Goal: Information Seeking & Learning: Learn about a topic

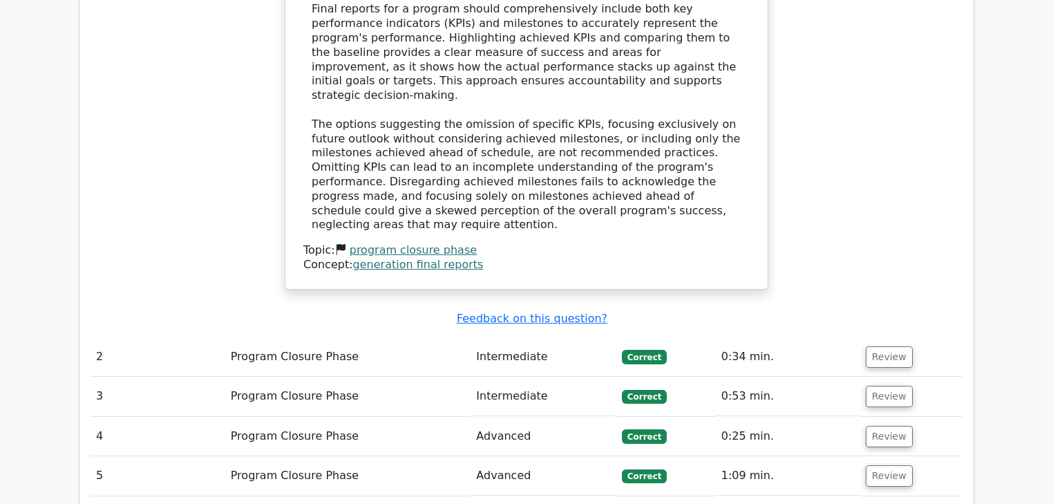
scroll to position [1326, 0]
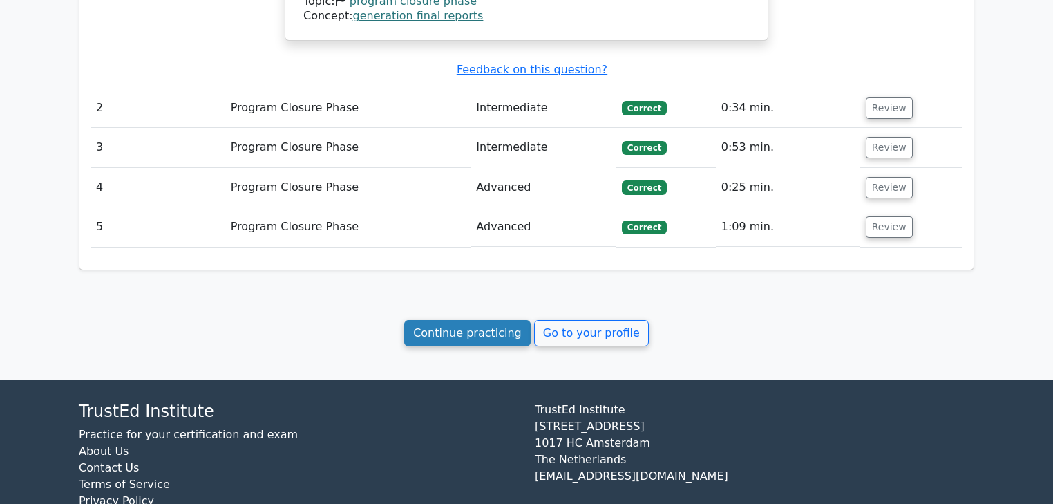
click at [487, 320] on link "Continue practicing" at bounding box center [467, 333] width 126 height 26
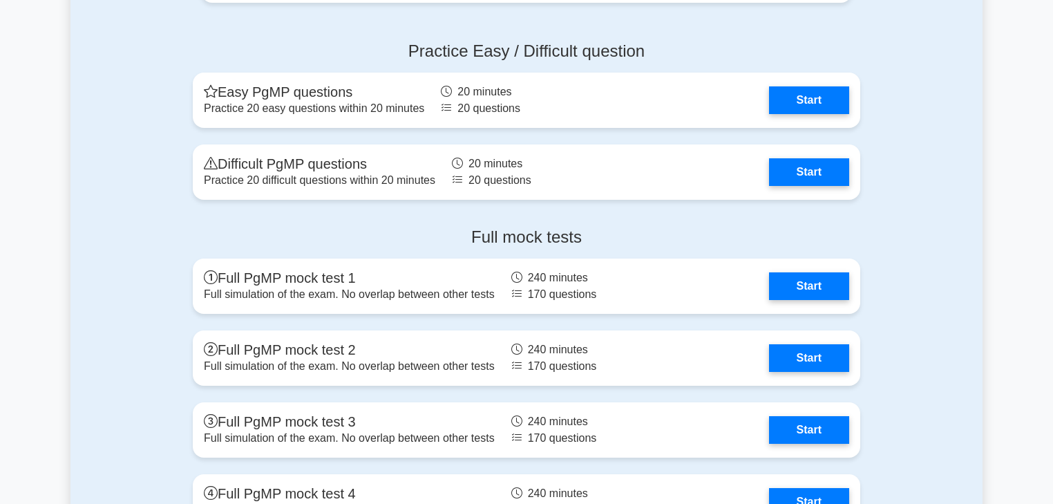
scroll to position [1769, 0]
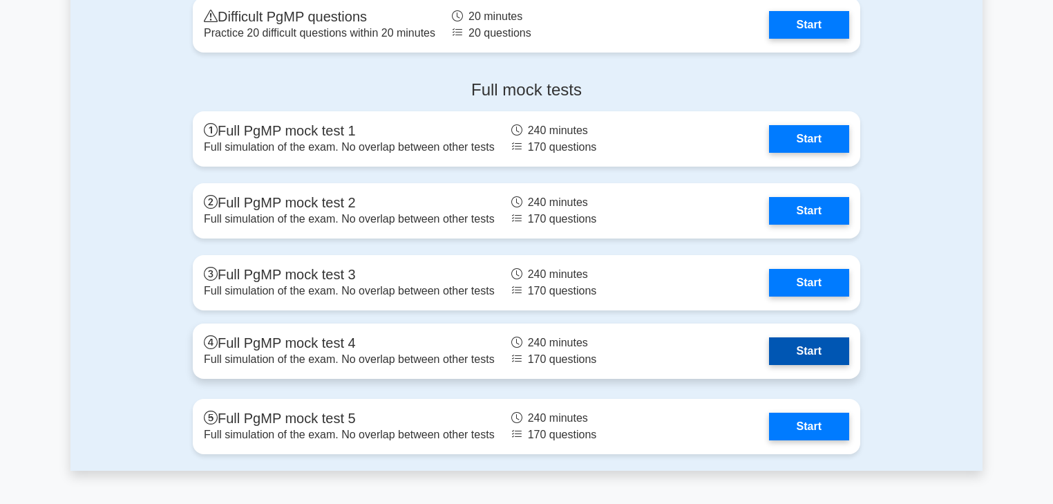
click at [813, 347] on link "Start" at bounding box center [809, 351] width 80 height 28
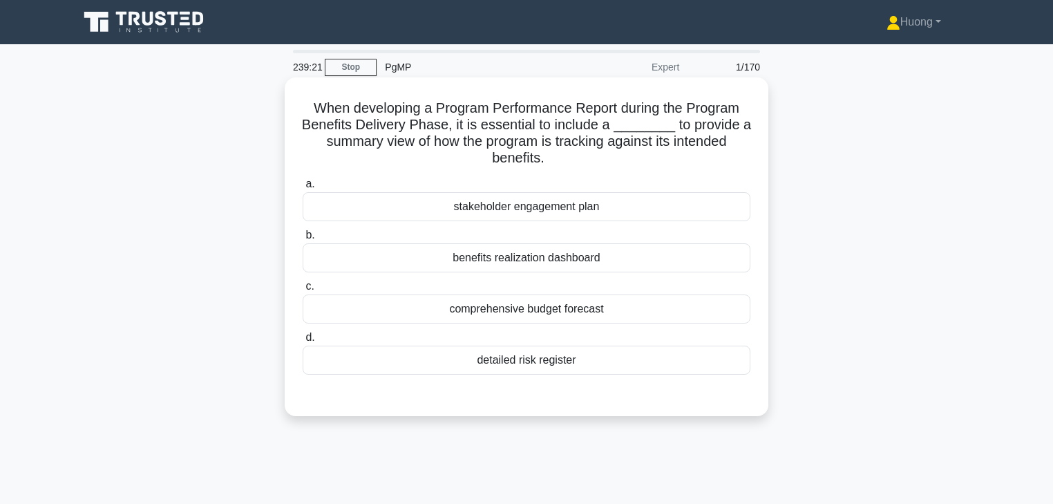
click at [541, 263] on div "benefits realization dashboard" at bounding box center [527, 257] width 448 height 29
click at [303, 240] on input "b. benefits realization dashboard" at bounding box center [303, 235] width 0 height 9
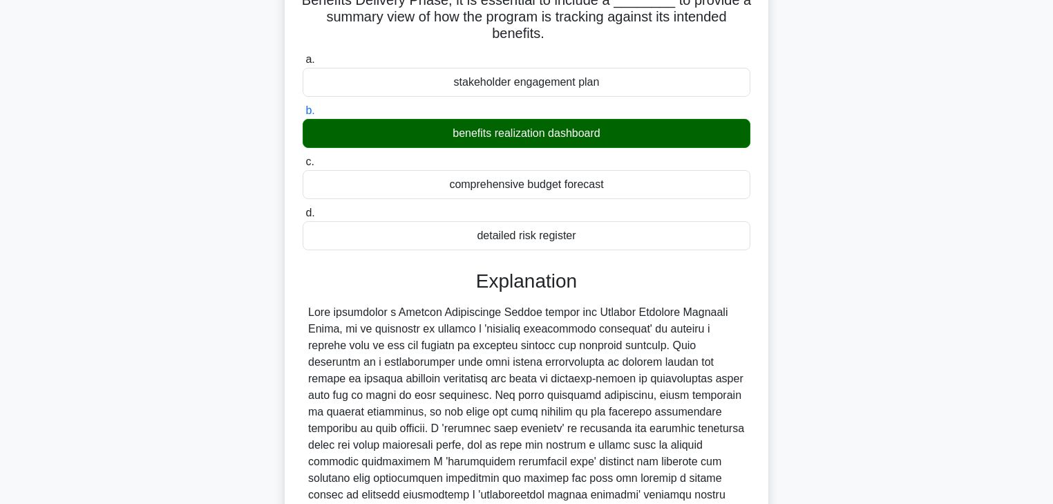
scroll to position [221, 0]
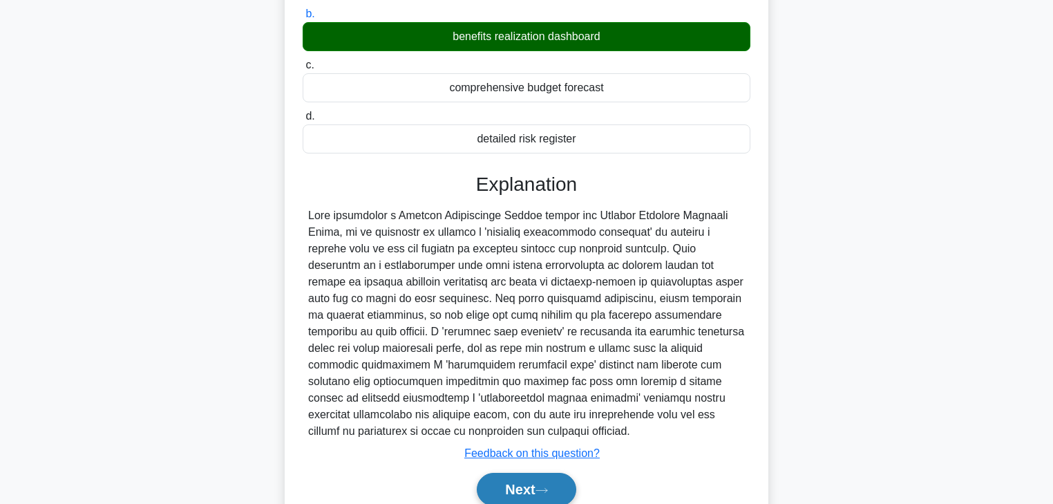
click at [516, 490] on button "Next" at bounding box center [526, 489] width 99 height 33
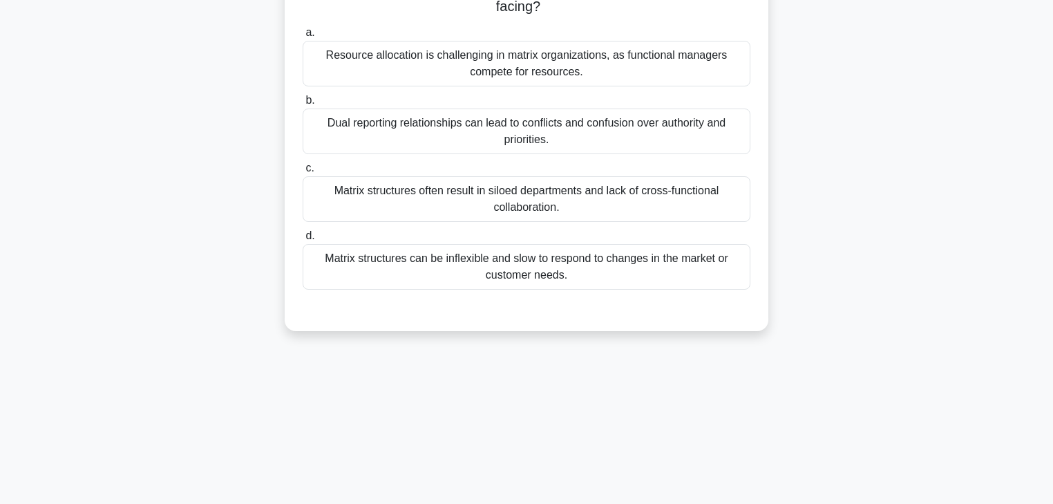
scroll to position [0, 0]
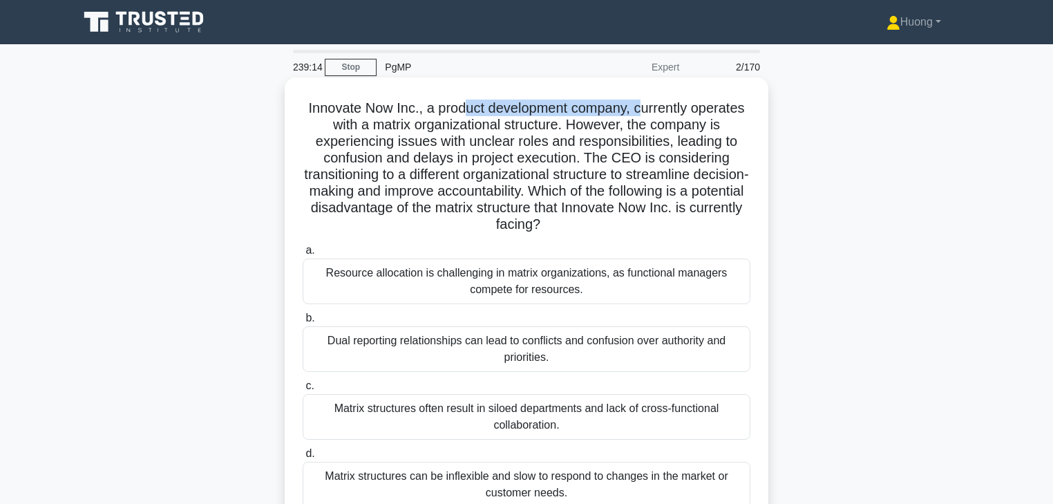
drag, startPoint x: 460, startPoint y: 110, endPoint x: 647, endPoint y: 112, distance: 187.3
click at [647, 112] on h5 "Innovate Now Inc., a product development company, currently operates with a mat…" at bounding box center [526, 167] width 451 height 134
drag, startPoint x: 373, startPoint y: 127, endPoint x: 518, endPoint y: 129, distance: 144.5
click at [518, 129] on h5 "Innovate Now Inc., a product development company, currently operates with a mat…" at bounding box center [526, 167] width 451 height 134
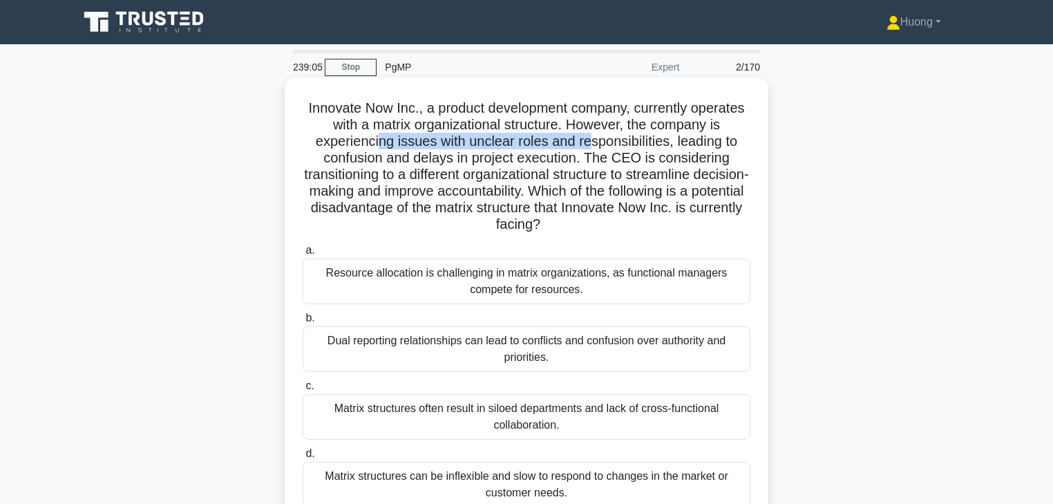
drag, startPoint x: 375, startPoint y: 144, endPoint x: 590, endPoint y: 142, distance: 214.3
click at [590, 142] on h5 "Innovate Now Inc., a product development company, currently operates with a mat…" at bounding box center [526, 167] width 451 height 134
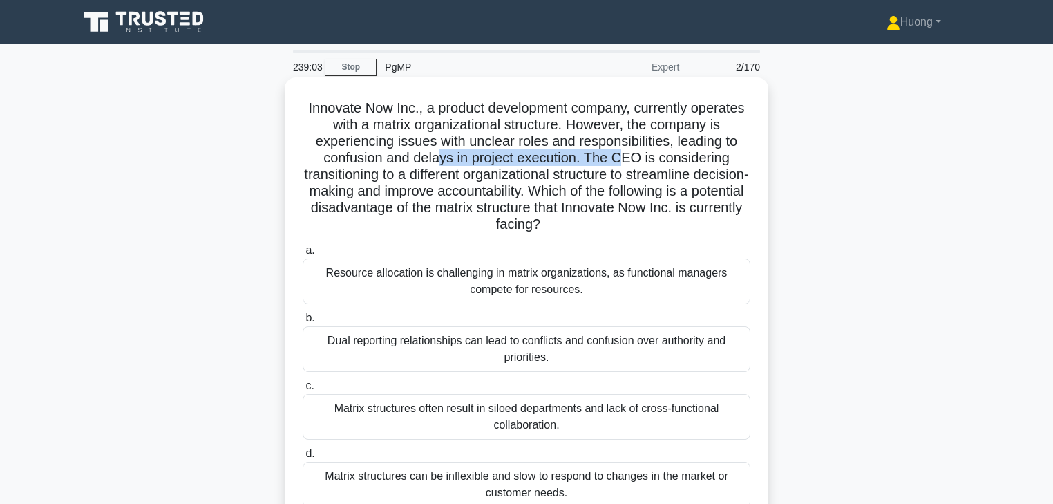
drag, startPoint x: 440, startPoint y: 158, endPoint x: 621, endPoint y: 160, distance: 181.1
click at [621, 160] on h5 "Innovate Now Inc., a product development company, currently operates with a mat…" at bounding box center [526, 167] width 451 height 134
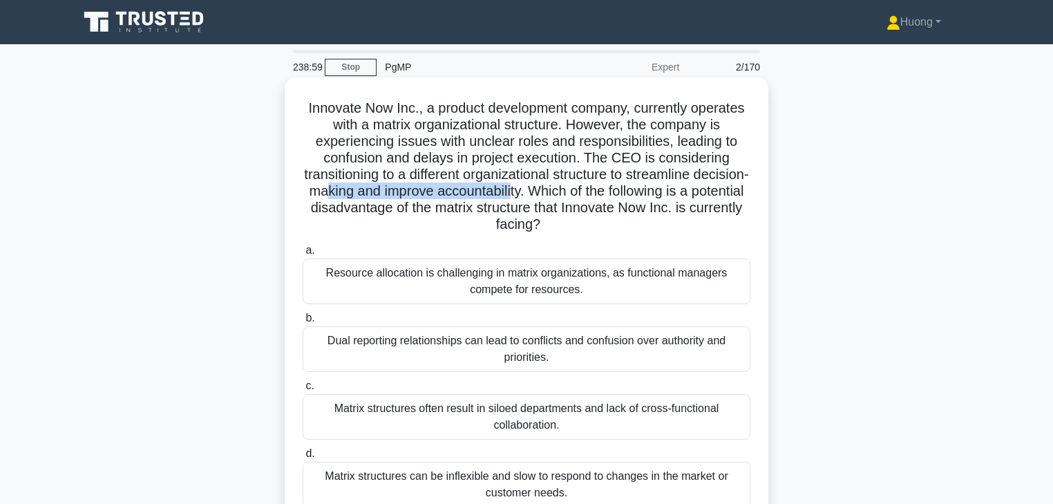
drag, startPoint x: 385, startPoint y: 193, endPoint x: 572, endPoint y: 196, distance: 187.3
click at [572, 196] on h5 "Innovate Now Inc., a product development company, currently operates with a mat…" at bounding box center [526, 167] width 451 height 134
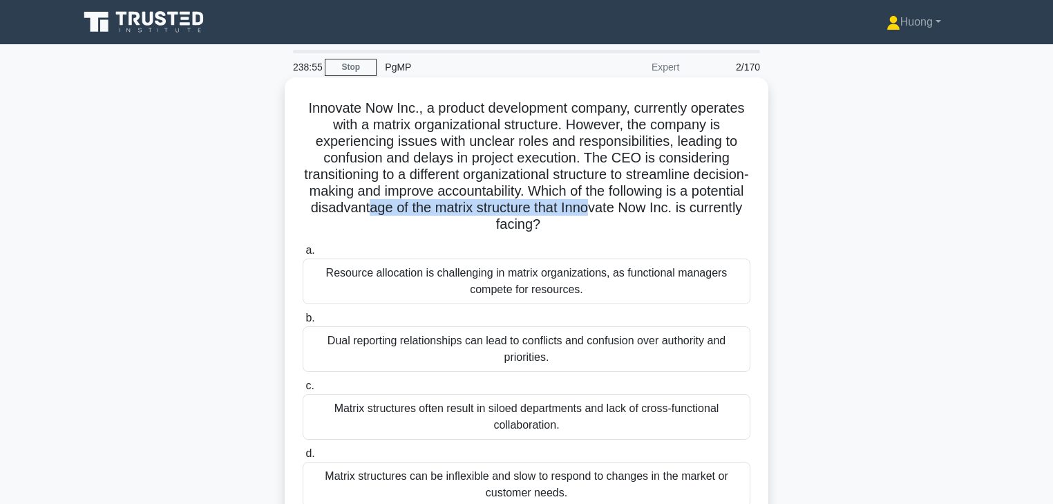
drag, startPoint x: 435, startPoint y: 209, endPoint x: 662, endPoint y: 207, distance: 227.4
click at [662, 207] on h5 "Innovate Now Inc., a product development company, currently operates with a mat…" at bounding box center [526, 167] width 451 height 134
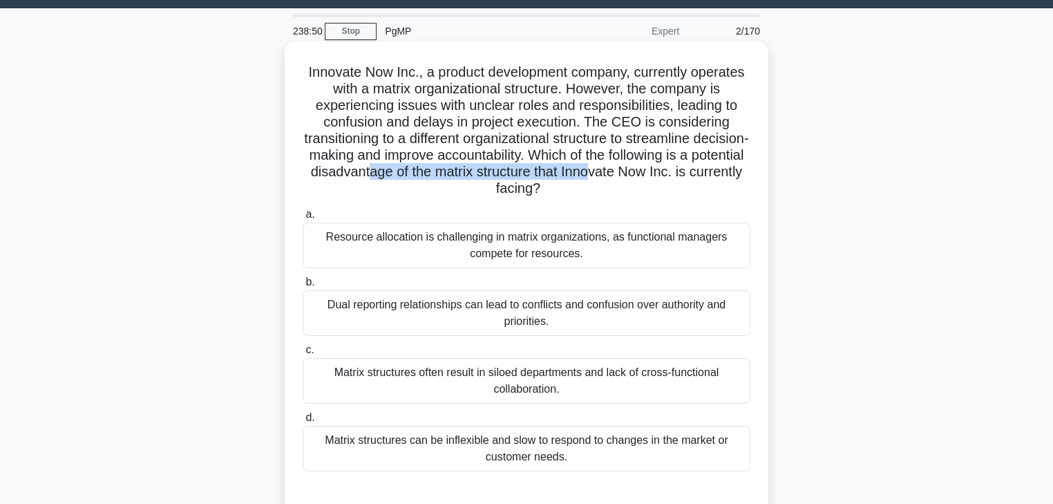
scroll to position [55, 0]
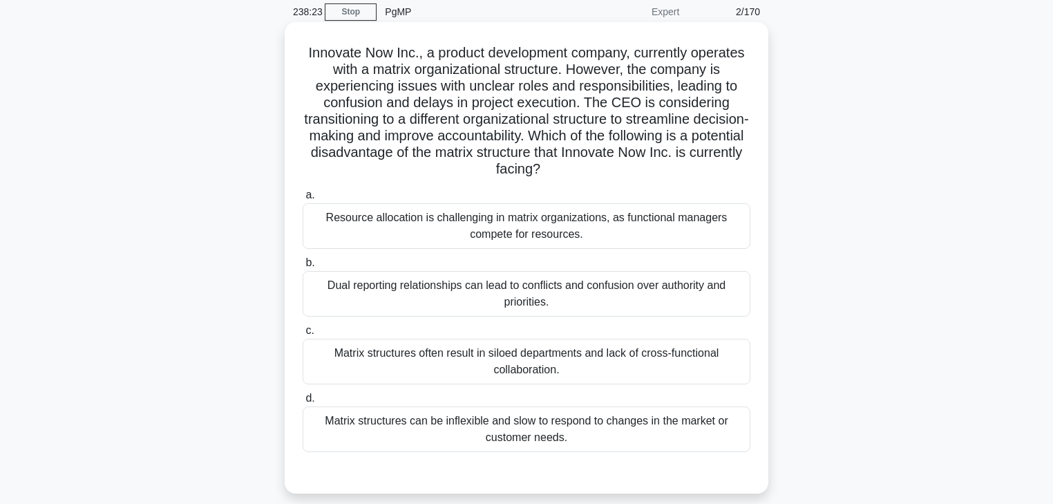
click at [520, 296] on div "Dual reporting relationships can lead to conflicts and confusion over authority…" at bounding box center [527, 294] width 448 height 46
click at [303, 267] on input "b. Dual reporting relationships can lead to conflicts and confusion over author…" at bounding box center [303, 262] width 0 height 9
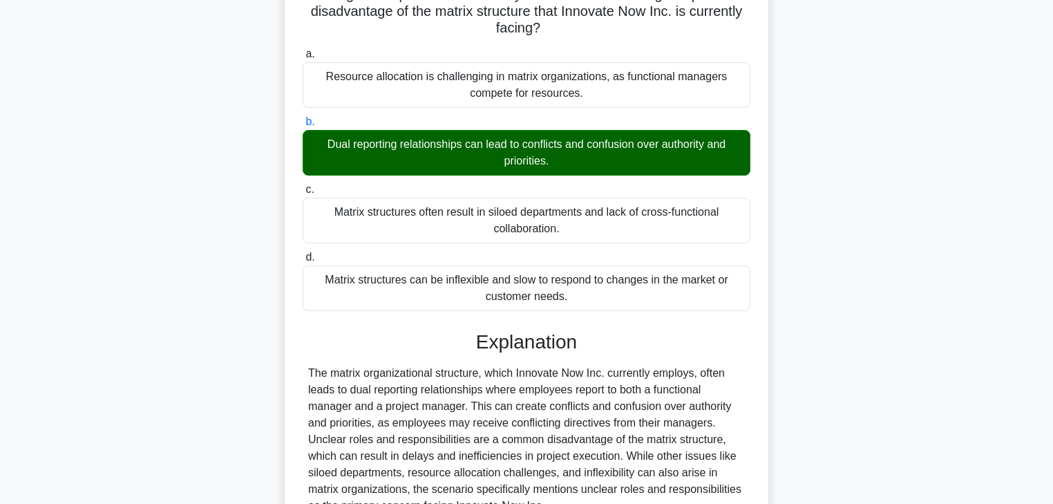
scroll to position [331, 0]
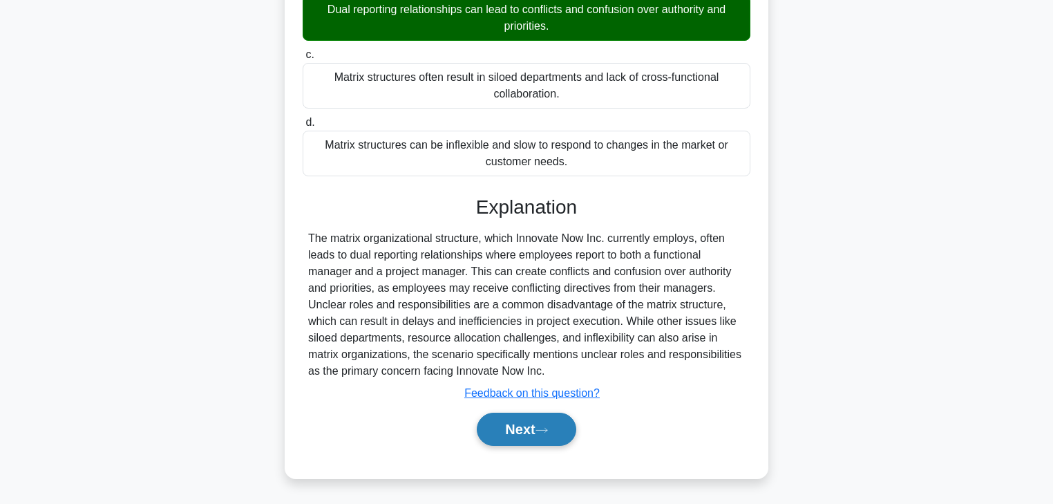
click at [516, 418] on button "Next" at bounding box center [526, 429] width 99 height 33
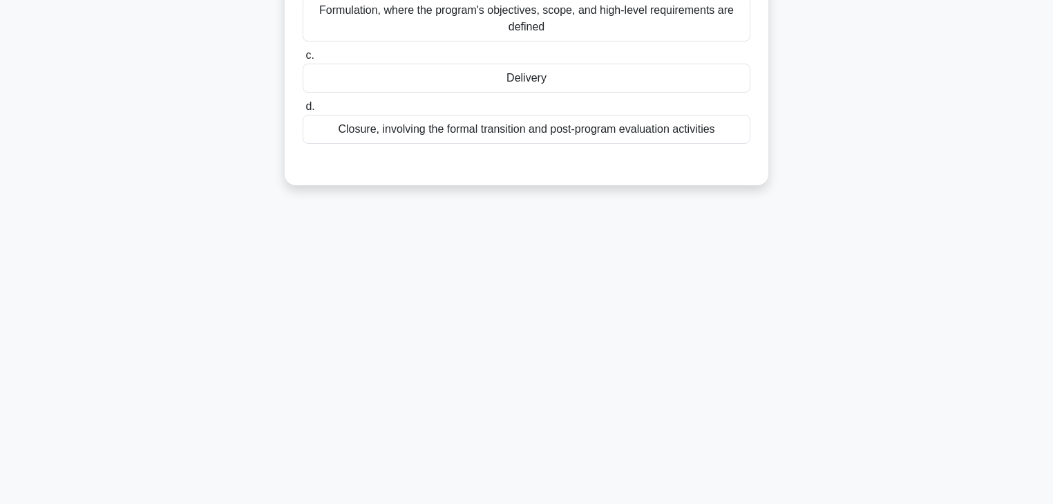
scroll to position [22, 0]
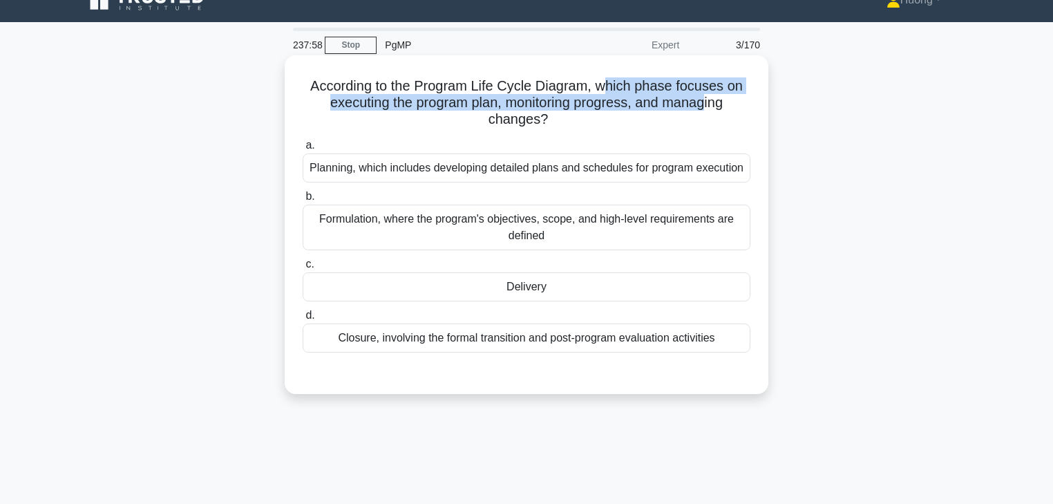
drag, startPoint x: 606, startPoint y: 89, endPoint x: 708, endPoint y: 95, distance: 102.4
click at [708, 95] on h5 "According to the Program Life Cycle Diagram, which phase focuses on executing t…" at bounding box center [526, 102] width 451 height 51
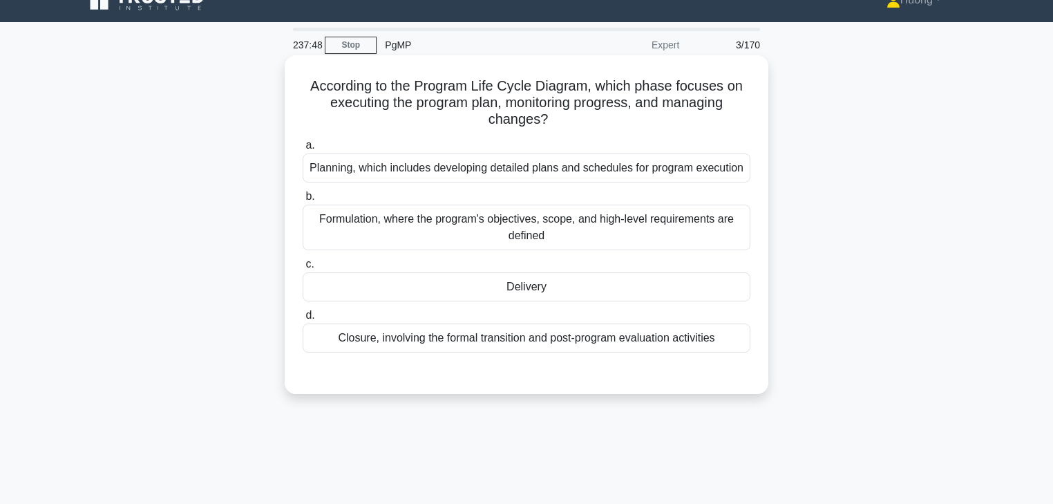
click at [534, 116] on h5 "According to the Program Life Cycle Diagram, which phase focuses on executing t…" at bounding box center [526, 102] width 451 height 51
click at [555, 294] on div "Delivery" at bounding box center [527, 286] width 448 height 29
click at [303, 269] on input "c. Delivery" at bounding box center [303, 264] width 0 height 9
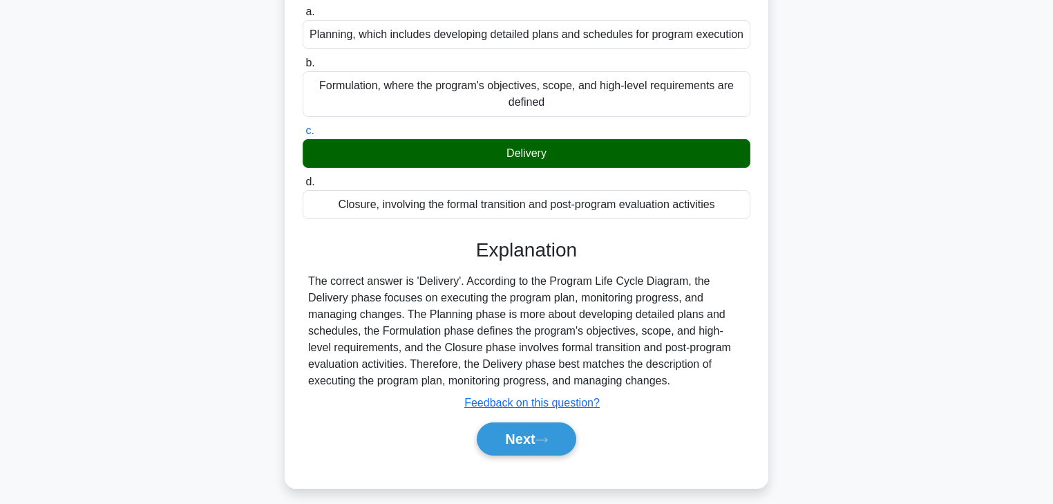
scroll to position [243, 0]
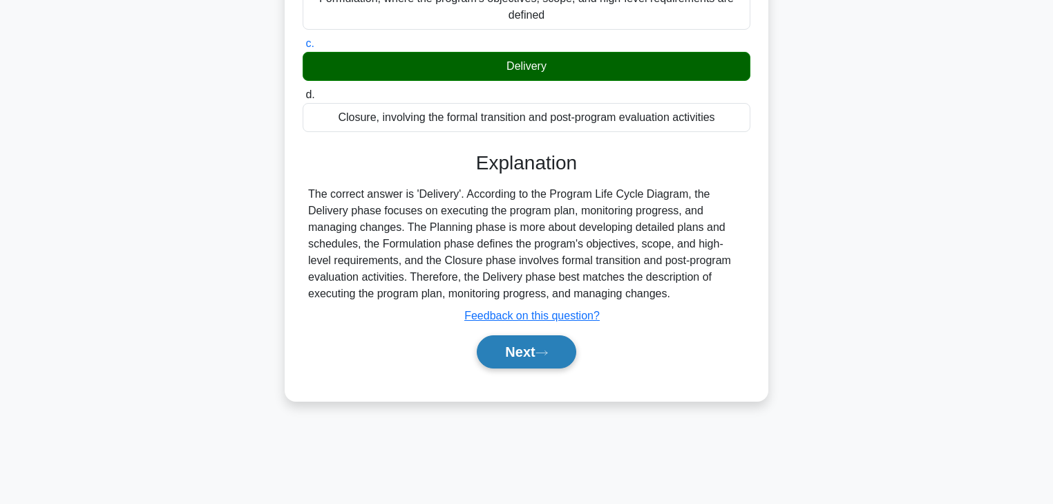
click at [529, 361] on button "Next" at bounding box center [526, 351] width 99 height 33
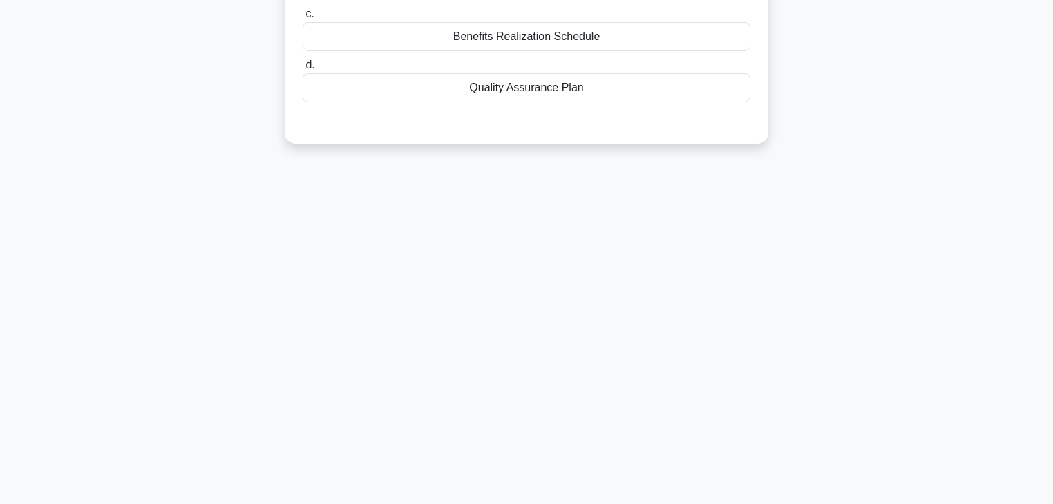
scroll to position [0, 0]
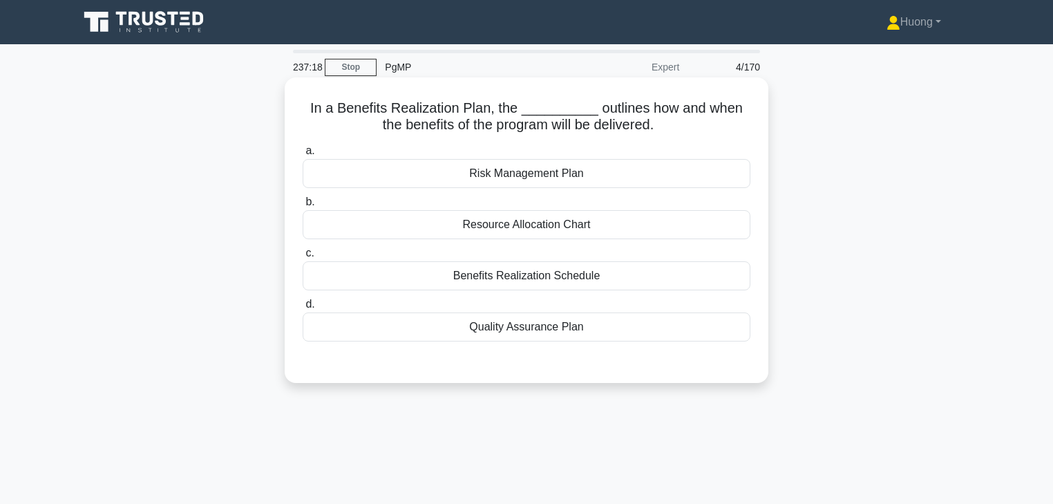
click at [565, 285] on div "Benefits Realization Schedule" at bounding box center [527, 275] width 448 height 29
click at [303, 258] on input "c. Benefits Realization Schedule" at bounding box center [303, 253] width 0 height 9
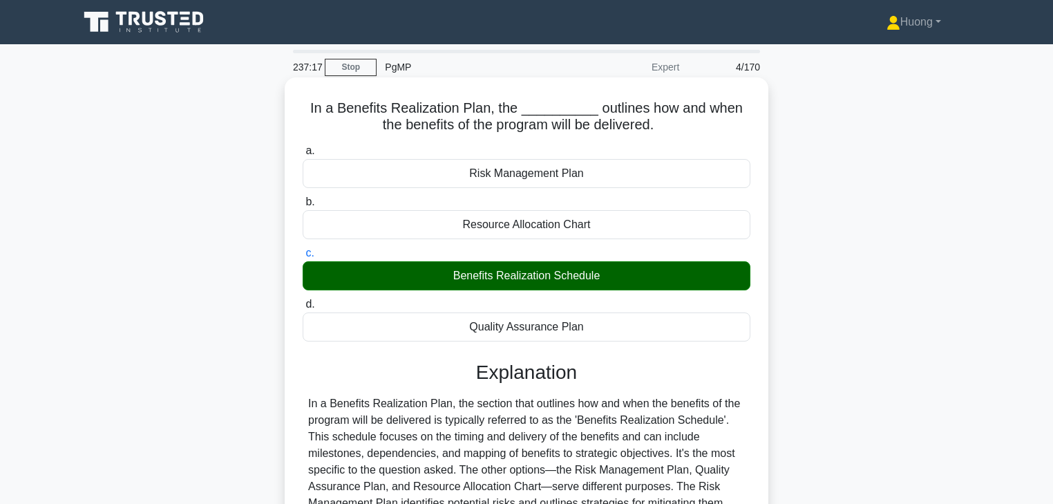
scroll to position [243, 0]
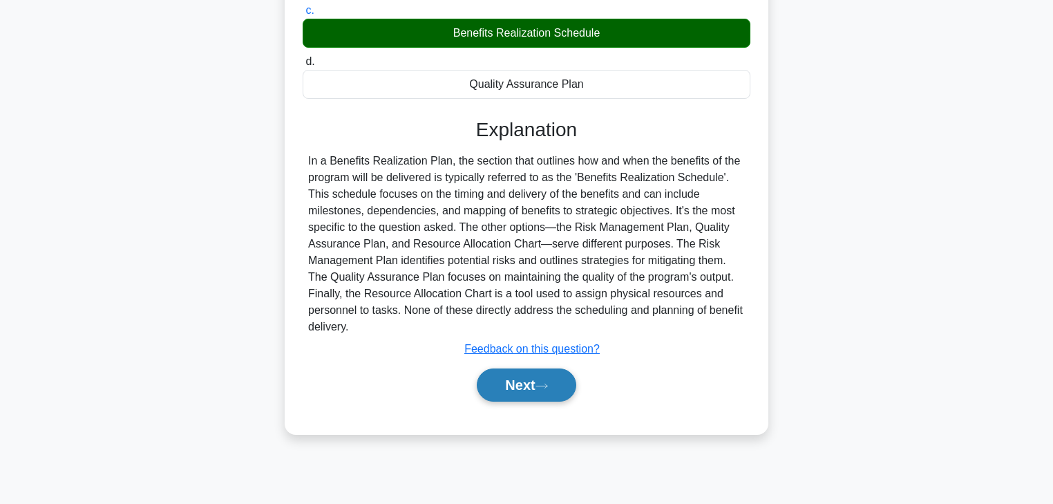
click at [547, 384] on icon at bounding box center [542, 386] width 12 height 8
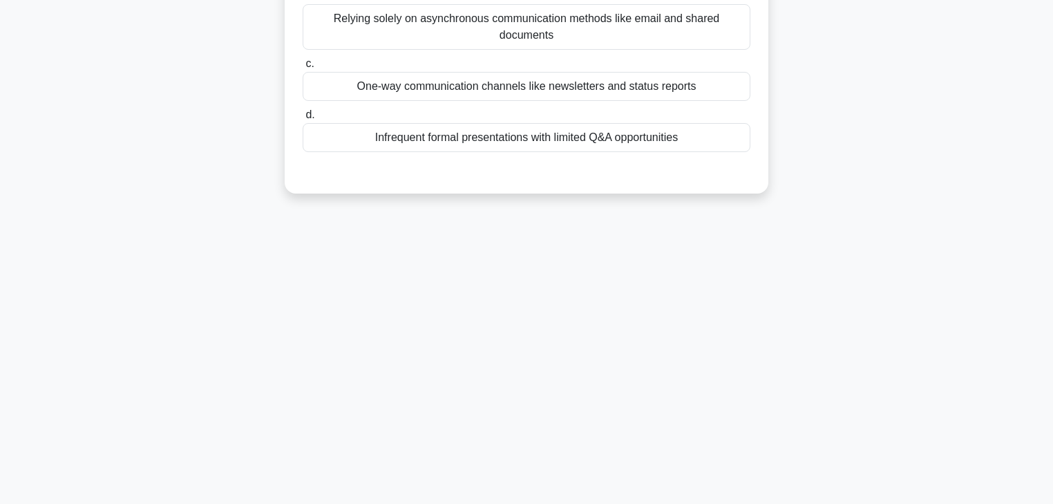
scroll to position [77, 0]
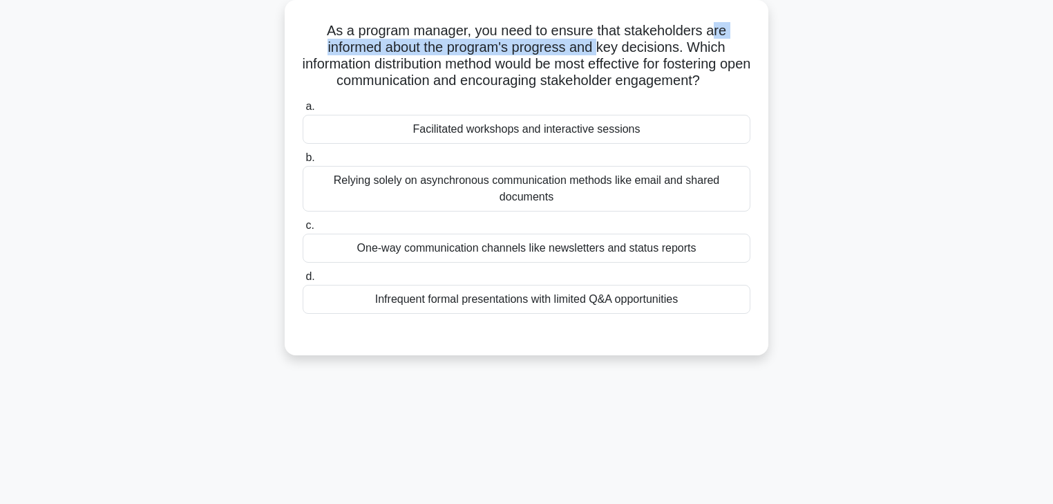
drag, startPoint x: 603, startPoint y: 40, endPoint x: 715, endPoint y: 35, distance: 111.4
click at [715, 35] on h5 "As a program manager, you need to ensure that stakeholders are informed about t…" at bounding box center [526, 56] width 451 height 68
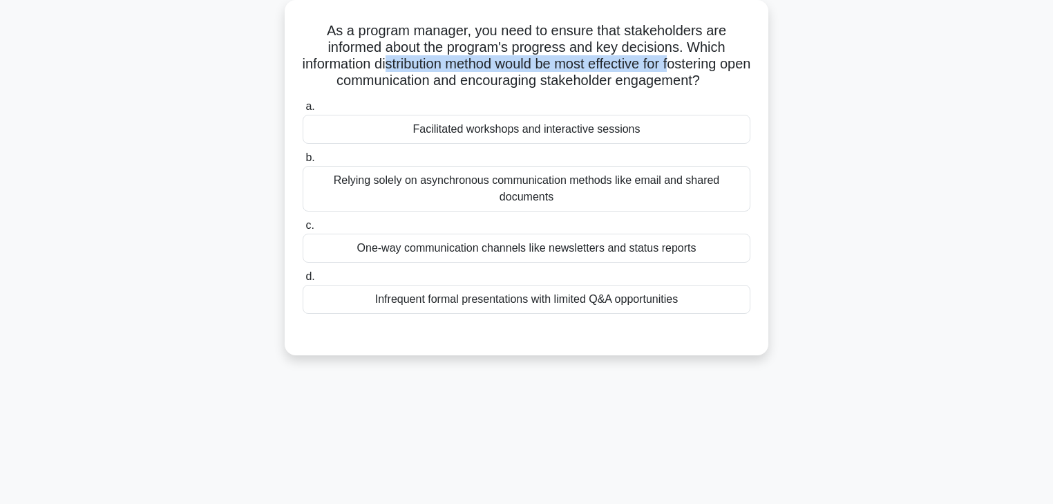
drag, startPoint x: 397, startPoint y: 66, endPoint x: 696, endPoint y: 66, distance: 299.3
click at [696, 66] on h5 "As a program manager, you need to ensure that stakeholders are informed about t…" at bounding box center [526, 56] width 451 height 68
click at [482, 133] on div "Facilitated workshops and interactive sessions" at bounding box center [527, 129] width 448 height 29
click at [303, 111] on input "a. Facilitated workshops and interactive sessions" at bounding box center [303, 106] width 0 height 9
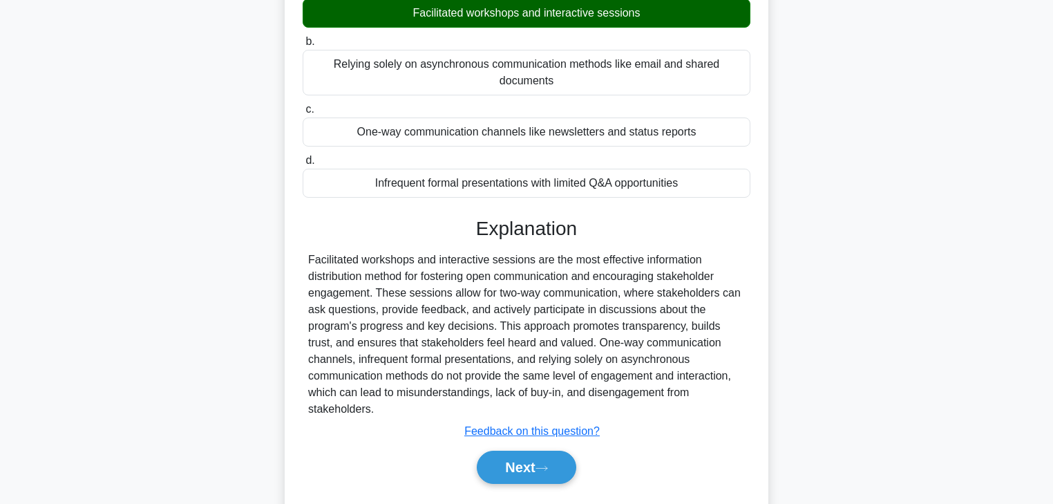
scroll to position [243, 0]
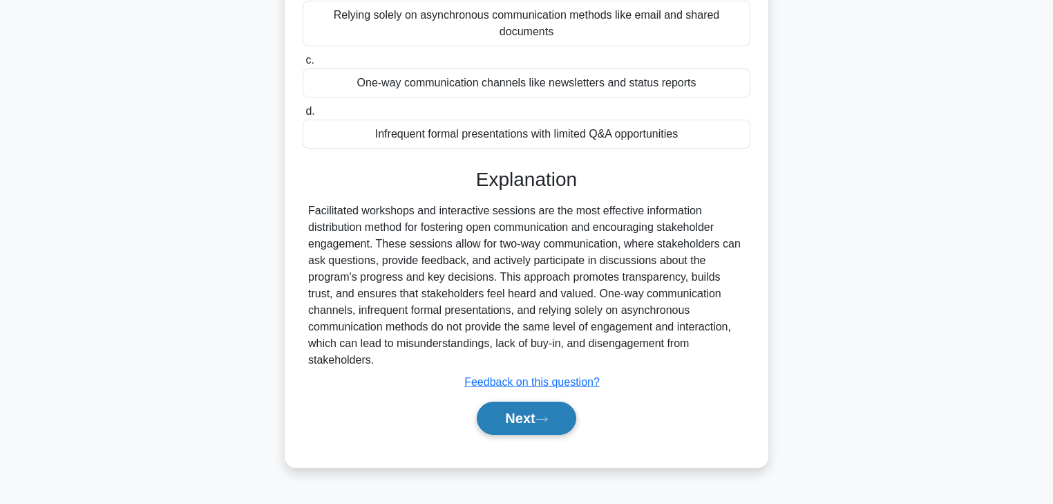
click at [506, 402] on button "Next" at bounding box center [526, 418] width 99 height 33
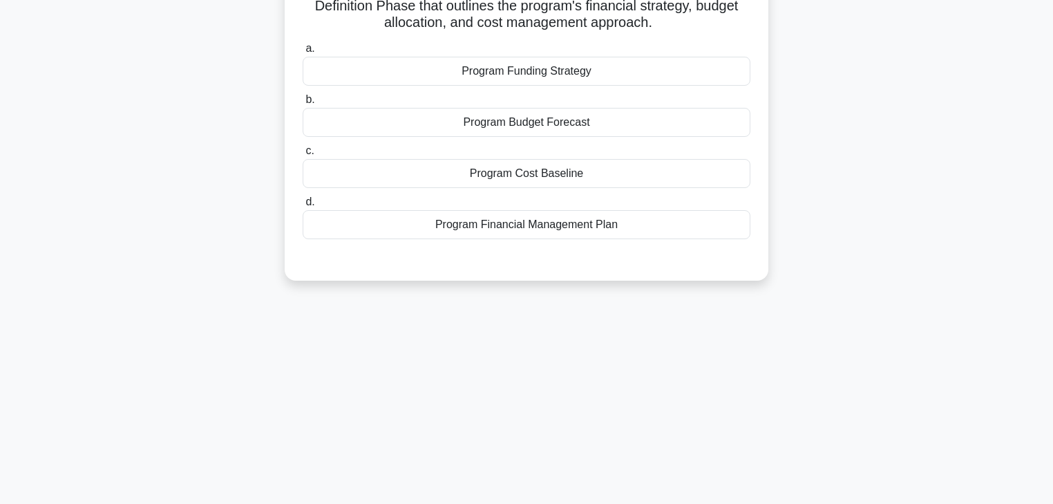
scroll to position [22, 0]
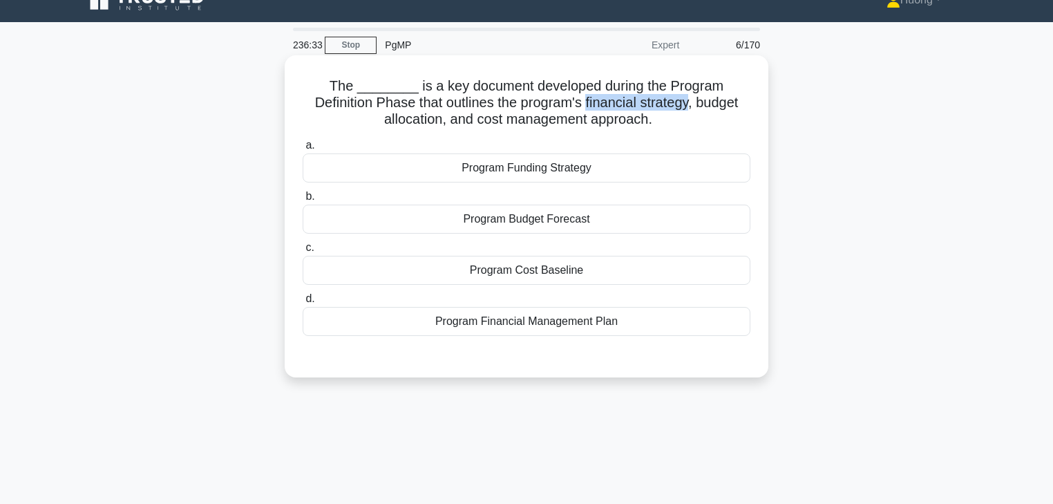
drag, startPoint x: 589, startPoint y: 102, endPoint x: 694, endPoint y: 102, distance: 105.1
click at [694, 102] on h5 "The ________ is a key document developed during the Program Definition Phase th…" at bounding box center [526, 102] width 451 height 51
click at [543, 171] on div "Program Funding Strategy" at bounding box center [527, 167] width 448 height 29
click at [303, 150] on input "a. Program Funding Strategy" at bounding box center [303, 145] width 0 height 9
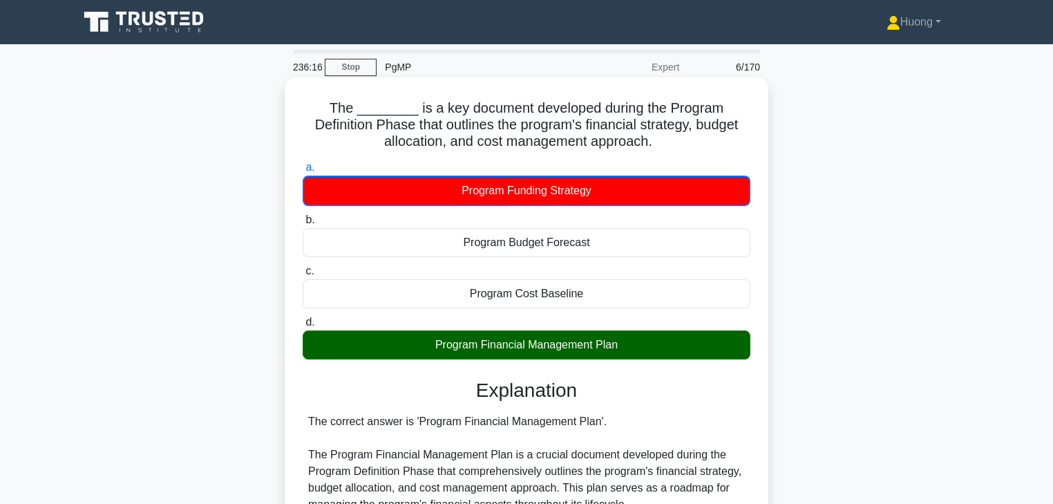
scroll to position [276, 0]
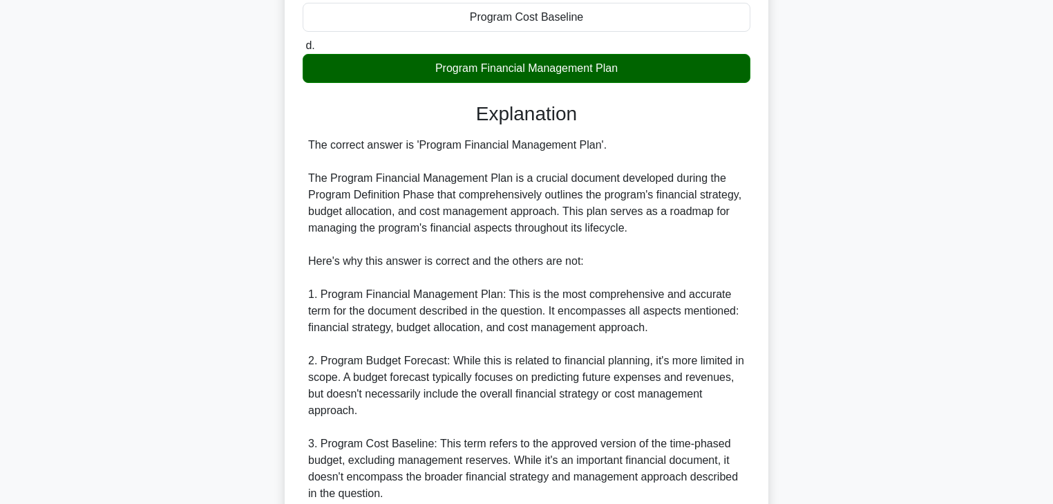
drag, startPoint x: 418, startPoint y: 146, endPoint x: 595, endPoint y: 147, distance: 176.9
click at [595, 147] on div "The correct answer is 'Program Financial Management Plan'. The Program Financia…" at bounding box center [526, 394] width 437 height 514
drag, startPoint x: 426, startPoint y: 180, endPoint x: 663, endPoint y: 185, distance: 237.8
click at [663, 185] on div "The correct answer is 'Program Financial Management Plan'. The Program Financia…" at bounding box center [526, 394] width 437 height 514
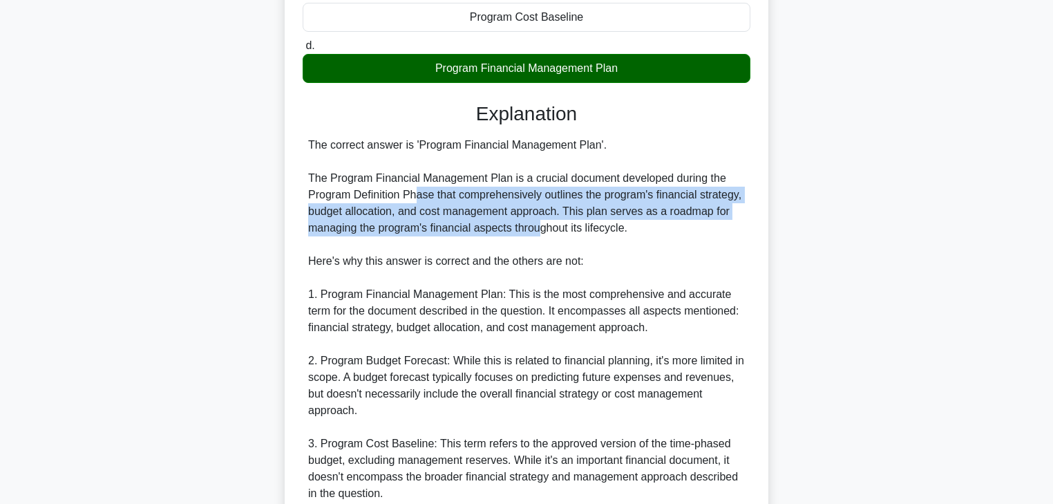
drag, startPoint x: 415, startPoint y: 200, endPoint x: 540, endPoint y: 220, distance: 126.7
click at [540, 220] on div "The correct answer is 'Program Financial Management Plan'. The Program Financia…" at bounding box center [526, 394] width 437 height 514
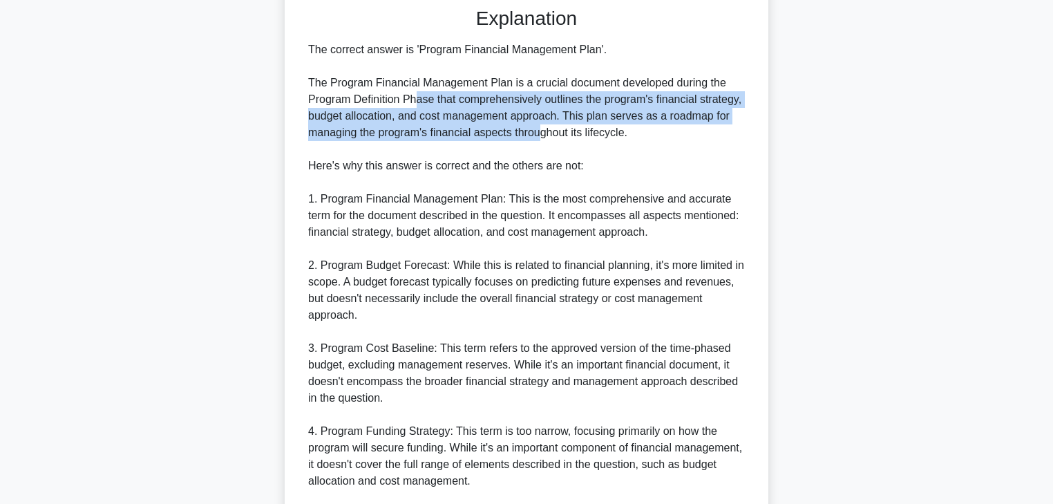
scroll to position [442, 0]
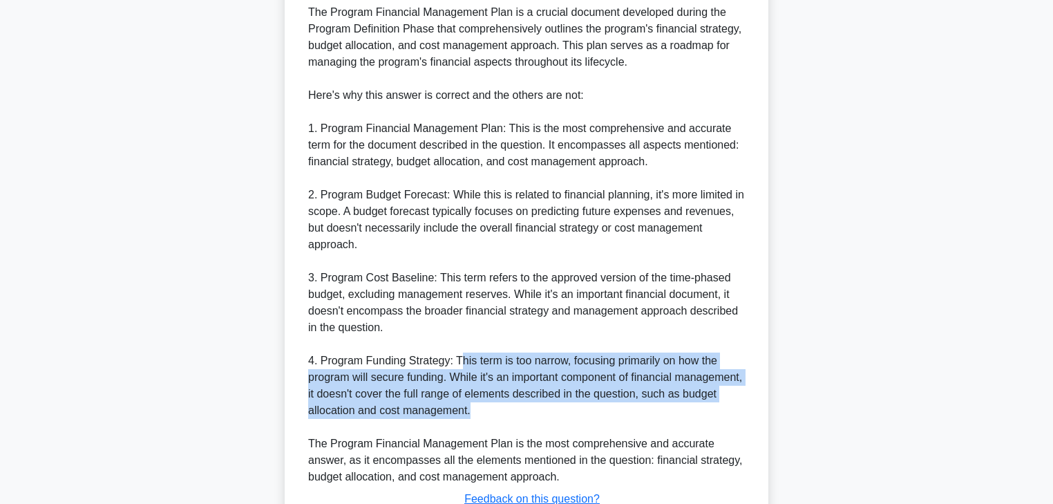
drag, startPoint x: 456, startPoint y: 360, endPoint x: 559, endPoint y: 402, distance: 111.3
click at [559, 402] on div "The correct answer is 'Program Financial Management Plan'. The Program Financia…" at bounding box center [526, 228] width 437 height 514
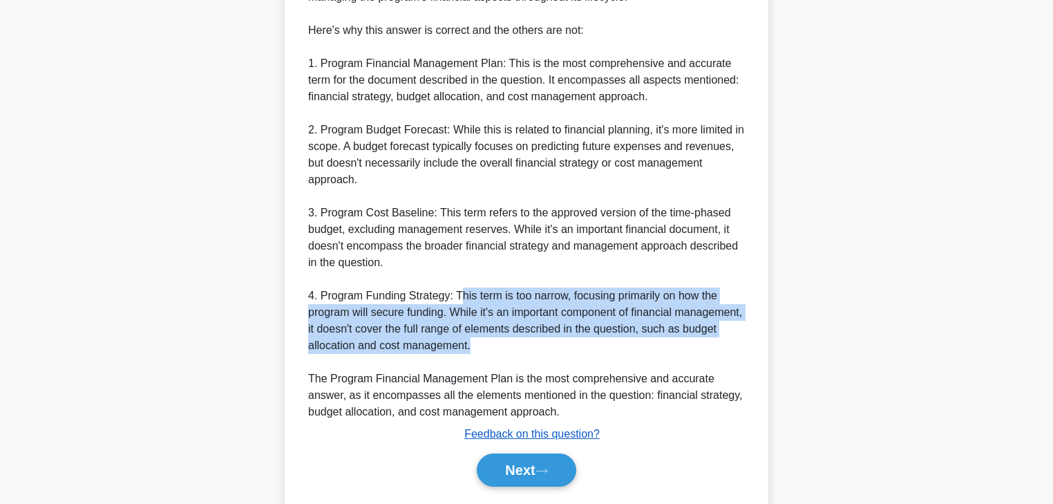
scroll to position [547, 0]
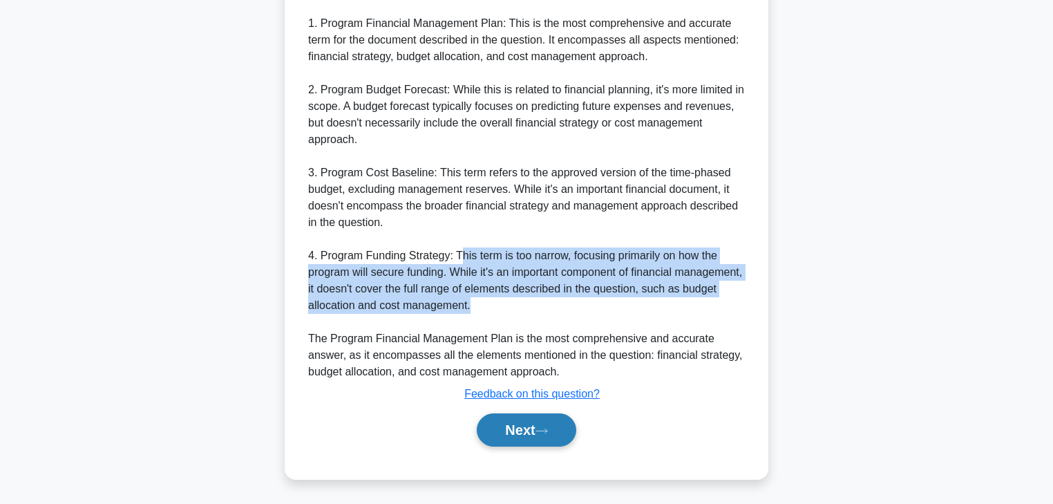
click at [531, 417] on button "Next" at bounding box center [526, 429] width 99 height 33
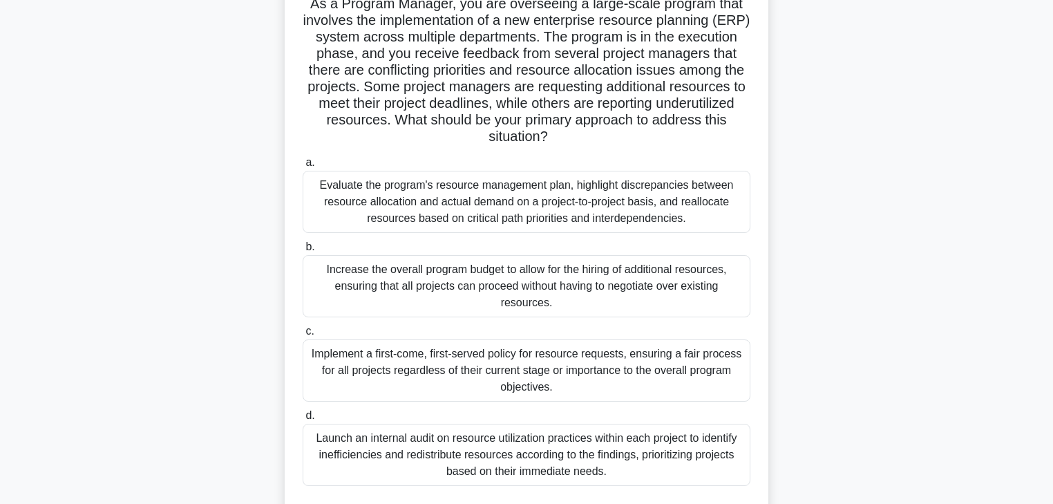
scroll to position [22, 0]
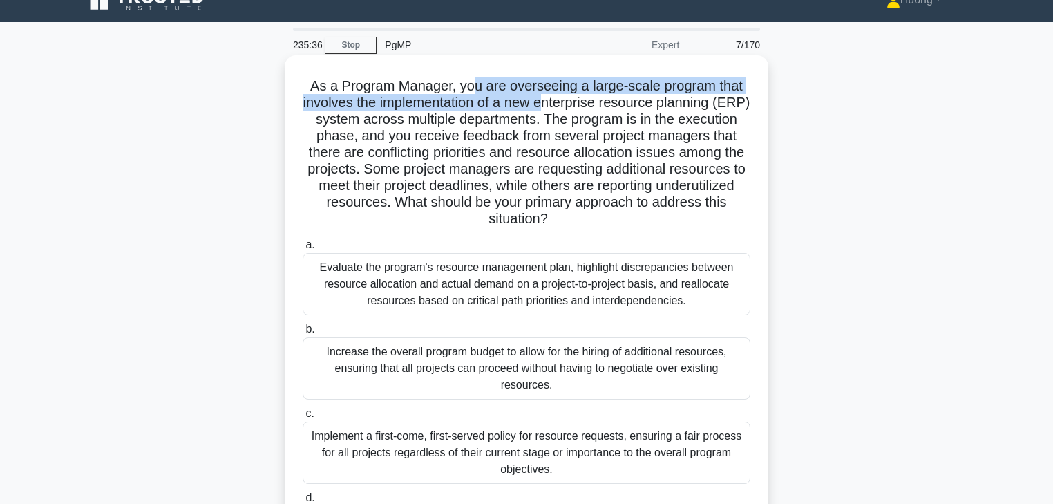
drag, startPoint x: 472, startPoint y: 88, endPoint x: 565, endPoint y: 95, distance: 93.5
click at [565, 95] on h5 "As a Program Manager, you are overseeing a large-scale program that involves th…" at bounding box center [526, 152] width 451 height 151
click at [531, 101] on h5 "As a Program Manager, you are overseeing a large-scale program that involves th…" at bounding box center [526, 152] width 451 height 151
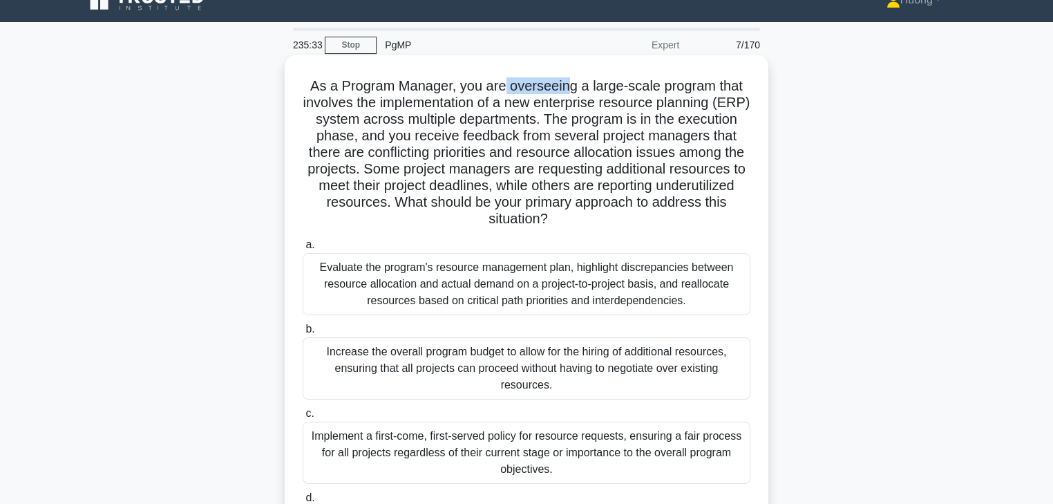
drag, startPoint x: 502, startPoint y: 87, endPoint x: 572, endPoint y: 91, distance: 69.9
click at [572, 91] on h5 "As a Program Manager, you are overseeing a large-scale program that involves th…" at bounding box center [526, 152] width 451 height 151
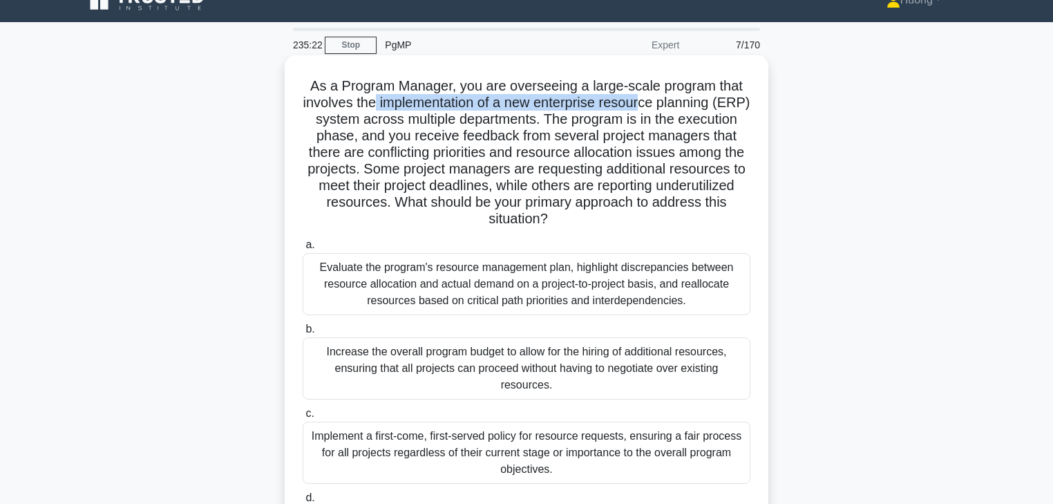
drag, startPoint x: 392, startPoint y: 100, endPoint x: 663, endPoint y: 106, distance: 271.7
click at [663, 106] on h5 "As a Program Manager, you are overseeing a large-scale program that involves th…" at bounding box center [526, 152] width 451 height 151
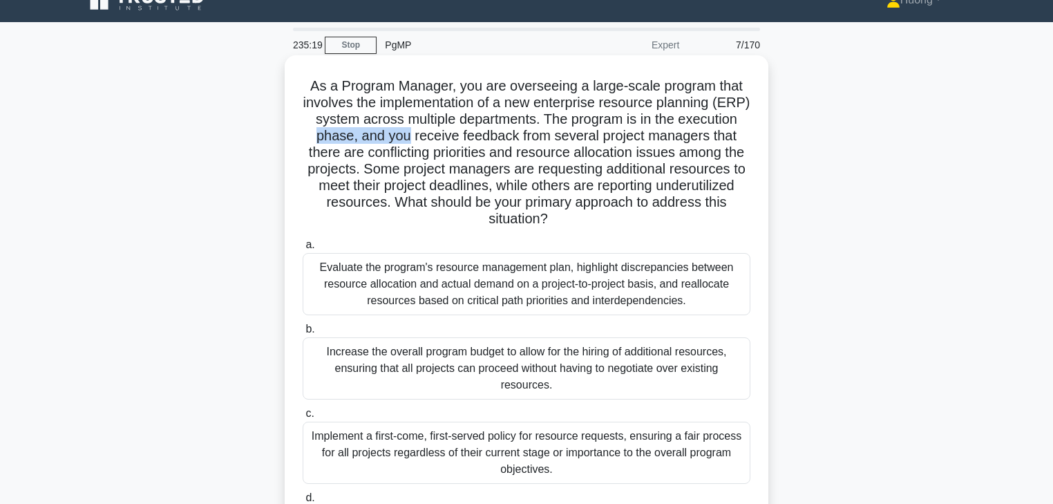
drag, startPoint x: 395, startPoint y: 141, endPoint x: 489, endPoint y: 139, distance: 94.0
click at [489, 139] on h5 "As a Program Manager, you are overseeing a large-scale program that involves th…" at bounding box center [526, 152] width 451 height 151
click at [520, 138] on h5 "As a Program Manager, you are overseeing a large-scale program that involves th…" at bounding box center [526, 152] width 451 height 151
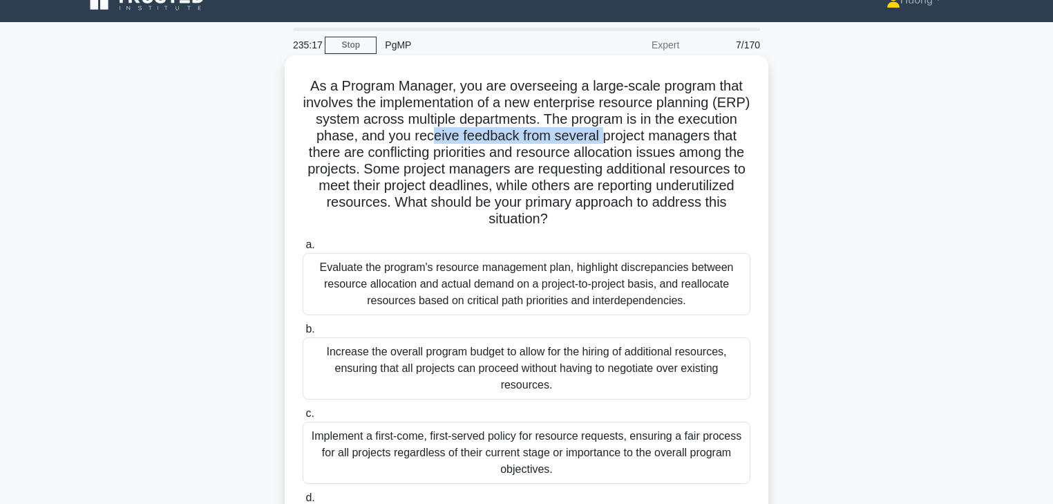
drag, startPoint x: 514, startPoint y: 135, endPoint x: 685, endPoint y: 135, distance: 171.4
click at [685, 135] on h5 "As a Program Manager, you are overseeing a large-scale program that involves th…" at bounding box center [526, 152] width 451 height 151
drag, startPoint x: 330, startPoint y: 156, endPoint x: 378, endPoint y: 156, distance: 47.7
click at [378, 156] on h5 "As a Program Manager, you are overseeing a large-scale program that involves th…" at bounding box center [526, 152] width 451 height 151
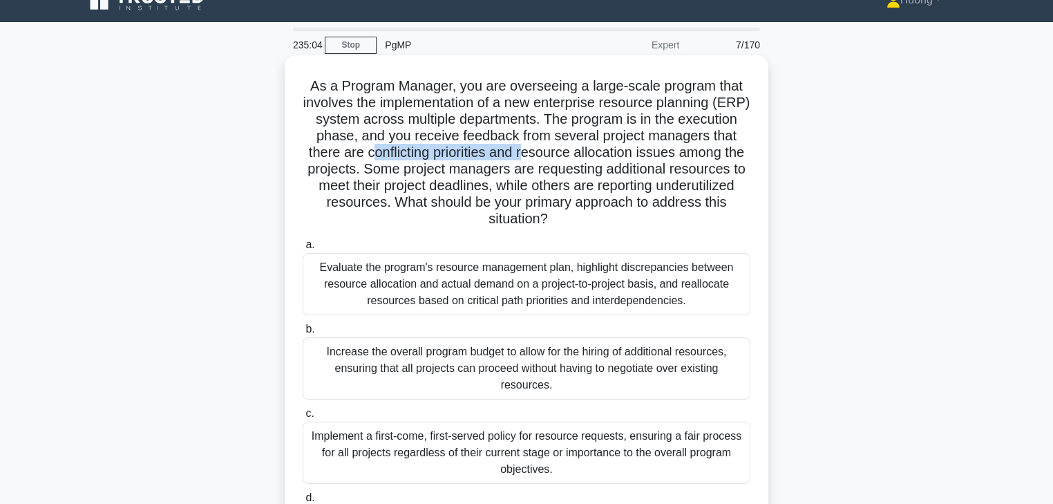
drag, startPoint x: 473, startPoint y: 156, endPoint x: 628, endPoint y: 153, distance: 154.1
click at [628, 153] on h5 "As a Program Manager, you are overseeing a large-scale program that involves th…" at bounding box center [526, 152] width 451 height 151
drag, startPoint x: 532, startPoint y: 171, endPoint x: 697, endPoint y: 174, distance: 164.5
click at [697, 174] on h5 "As a Program Manager, you are overseeing a large-scale program that involves th…" at bounding box center [526, 152] width 451 height 151
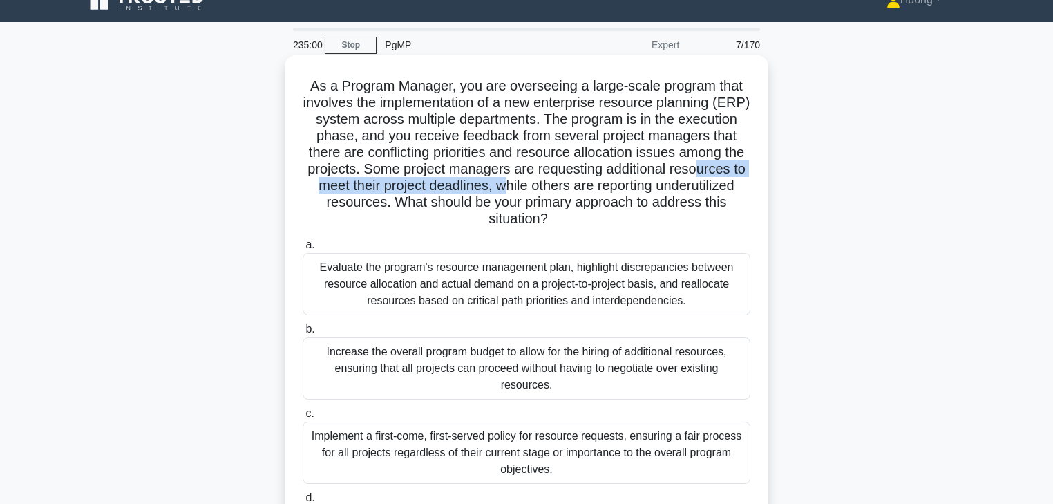
drag, startPoint x: 401, startPoint y: 186, endPoint x: 650, endPoint y: 189, distance: 249.5
click at [650, 189] on h5 "As a Program Manager, you are overseeing a large-scale program that involves th…" at bounding box center [526, 152] width 451 height 151
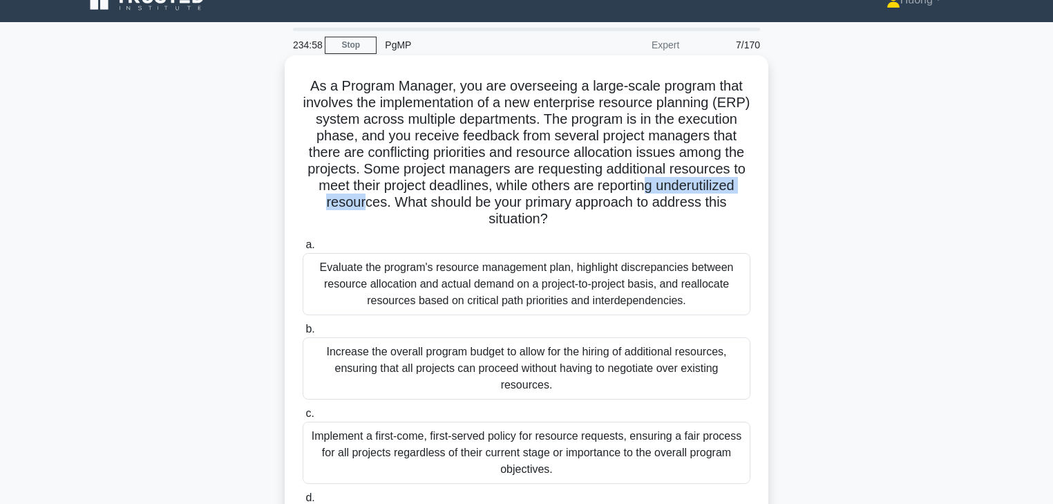
drag, startPoint x: 379, startPoint y: 202, endPoint x: 518, endPoint y: 205, distance: 139.6
click at [518, 205] on h5 "As a Program Manager, you are overseeing a large-scale program that involves th…" at bounding box center [526, 152] width 451 height 151
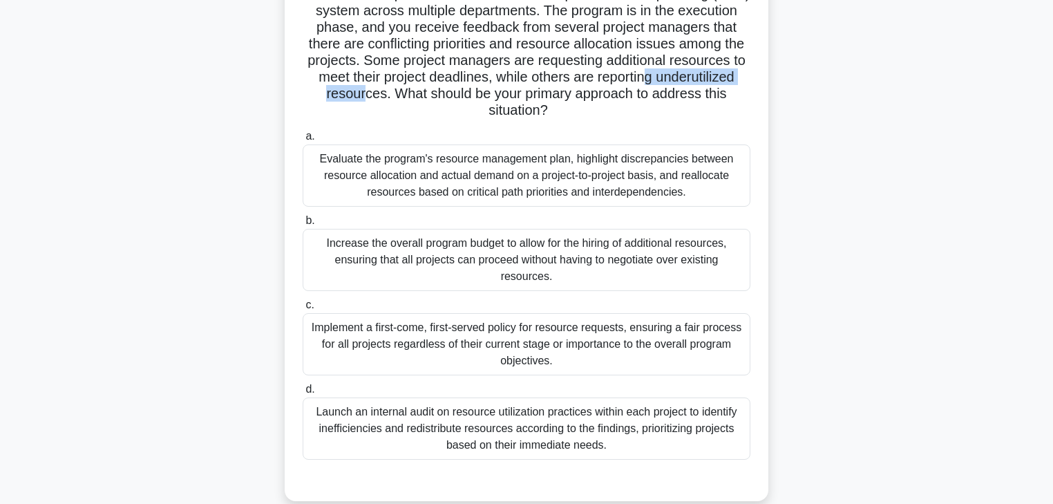
scroll to position [133, 0]
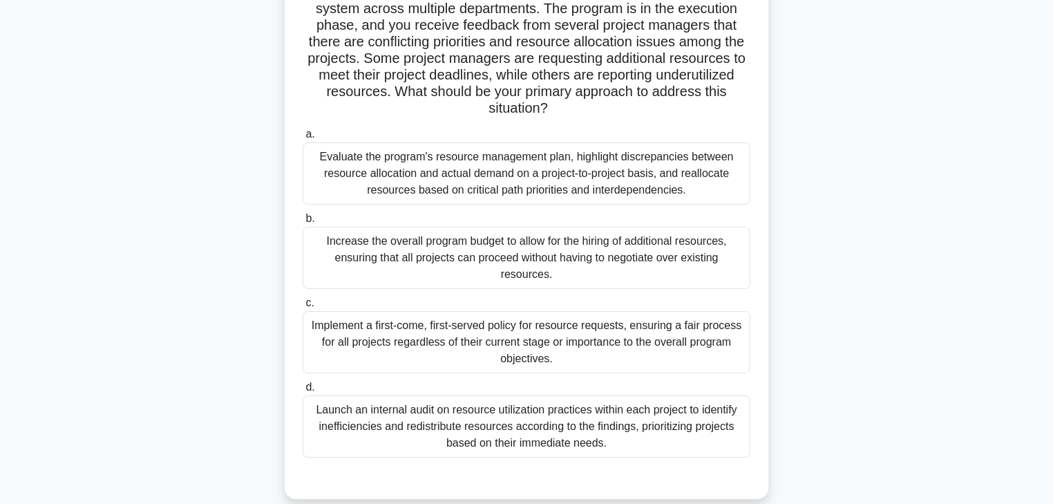
click at [527, 181] on div "Evaluate the program's resource management plan, highlight discrepancies betwee…" at bounding box center [527, 173] width 448 height 62
click at [303, 139] on input "a. Evaluate the program's resource management plan, highlight discrepancies bet…" at bounding box center [303, 134] width 0 height 9
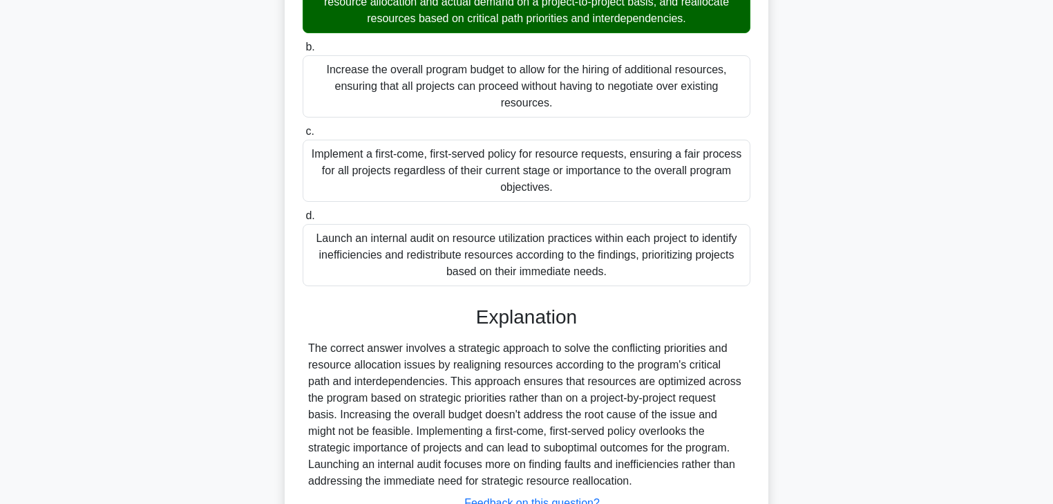
scroll to position [414, 0]
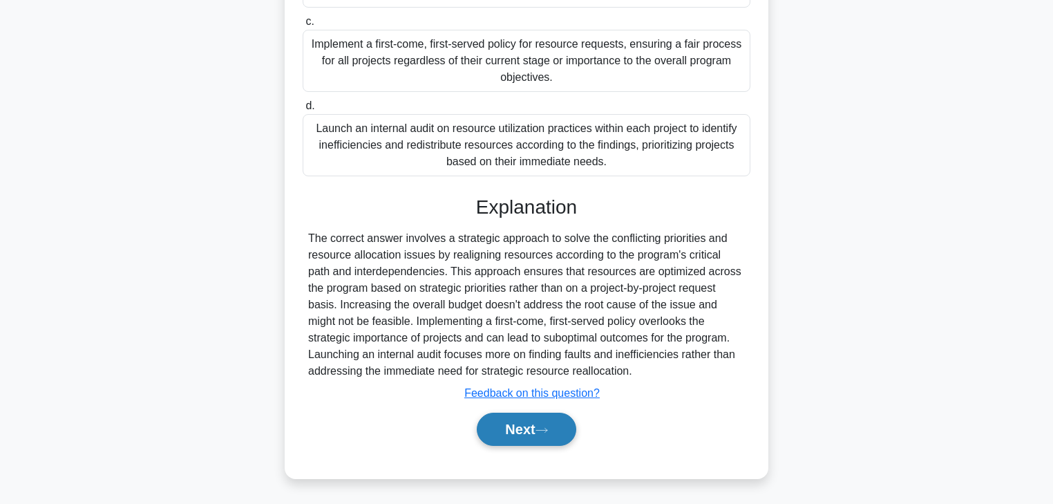
click at [527, 431] on button "Next" at bounding box center [526, 429] width 99 height 33
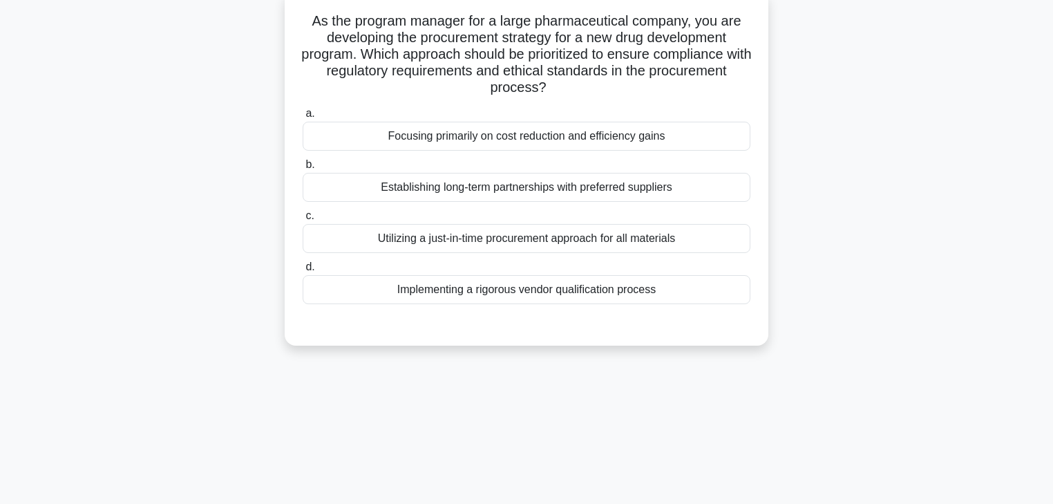
scroll to position [0, 0]
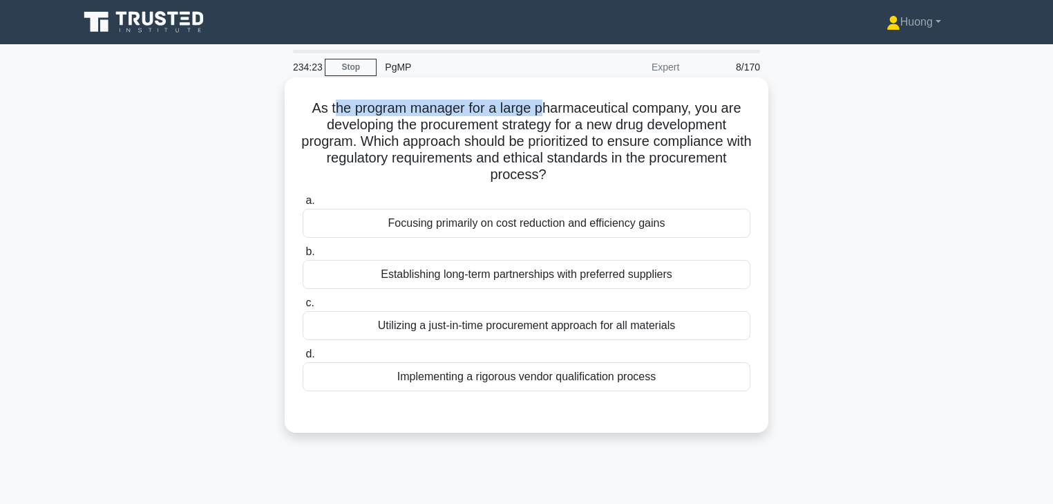
drag, startPoint x: 335, startPoint y: 114, endPoint x: 547, endPoint y: 108, distance: 213.0
click at [547, 108] on h5 "As the program manager for a large pharmaceutical company, you are developing t…" at bounding box center [526, 142] width 451 height 84
drag, startPoint x: 455, startPoint y: 124, endPoint x: 580, endPoint y: 123, distance: 125.1
click at [580, 123] on h5 "As the program manager for a large pharmaceutical company, you are developing t…" at bounding box center [526, 142] width 451 height 84
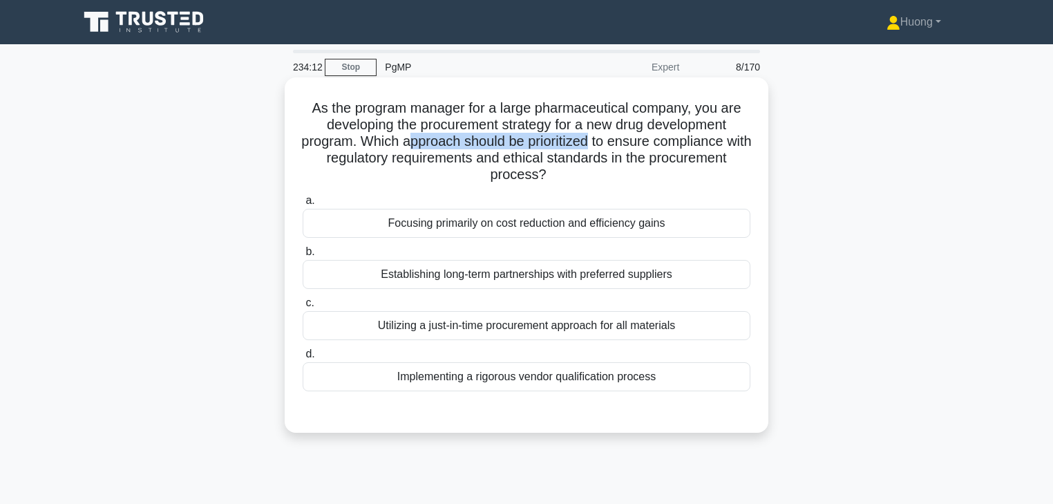
drag, startPoint x: 575, startPoint y: 144, endPoint x: 608, endPoint y: 144, distance: 33.2
click at [608, 144] on h5 "As the program manager for a large pharmaceutical company, you are developing t…" at bounding box center [526, 142] width 451 height 84
drag, startPoint x: 372, startPoint y: 160, endPoint x: 484, endPoint y: 160, distance: 112.0
click at [484, 160] on h5 "As the program manager for a large pharmaceutical company, you are developing t…" at bounding box center [526, 142] width 451 height 84
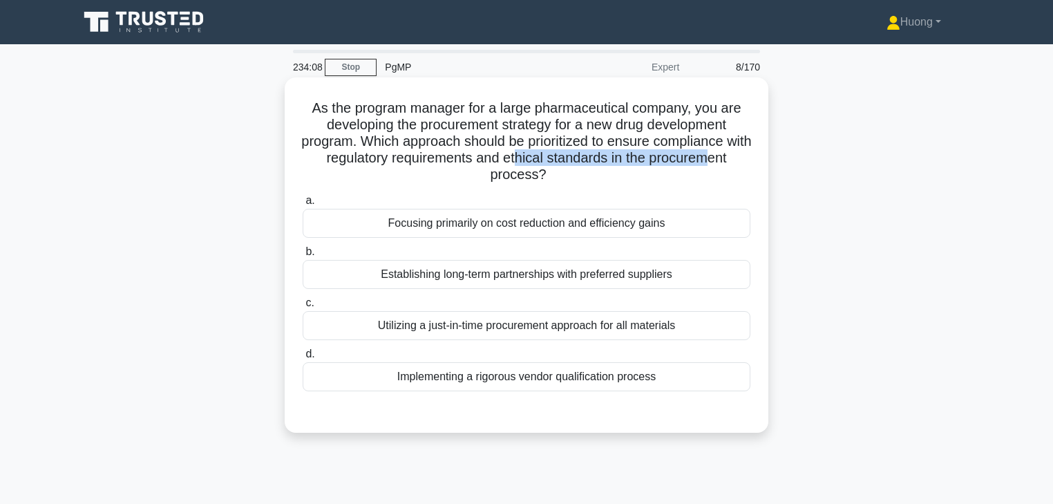
drag, startPoint x: 534, startPoint y: 156, endPoint x: 731, endPoint y: 155, distance: 197.0
click at [731, 155] on h5 "As the program manager for a large pharmaceutical company, you are developing t…" at bounding box center [526, 142] width 451 height 84
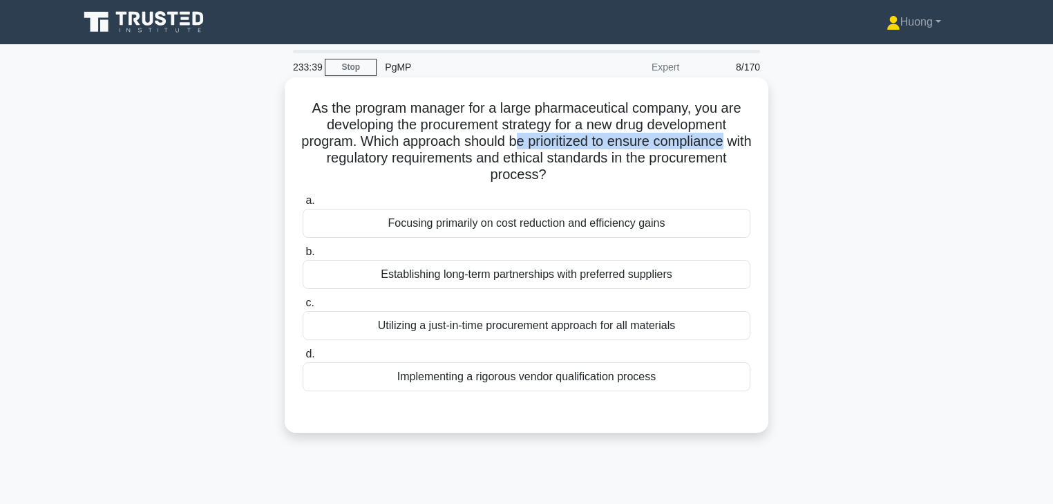
drag, startPoint x: 534, startPoint y: 142, endPoint x: 744, endPoint y: 143, distance: 210.8
click at [744, 143] on h5 "As the program manager for a large pharmaceutical company, you are developing t…" at bounding box center [526, 142] width 451 height 84
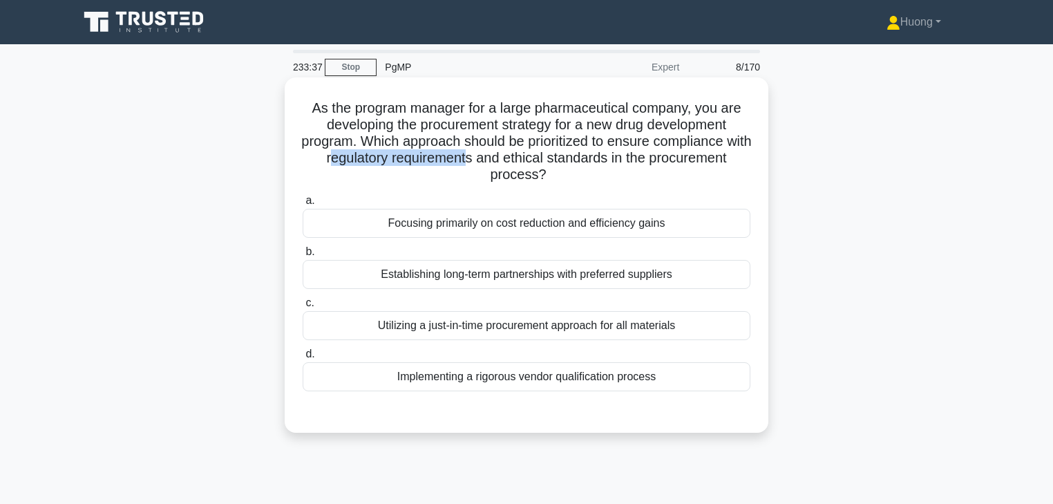
drag, startPoint x: 339, startPoint y: 154, endPoint x: 481, endPoint y: 163, distance: 142.0
click at [481, 163] on h5 "As the program manager for a large pharmaceutical company, you are developing t…" at bounding box center [526, 142] width 451 height 84
click at [509, 379] on div "Implementing a rigorous vendor qualification process" at bounding box center [527, 376] width 448 height 29
click at [303, 359] on input "d. Implementing a rigorous vendor qualification process" at bounding box center [303, 354] width 0 height 9
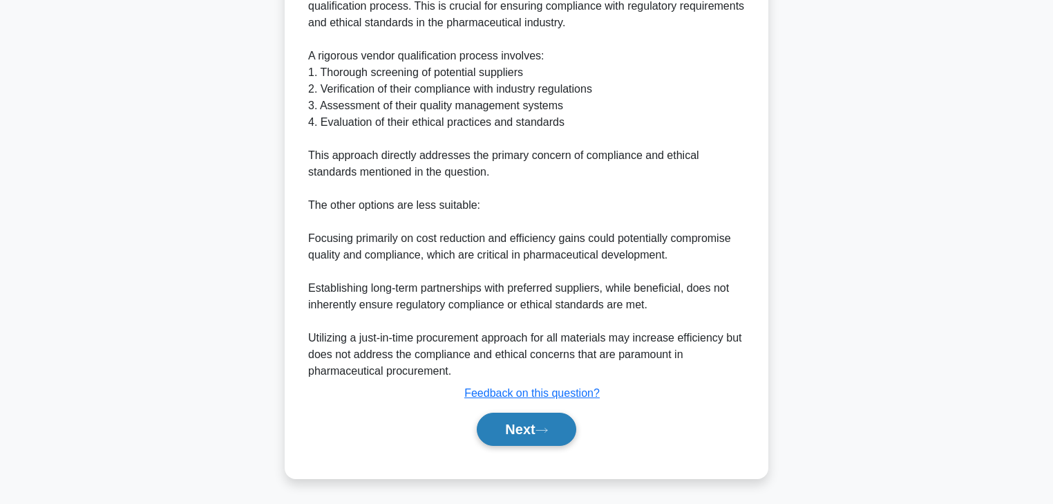
click at [505, 431] on button "Next" at bounding box center [526, 429] width 99 height 33
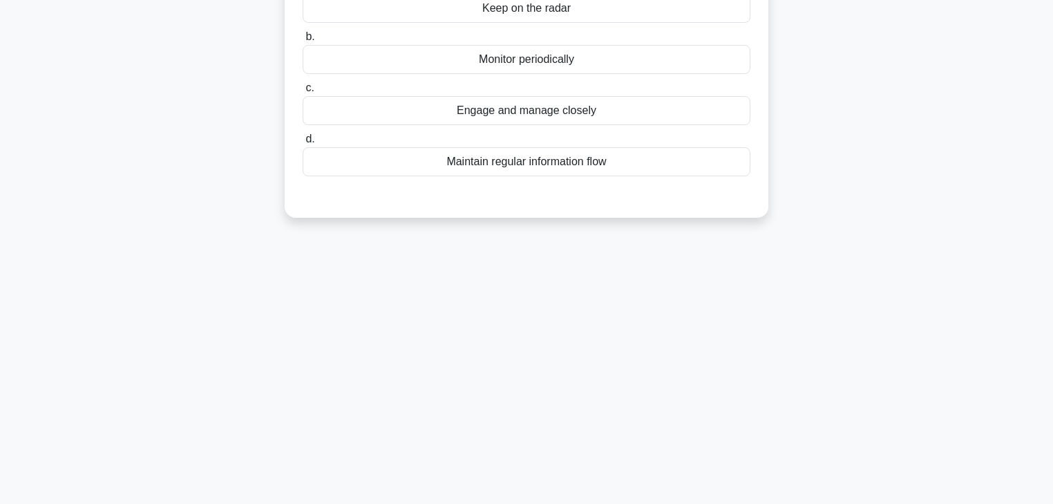
scroll to position [22, 0]
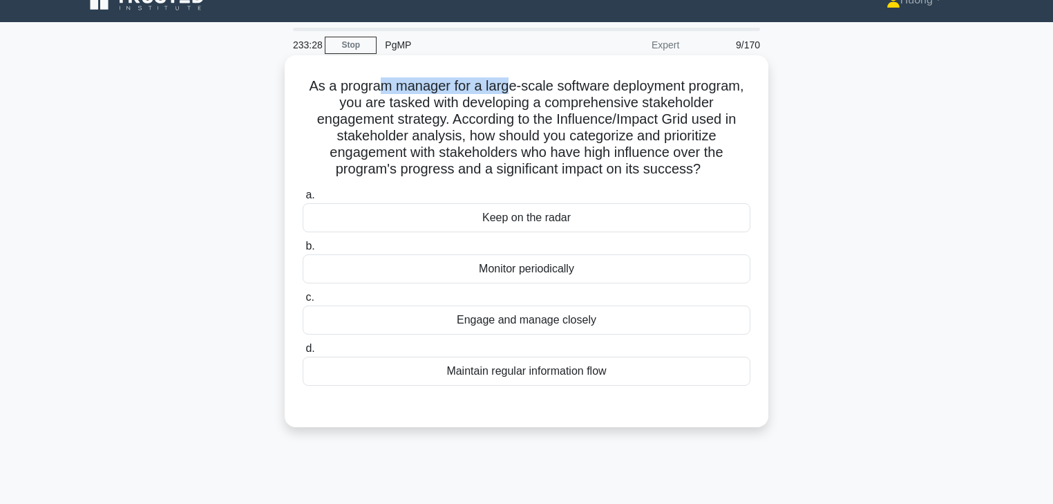
drag, startPoint x: 380, startPoint y: 88, endPoint x: 504, endPoint y: 88, distance: 123.7
click at [504, 88] on h5 "As a program manager for a large-scale software deployment program, you are tas…" at bounding box center [526, 127] width 451 height 101
click at [454, 90] on h5 "As a program manager for a large-scale software deployment program, you are tas…" at bounding box center [526, 127] width 451 height 101
drag, startPoint x: 470, startPoint y: 87, endPoint x: 744, endPoint y: 86, distance: 273.7
click at [744, 86] on h5 "As a program manager for a large-scale software deployment program, you are tas…" at bounding box center [526, 127] width 451 height 101
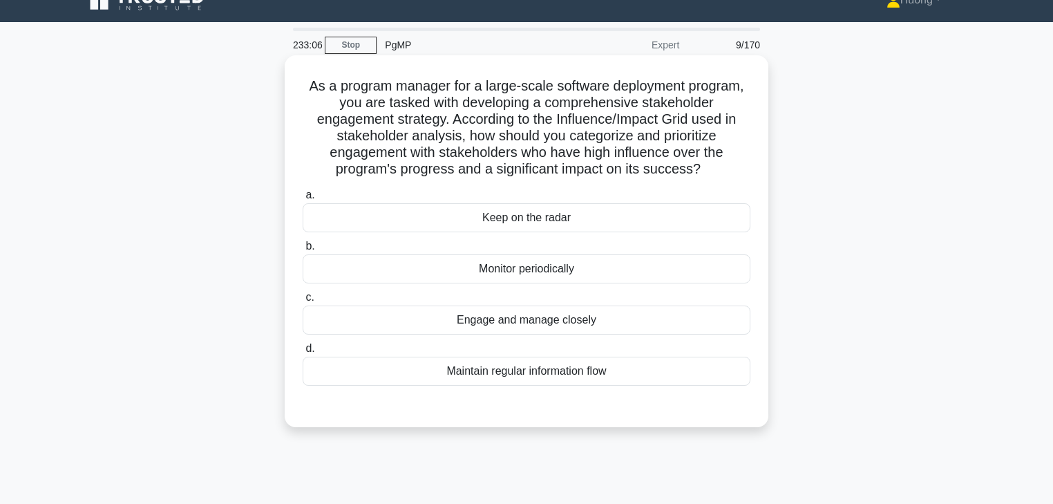
click at [370, 86] on h5 "As a program manager for a large-scale software deployment program, you are tas…" at bounding box center [526, 127] width 451 height 101
drag, startPoint x: 354, startPoint y: 88, endPoint x: 456, endPoint y: 87, distance: 102.3
click at [456, 87] on h5 "As a program manager for a large-scale software deployment program, you are tas…" at bounding box center [526, 127] width 451 height 101
drag, startPoint x: 484, startPoint y: 86, endPoint x: 752, endPoint y: 90, distance: 267.5
click at [752, 90] on div "As a program manager for a large-scale software deployment program, you are tas…" at bounding box center [526, 241] width 473 height 361
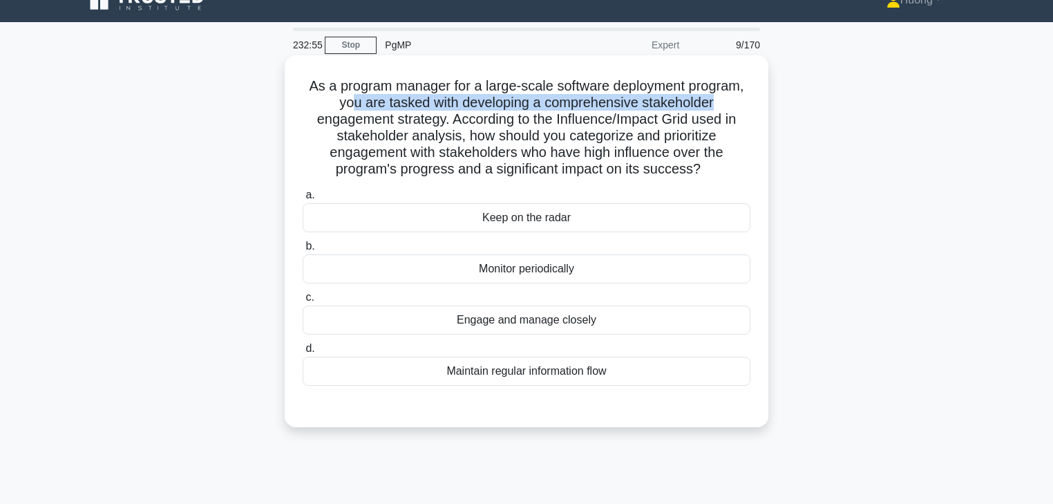
drag, startPoint x: 352, startPoint y: 103, endPoint x: 716, endPoint y: 105, distance: 364.2
click at [716, 105] on h5 "As a program manager for a large-scale software deployment program, you are tas…" at bounding box center [526, 127] width 451 height 101
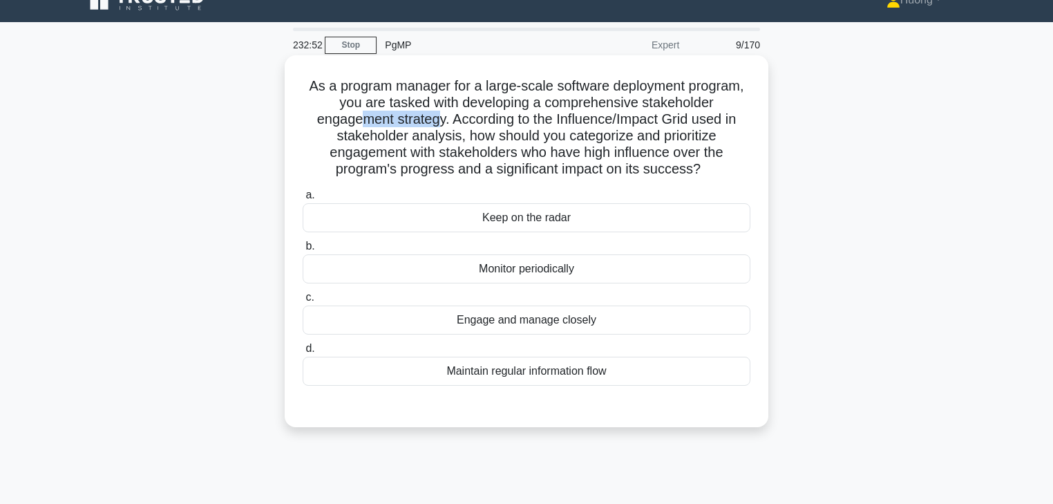
drag, startPoint x: 357, startPoint y: 116, endPoint x: 436, endPoint y: 116, distance: 79.5
click at [436, 116] on h5 "As a program manager for a large-scale software deployment program, you are tas…" at bounding box center [526, 127] width 451 height 101
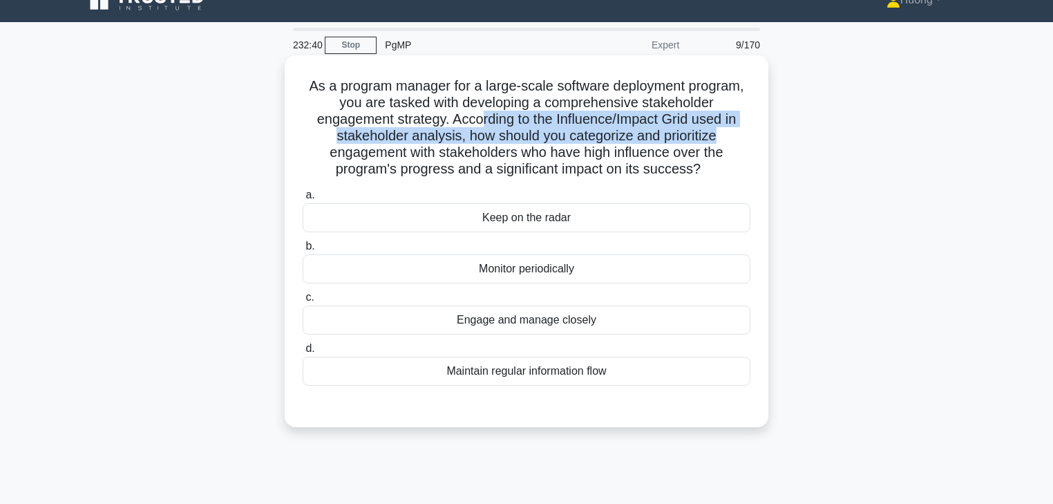
drag, startPoint x: 478, startPoint y: 122, endPoint x: 609, endPoint y: 140, distance: 131.9
click at [723, 129] on h5 "As a program manager for a large-scale software deployment program, you are tas…" at bounding box center [526, 127] width 451 height 101
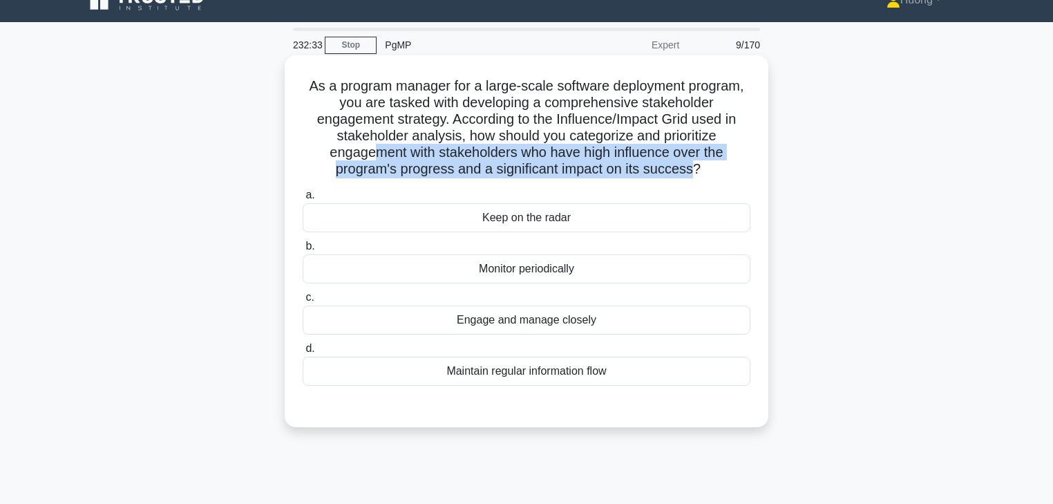
drag, startPoint x: 376, startPoint y: 156, endPoint x: 697, endPoint y: 166, distance: 321.5
click at [697, 166] on h5 "As a program manager for a large-scale software deployment program, you are tas…" at bounding box center [526, 127] width 451 height 101
click at [569, 153] on h5 "As a program manager for a large-scale software deployment program, you are tas…" at bounding box center [526, 127] width 451 height 101
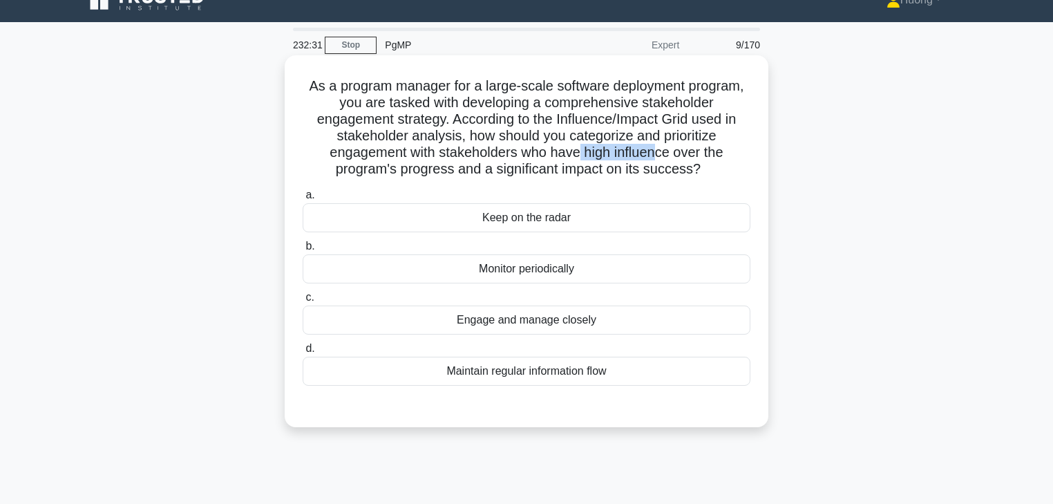
drag, startPoint x: 577, startPoint y: 155, endPoint x: 658, endPoint y: 155, distance: 80.9
click at [658, 155] on h5 "As a program manager for a large-scale software deployment program, you are tas…" at bounding box center [526, 127] width 451 height 101
click at [525, 328] on div "Engage and manage closely" at bounding box center [527, 319] width 448 height 29
click at [303, 302] on input "c. Engage and manage closely" at bounding box center [303, 297] width 0 height 9
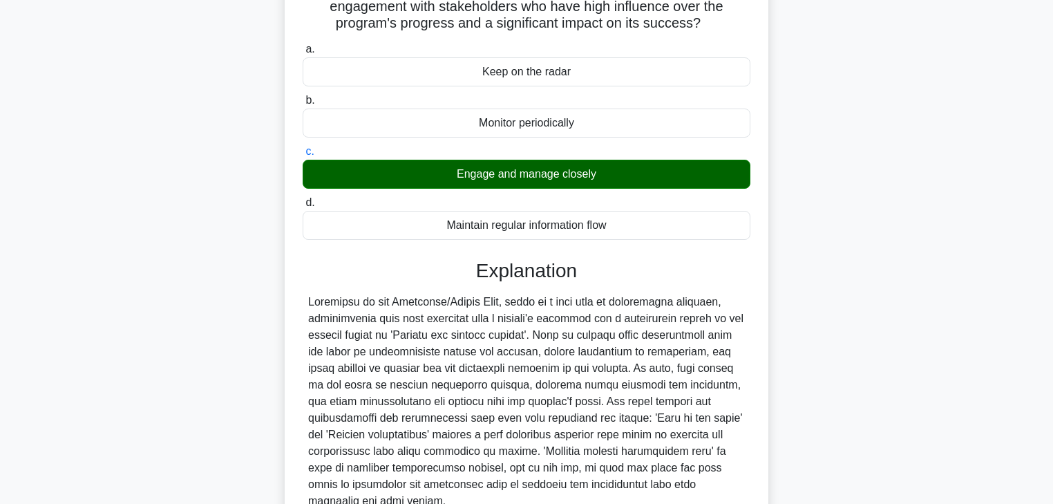
scroll to position [281, 0]
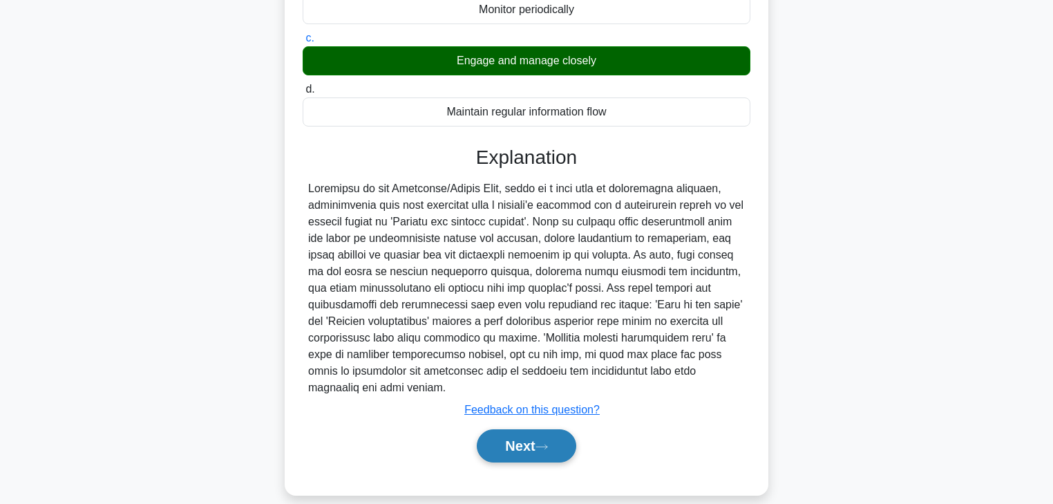
click at [509, 429] on button "Next" at bounding box center [526, 445] width 99 height 33
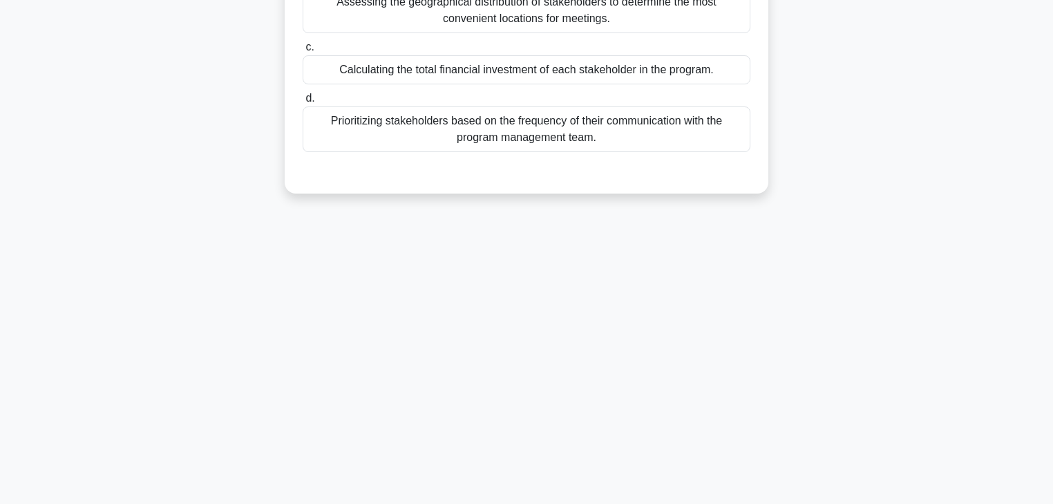
scroll to position [77, 0]
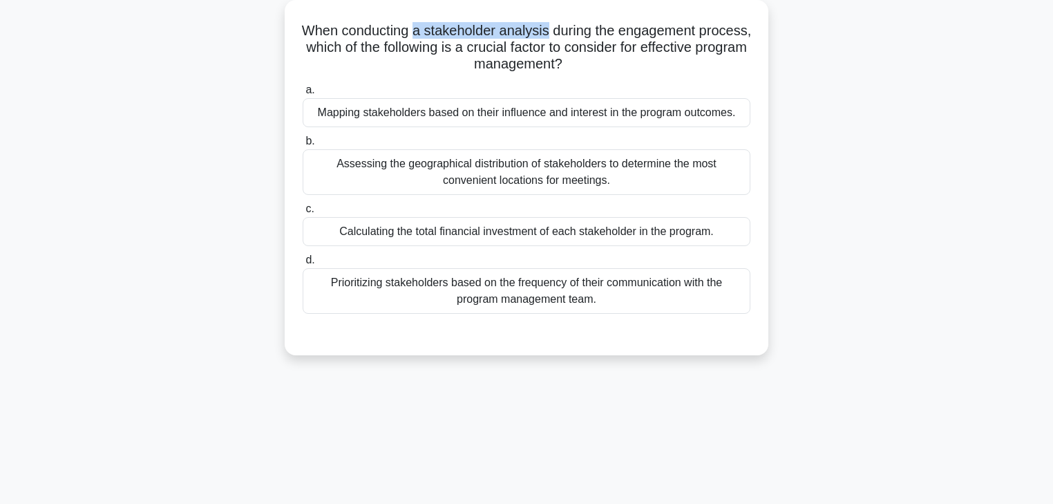
drag, startPoint x: 441, startPoint y: 32, endPoint x: 574, endPoint y: 33, distance: 133.4
click at [574, 33] on h5 "When conducting a stakeholder analysis during the engagement process, which of …" at bounding box center [526, 47] width 451 height 51
drag, startPoint x: 395, startPoint y: 46, endPoint x: 592, endPoint y: 44, distance: 197.0
click at [592, 44] on h5 "When conducting a stakeholder analysis during the engagement process, which of …" at bounding box center [526, 47] width 451 height 51
click at [390, 51] on h5 "When conducting a stakeholder analysis during the engagement process, which of …" at bounding box center [526, 47] width 451 height 51
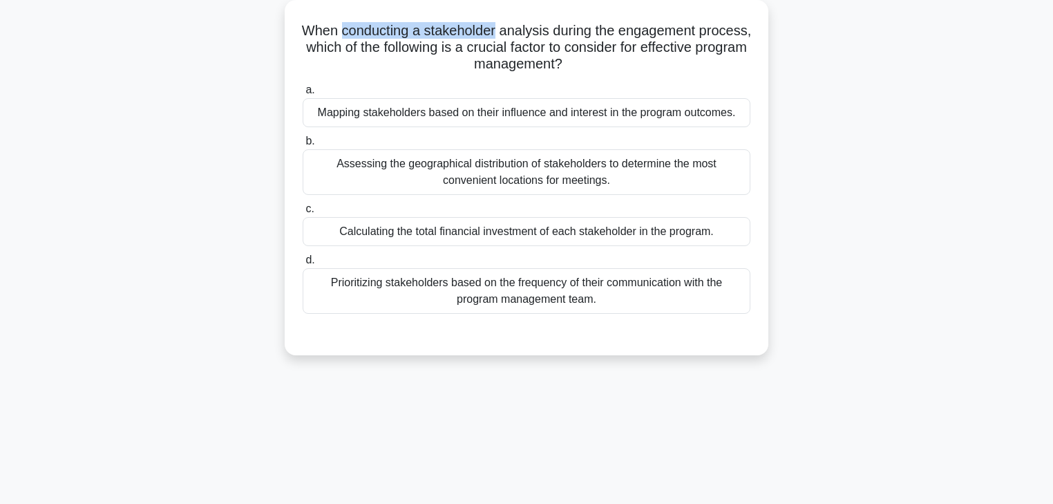
drag, startPoint x: 363, startPoint y: 32, endPoint x: 522, endPoint y: 31, distance: 159.0
click at [522, 31] on h5 "When conducting a stakeholder analysis during the engagement process, which of …" at bounding box center [526, 47] width 451 height 51
drag, startPoint x: 575, startPoint y: 31, endPoint x: 292, endPoint y: 37, distance: 283.4
click at [292, 37] on div "When conducting a stakeholder analysis during the engagement process, which of …" at bounding box center [526, 178] width 473 height 344
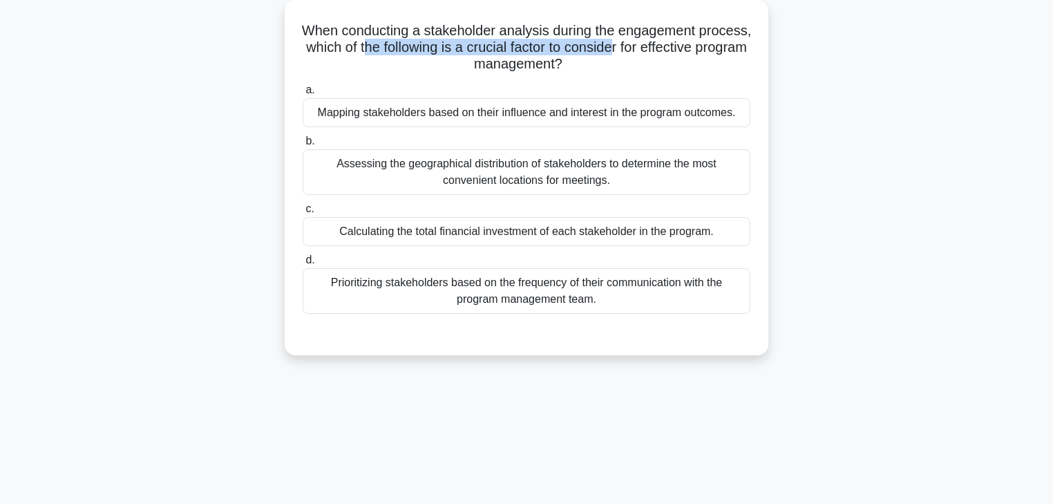
drag, startPoint x: 442, startPoint y: 49, endPoint x: 702, endPoint y: 49, distance: 259.2
click at [702, 49] on h5 "When conducting a stakeholder analysis during the engagement process, which of …" at bounding box center [526, 47] width 451 height 51
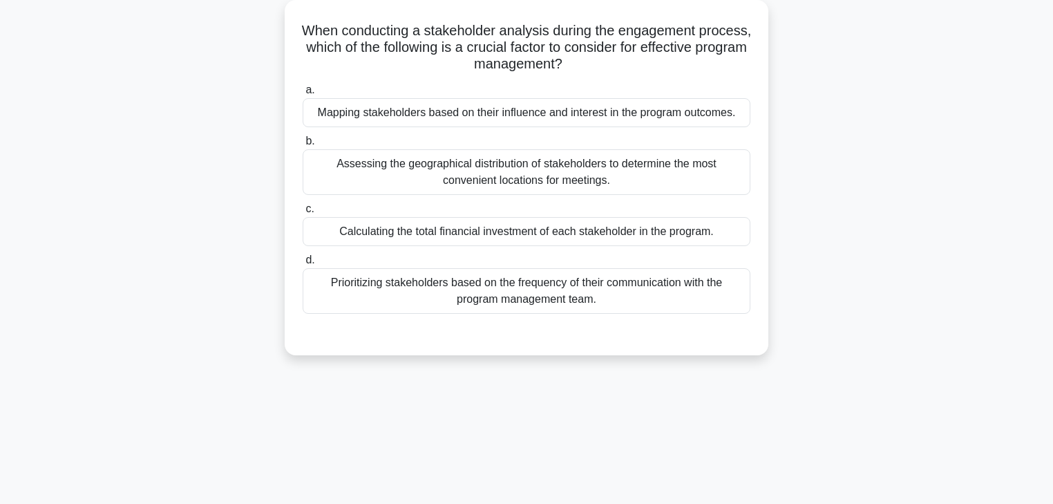
click at [490, 116] on div "Mapping stakeholders based on their influence and interest in the program outco…" at bounding box center [527, 112] width 448 height 29
click at [303, 95] on input "a. Mapping stakeholders based on their influence and interest in the program ou…" at bounding box center [303, 90] width 0 height 9
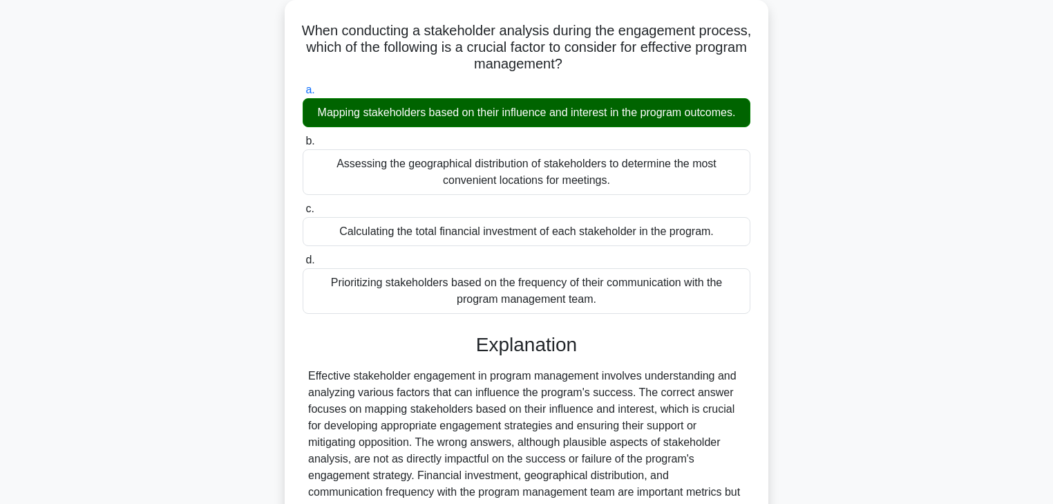
scroll to position [243, 0]
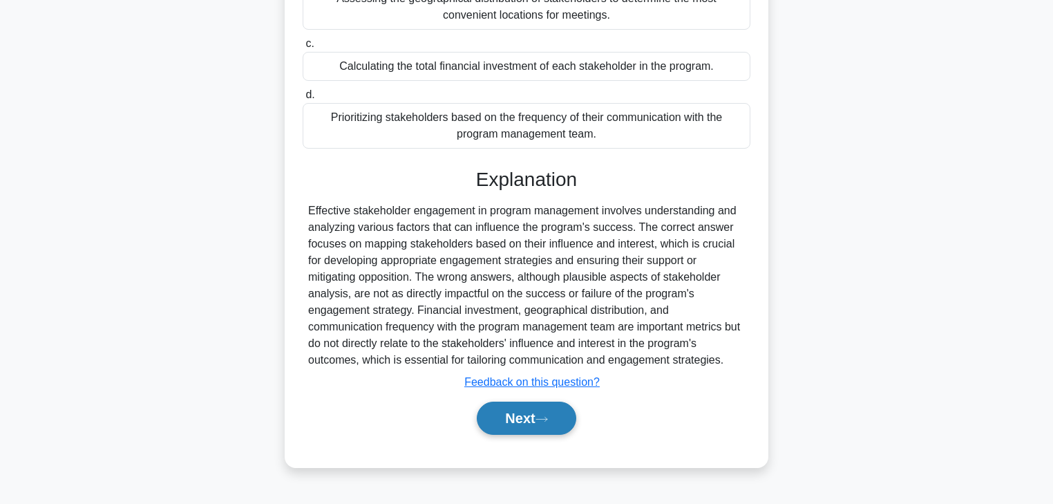
click at [528, 422] on button "Next" at bounding box center [526, 418] width 99 height 33
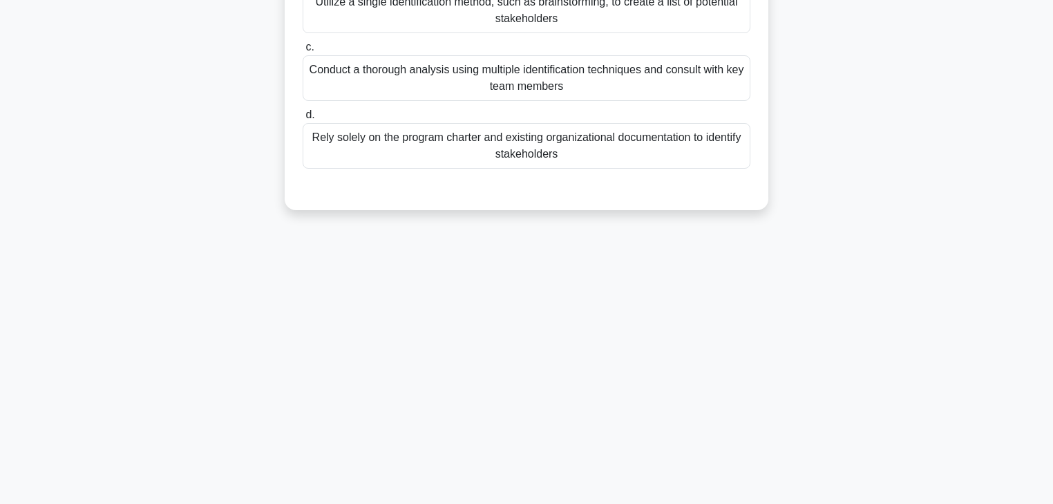
scroll to position [0, 0]
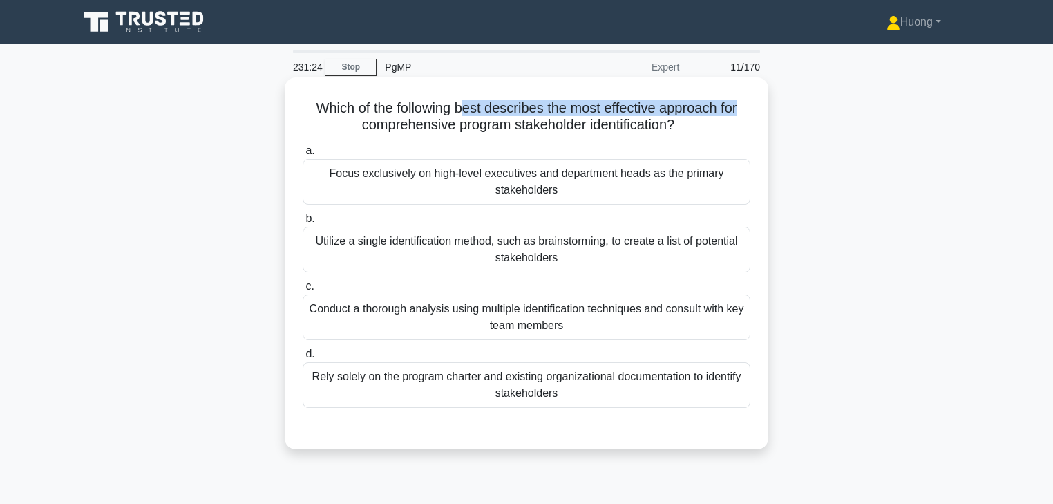
drag, startPoint x: 462, startPoint y: 104, endPoint x: 755, endPoint y: 106, distance: 293.0
click at [755, 106] on div "Which of the following best describes the most effective approach for comprehen…" at bounding box center [526, 263] width 473 height 361
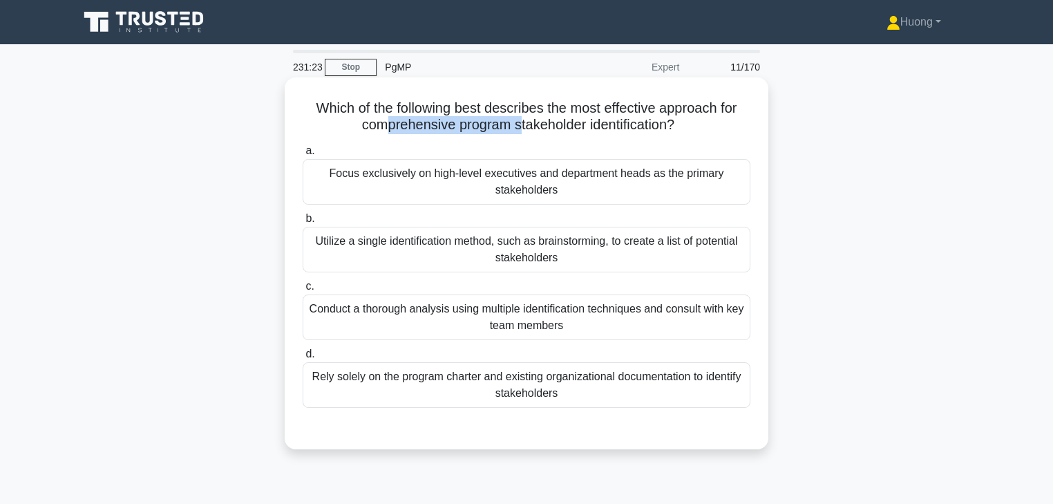
click at [515, 124] on h5 "Which of the following best describes the most effective approach for comprehen…" at bounding box center [526, 117] width 451 height 35
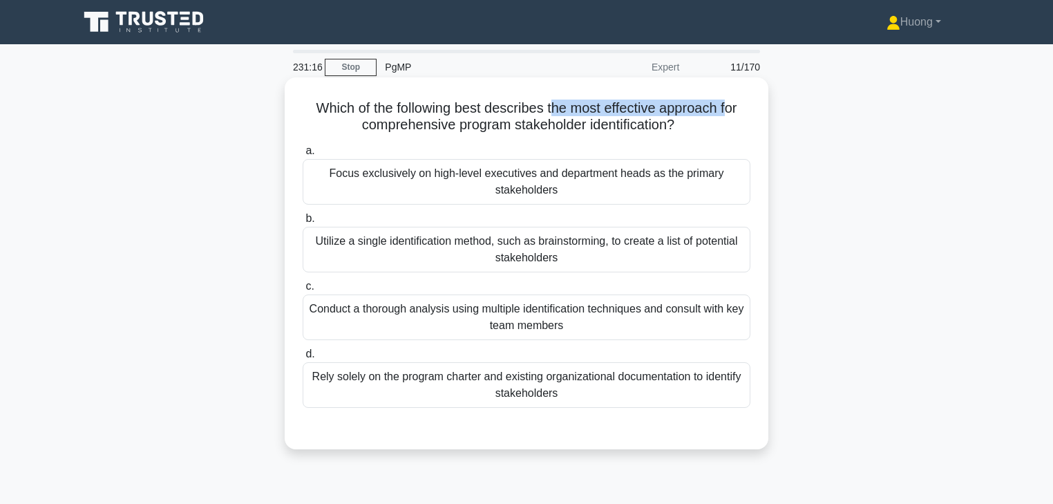
drag, startPoint x: 552, startPoint y: 108, endPoint x: 732, endPoint y: 107, distance: 180.4
click at [732, 107] on h5 "Which of the following best describes the most effective approach for comprehen…" at bounding box center [526, 117] width 451 height 35
drag, startPoint x: 417, startPoint y: 128, endPoint x: 524, endPoint y: 126, distance: 107.1
click at [524, 126] on h5 "Which of the following best describes the most effective approach for comprehen…" at bounding box center [526, 117] width 451 height 35
click at [558, 131] on h5 "Which of the following best describes the most effective approach for comprehen…" at bounding box center [526, 117] width 451 height 35
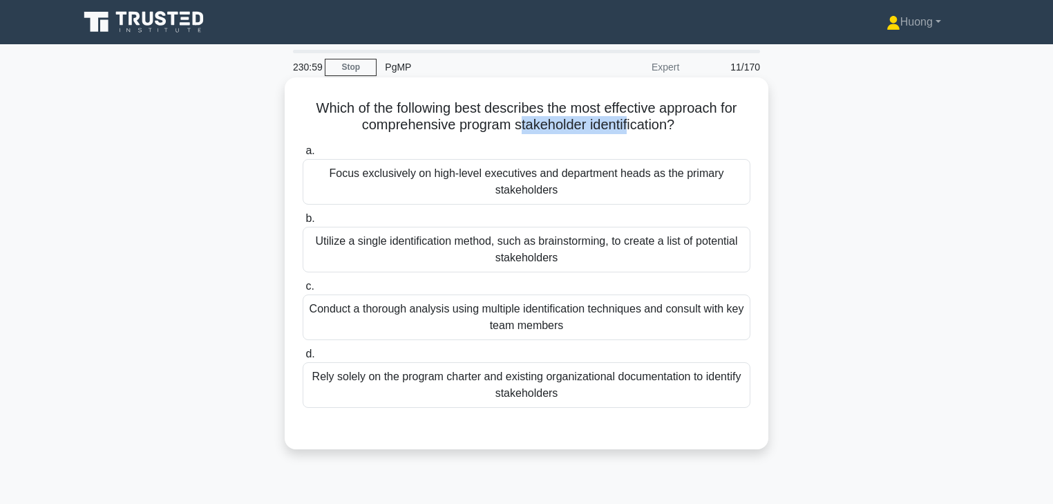
drag, startPoint x: 519, startPoint y: 131, endPoint x: 630, endPoint y: 123, distance: 111.6
click at [630, 123] on h5 "Which of the following best describes the most effective approach for comprehen…" at bounding box center [526, 117] width 451 height 35
click at [496, 326] on div "Conduct a thorough analysis using multiple identification techniques and consul…" at bounding box center [527, 317] width 448 height 46
click at [303, 291] on input "c. Conduct a thorough analysis using multiple identification techniques and con…" at bounding box center [303, 286] width 0 height 9
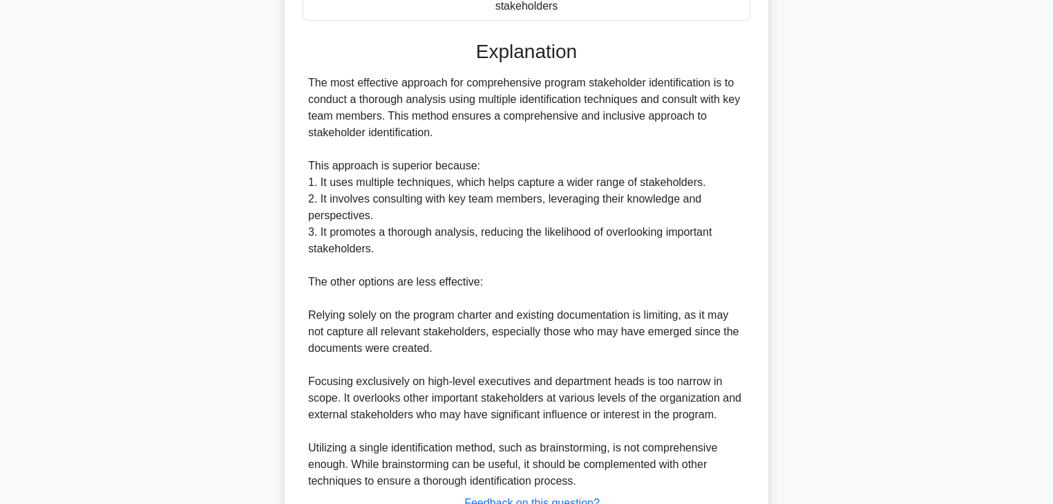
scroll to position [497, 0]
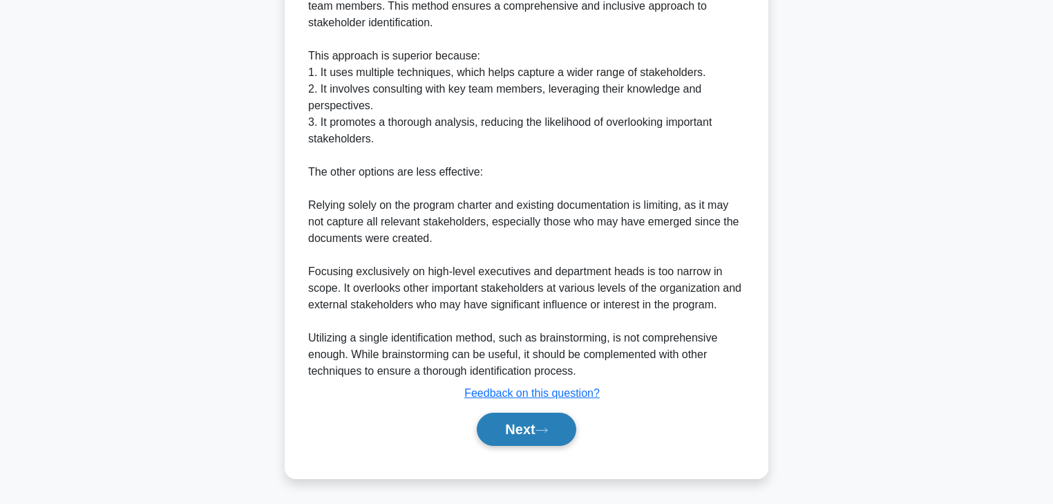
click at [531, 431] on button "Next" at bounding box center [526, 429] width 99 height 33
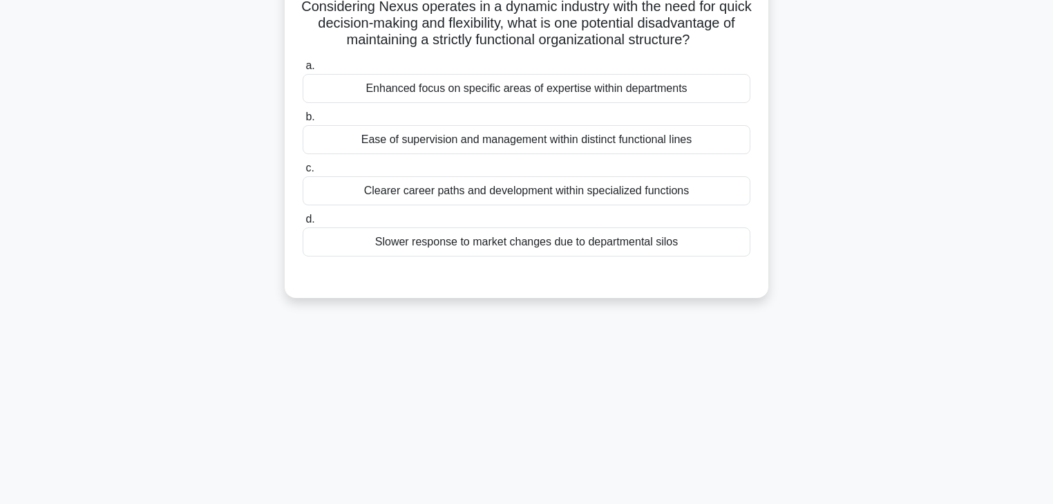
scroll to position [22, 0]
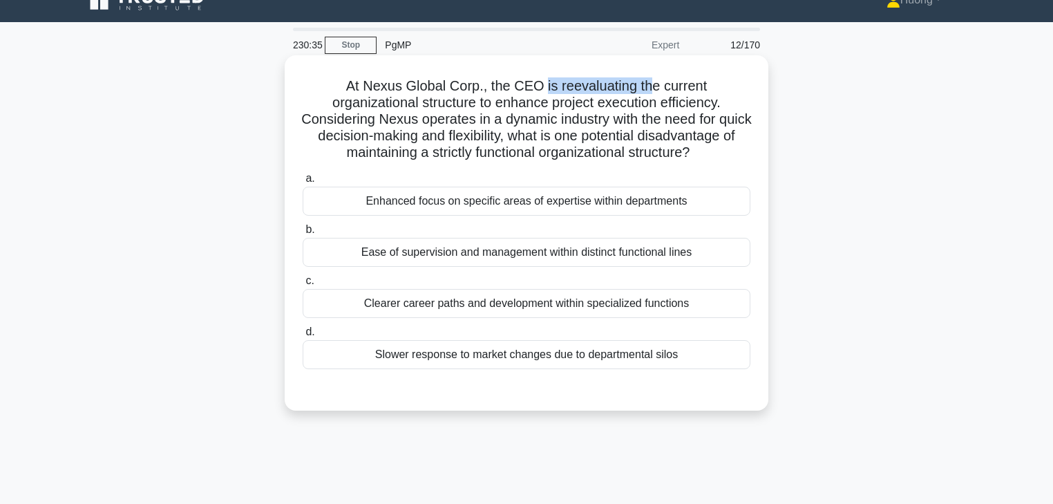
drag, startPoint x: 545, startPoint y: 88, endPoint x: 652, endPoint y: 88, distance: 107.1
click at [652, 88] on h5 "At Nexus Global Corp., the CEO is reevaluating the current organizational struc…" at bounding box center [526, 119] width 451 height 84
drag, startPoint x: 399, startPoint y: 107, endPoint x: 539, endPoint y: 104, distance: 139.6
click at [539, 104] on h5 "At Nexus Global Corp., the CEO is reevaluating the current organizational struc…" at bounding box center [526, 119] width 451 height 84
drag, startPoint x: 384, startPoint y: 122, endPoint x: 509, endPoint y: 122, distance: 125.8
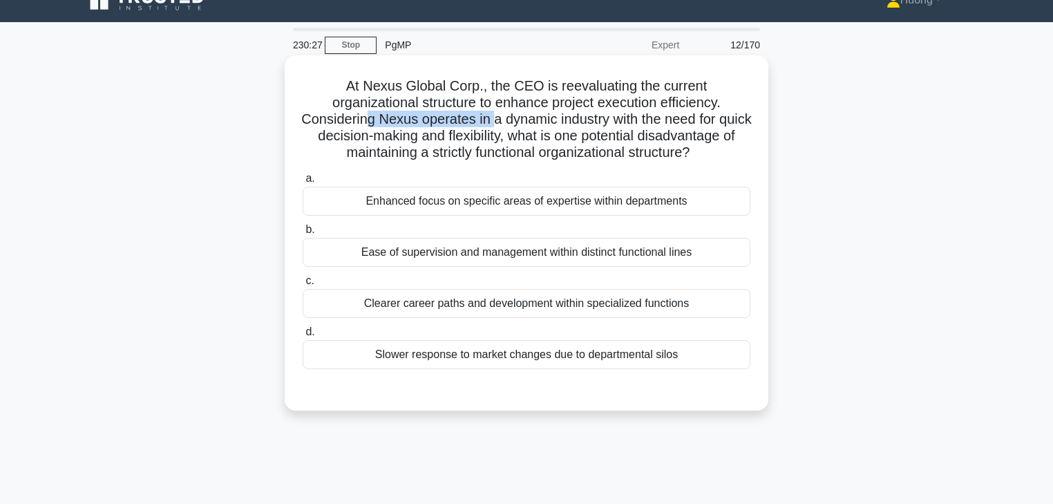
click at [509, 122] on h5 "At Nexus Global Corp., the CEO is reevaluating the current organizational struc…" at bounding box center [526, 119] width 451 height 84
drag, startPoint x: 393, startPoint y: 140, endPoint x: 572, endPoint y: 136, distance: 179.7
click at [572, 136] on h5 "At Nexus Global Corp., the CEO is reevaluating the current organizational struc…" at bounding box center [526, 119] width 451 height 84
click at [509, 369] on div "Slower response to market changes due to departmental silos" at bounding box center [527, 354] width 448 height 29
click at [303, 337] on input "d. Slower response to market changes due to departmental silos" at bounding box center [303, 332] width 0 height 9
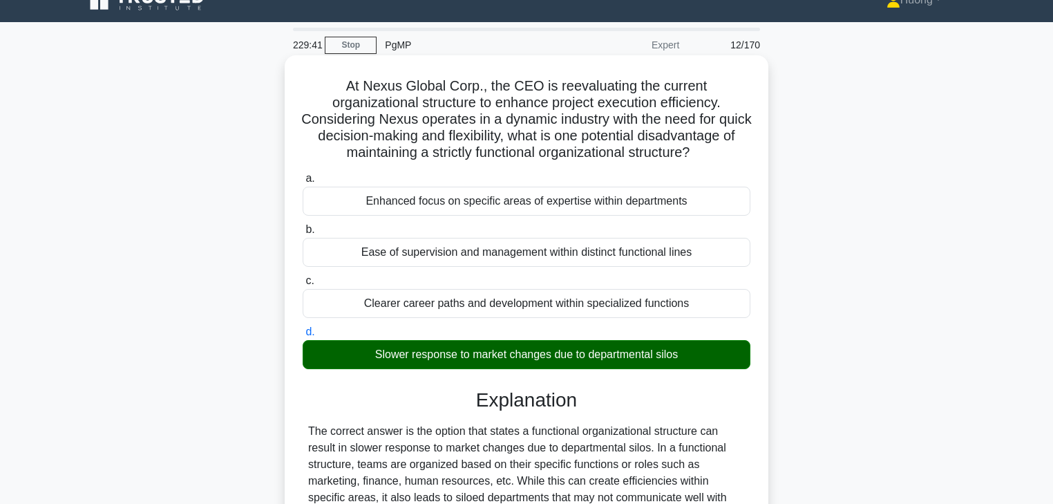
scroll to position [354, 0]
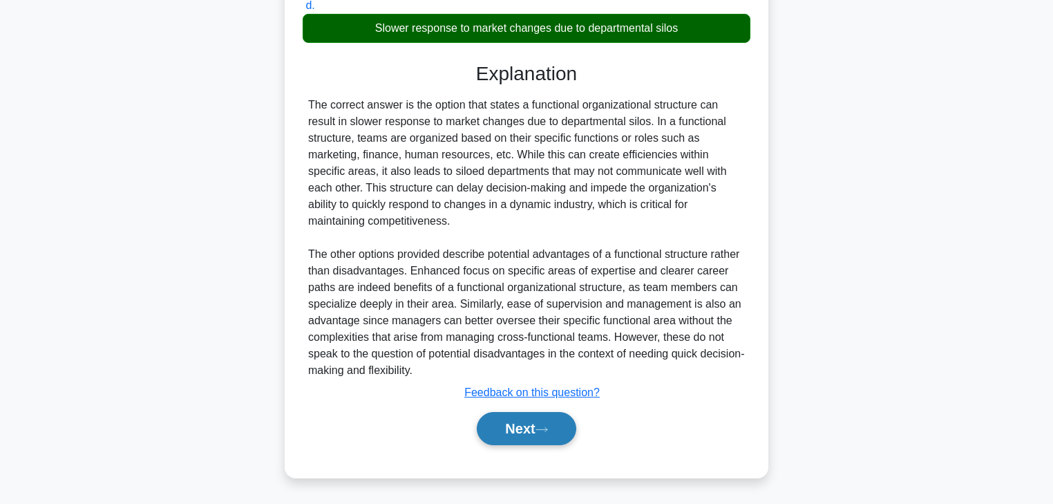
click at [494, 445] on button "Next" at bounding box center [526, 428] width 99 height 33
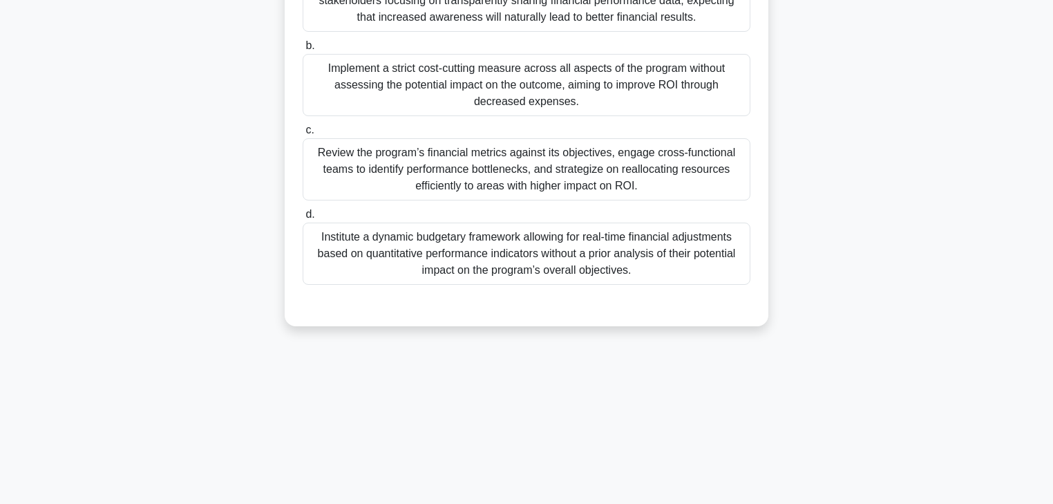
scroll to position [0, 0]
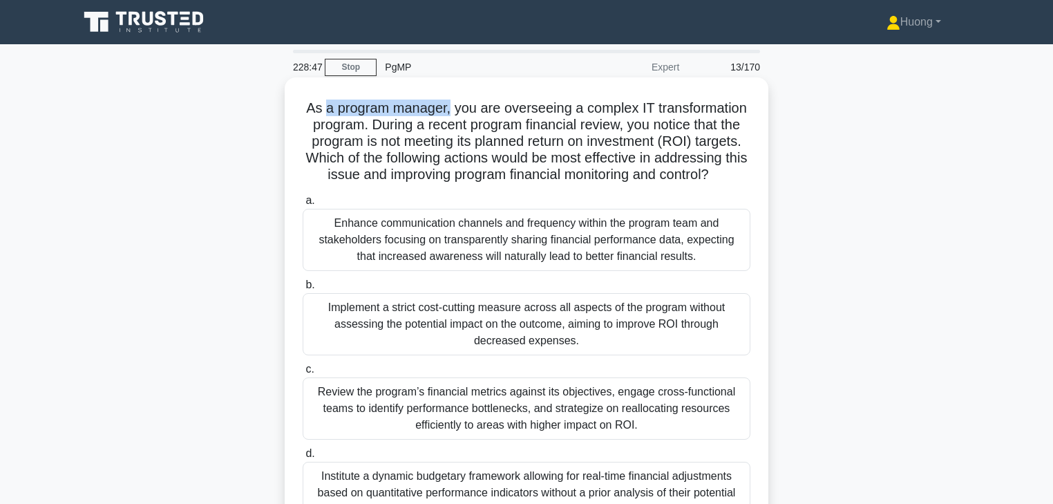
drag, startPoint x: 321, startPoint y: 109, endPoint x: 449, endPoint y: 109, distance: 127.9
click at [449, 109] on h5 "As a program manager, you are overseeing a complex IT transformation program. D…" at bounding box center [526, 142] width 451 height 84
drag, startPoint x: 498, startPoint y: 111, endPoint x: 646, endPoint y: 110, distance: 148.6
click at [646, 110] on h5 "As a program manager, you are overseeing a complex IT transformation program. D…" at bounding box center [526, 142] width 451 height 84
click at [554, 112] on h5 "As a program manager, you are overseeing a complex IT transformation program. D…" at bounding box center [526, 142] width 451 height 84
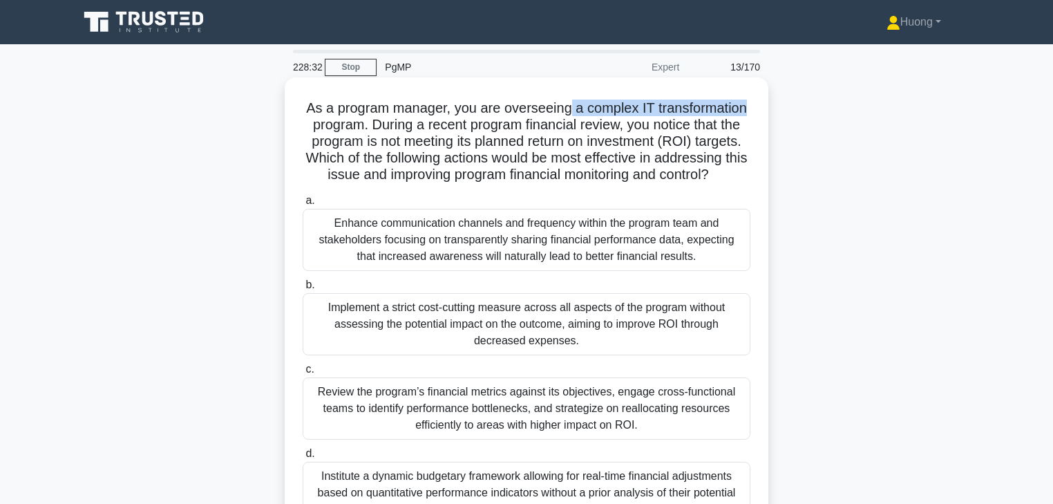
drag, startPoint x: 567, startPoint y: 109, endPoint x: 747, endPoint y: 109, distance: 180.4
click at [747, 109] on h5 "As a program manager, you are overseeing a complex IT transformation program. D…" at bounding box center [526, 142] width 451 height 84
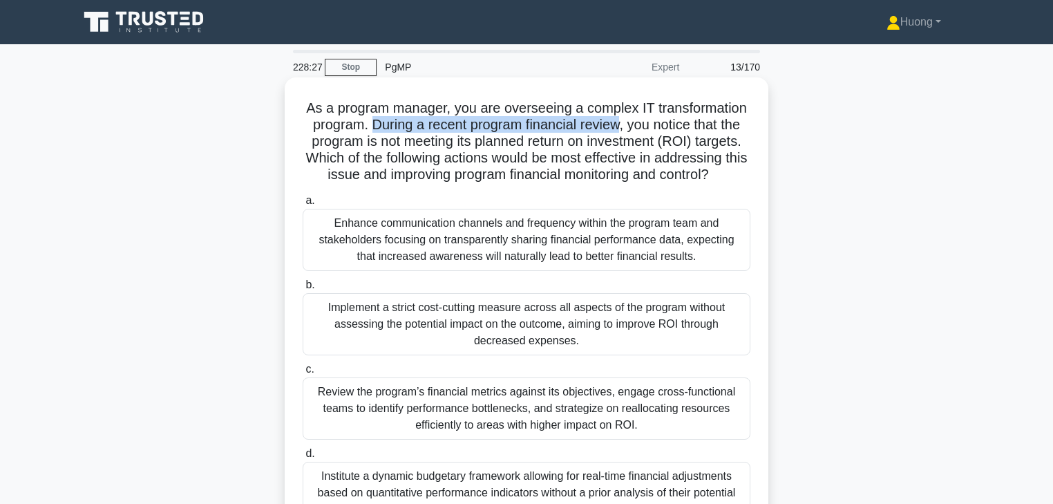
drag, startPoint x: 368, startPoint y: 126, endPoint x: 617, endPoint y: 127, distance: 249.5
click at [617, 127] on h5 "As a program manager, you are overseeing a complex IT transformation program. D…" at bounding box center [526, 142] width 451 height 84
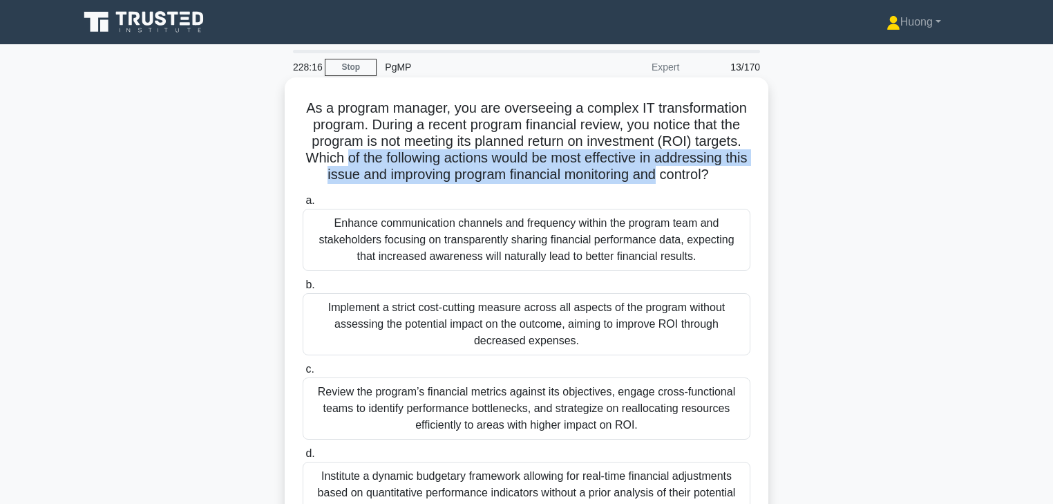
drag, startPoint x: 354, startPoint y: 160, endPoint x: 670, endPoint y: 170, distance: 316.0
click at [670, 170] on h5 "As a program manager, you are overseeing a complex IT transformation program. D…" at bounding box center [526, 142] width 451 height 84
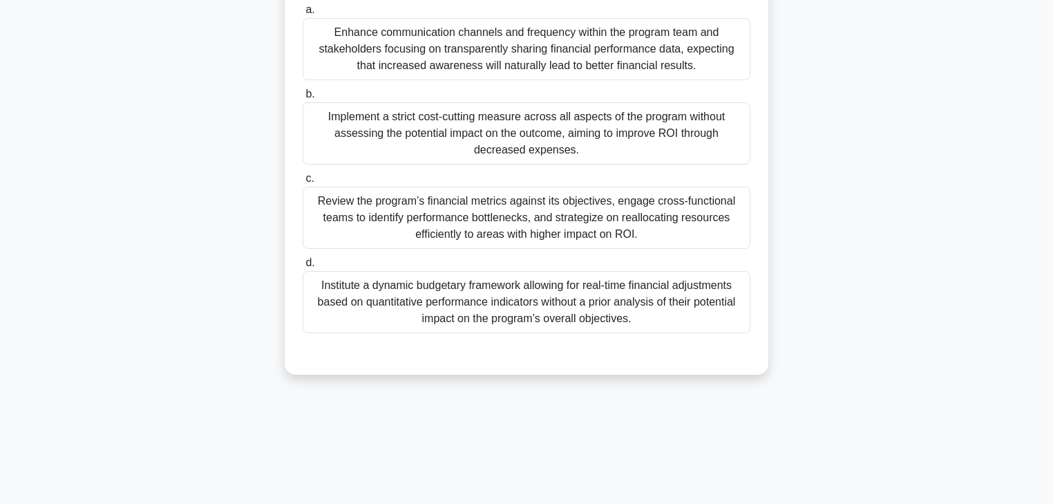
scroll to position [221, 0]
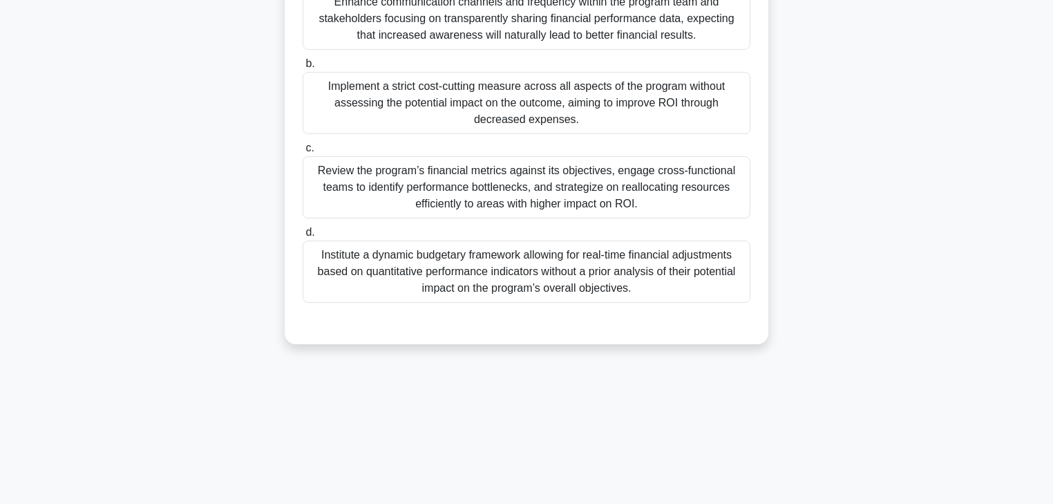
click at [561, 180] on div "Review the program’s financial metrics against its objectives, engage cross-fun…" at bounding box center [527, 187] width 448 height 62
click at [303, 153] on input "c. Review the program’s financial metrics against its objectives, engage cross-…" at bounding box center [303, 148] width 0 height 9
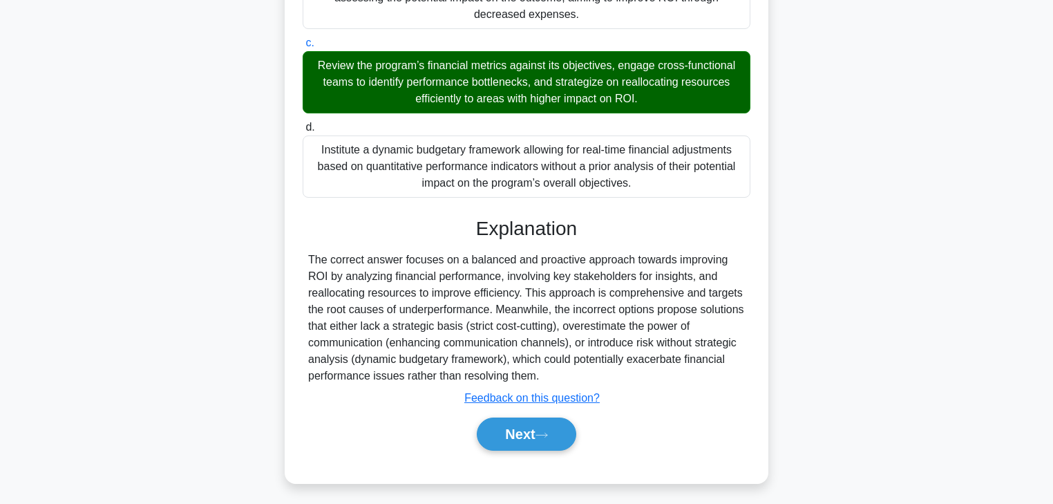
scroll to position [331, 0]
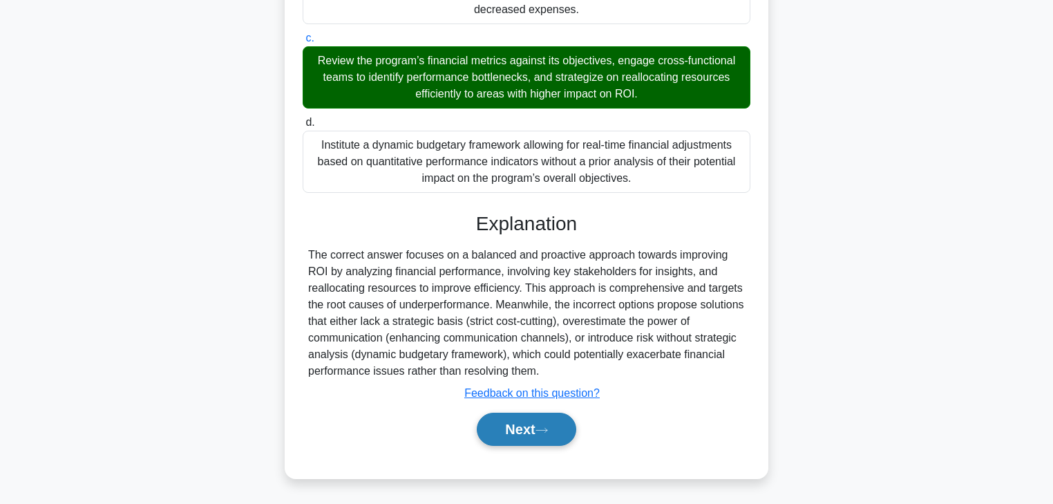
click at [522, 423] on button "Next" at bounding box center [526, 429] width 99 height 33
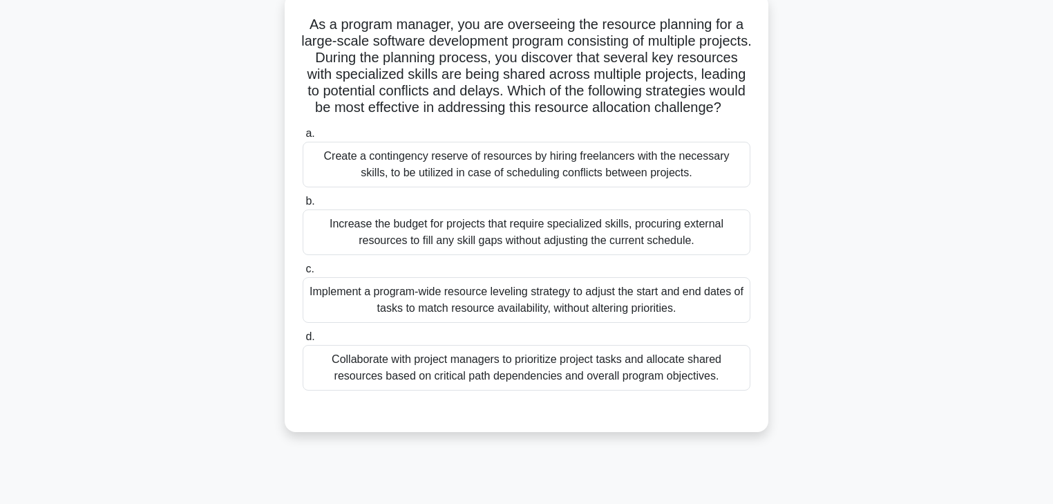
scroll to position [0, 0]
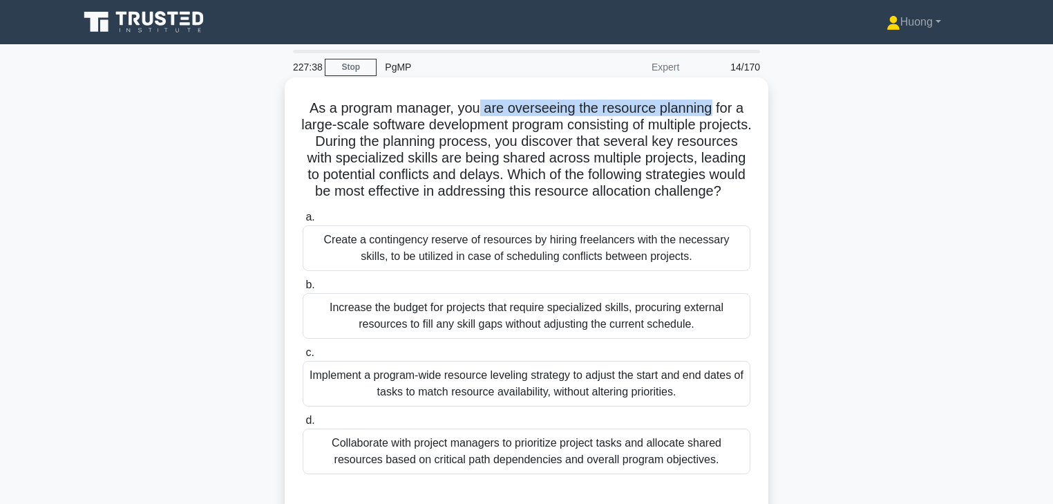
drag, startPoint x: 478, startPoint y: 107, endPoint x: 713, endPoint y: 110, distance: 235.7
click at [713, 110] on h5 "As a program manager, you are overseeing the resource planning for a large-scal…" at bounding box center [526, 150] width 451 height 101
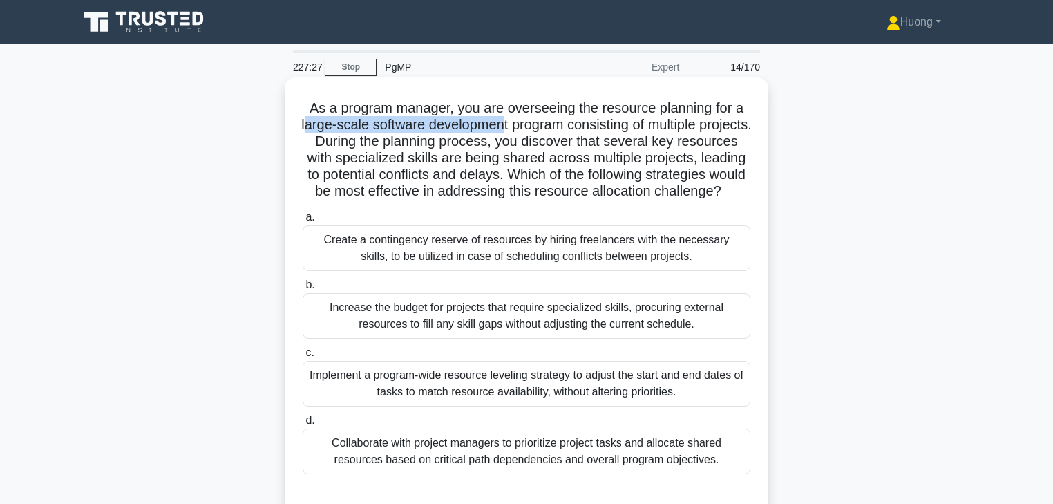
drag, startPoint x: 328, startPoint y: 133, endPoint x: 528, endPoint y: 133, distance: 199.7
click at [528, 133] on h5 "As a program manager, you are overseeing the resource planning for a large-scal…" at bounding box center [526, 150] width 451 height 101
click at [545, 127] on h5 "As a program manager, you are overseeing the resource planning for a large-scal…" at bounding box center [526, 150] width 451 height 101
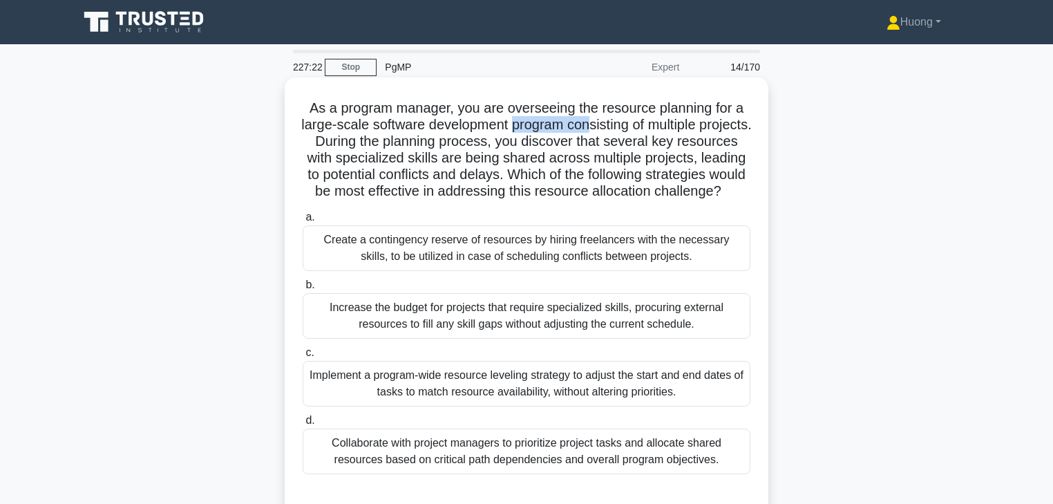
drag, startPoint x: 541, startPoint y: 127, endPoint x: 621, endPoint y: 127, distance: 79.5
click at [621, 127] on h5 "As a program manager, you are overseeing the resource planning for a large-scal…" at bounding box center [526, 150] width 451 height 101
drag, startPoint x: 483, startPoint y: 149, endPoint x: 640, endPoint y: 149, distance: 156.9
click at [640, 149] on h5 "As a program manager, you are overseeing the resource planning for a large-scal…" at bounding box center [526, 150] width 451 height 101
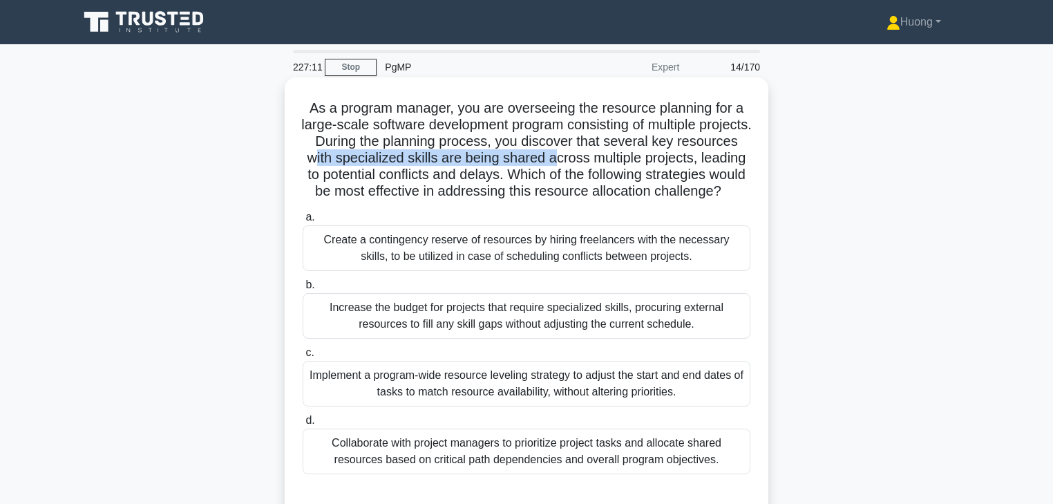
drag, startPoint x: 397, startPoint y: 162, endPoint x: 641, endPoint y: 162, distance: 244.0
click at [641, 162] on h5 "As a program manager, you are overseeing the resource planning for a large-scal…" at bounding box center [526, 150] width 451 height 101
click at [406, 162] on h5 "As a program manager, you are overseeing the resource planning for a large-scal…" at bounding box center [526, 150] width 451 height 101
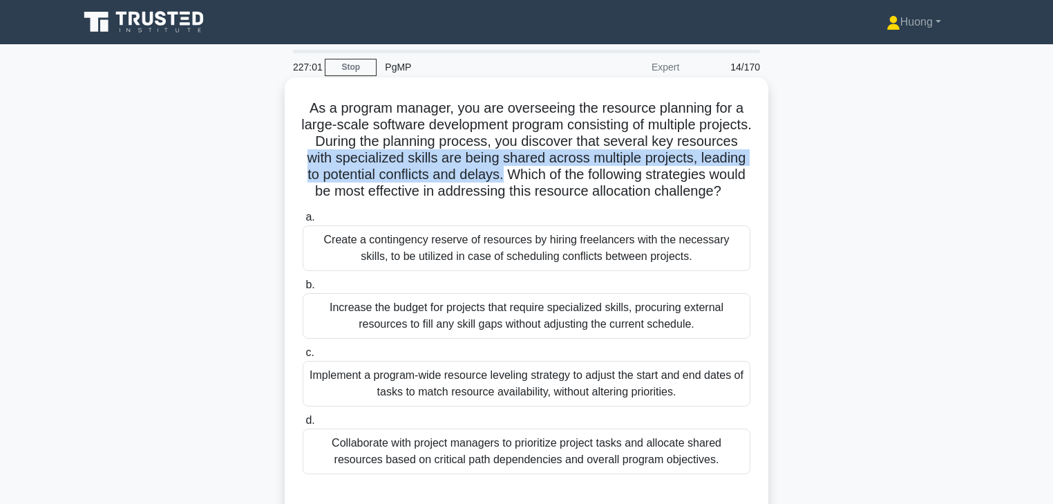
drag, startPoint x: 383, startPoint y: 161, endPoint x: 641, endPoint y: 182, distance: 259.4
click at [641, 182] on h5 "As a program manager, you are overseeing the resource planning for a large-scal…" at bounding box center [526, 150] width 451 height 101
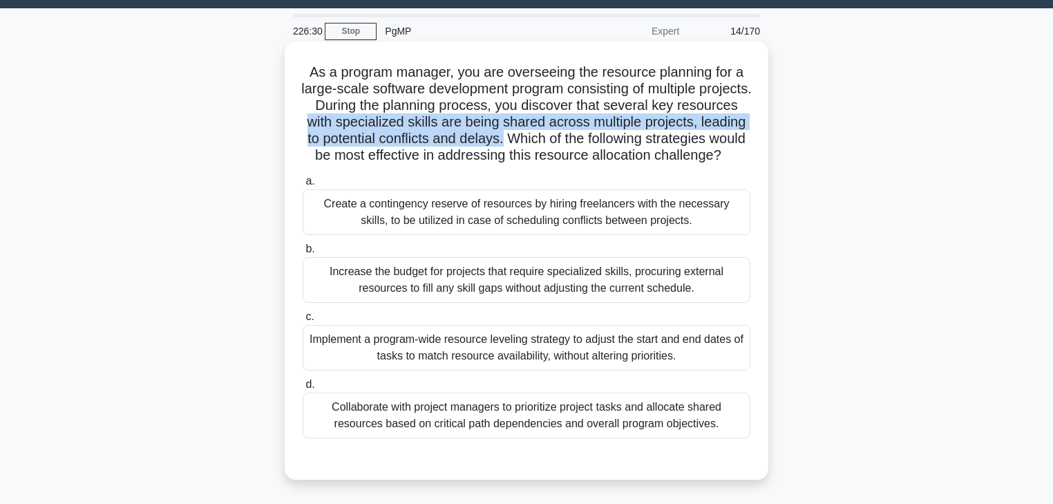
scroll to position [55, 0]
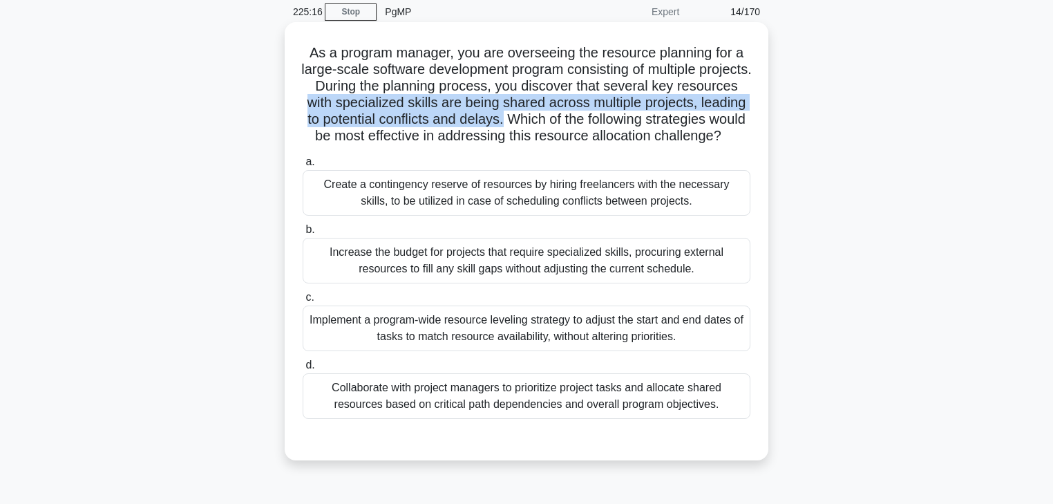
drag, startPoint x: 564, startPoint y: 408, endPoint x: 672, endPoint y: 416, distance: 108.1
click at [672, 416] on div "Collaborate with project managers to prioritize project tasks and allocate shar…" at bounding box center [527, 396] width 448 height 46
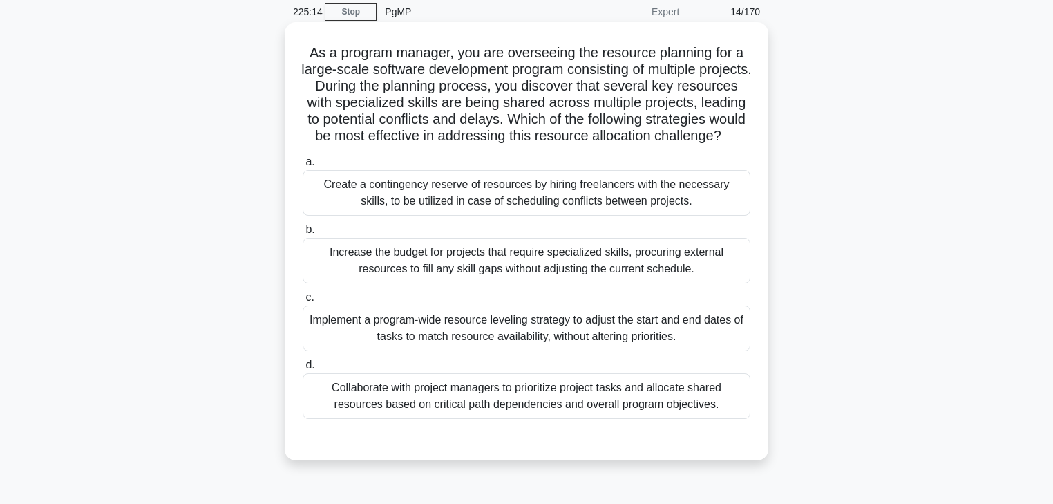
click at [619, 351] on div "Implement a program-wide resource leveling strategy to adjust the start and end…" at bounding box center [527, 328] width 448 height 46
click at [303, 302] on input "c. Implement a program-wide resource leveling strategy to adjust the start and …" at bounding box center [303, 297] width 0 height 9
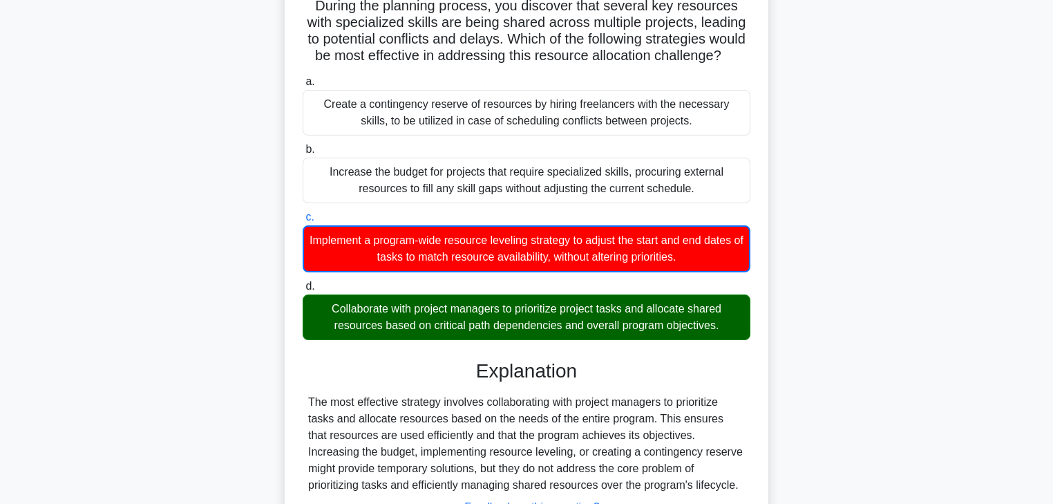
scroll to position [166, 0]
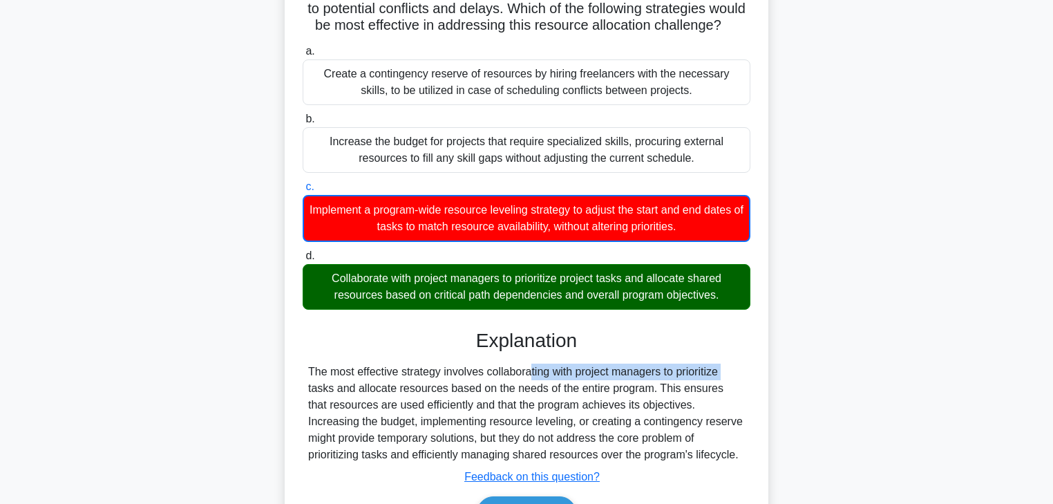
drag, startPoint x: 475, startPoint y: 388, endPoint x: 652, endPoint y: 393, distance: 177.7
click at [652, 393] on div "The most effective strategy involves collaborating with project managers to pri…" at bounding box center [526, 414] width 437 height 100
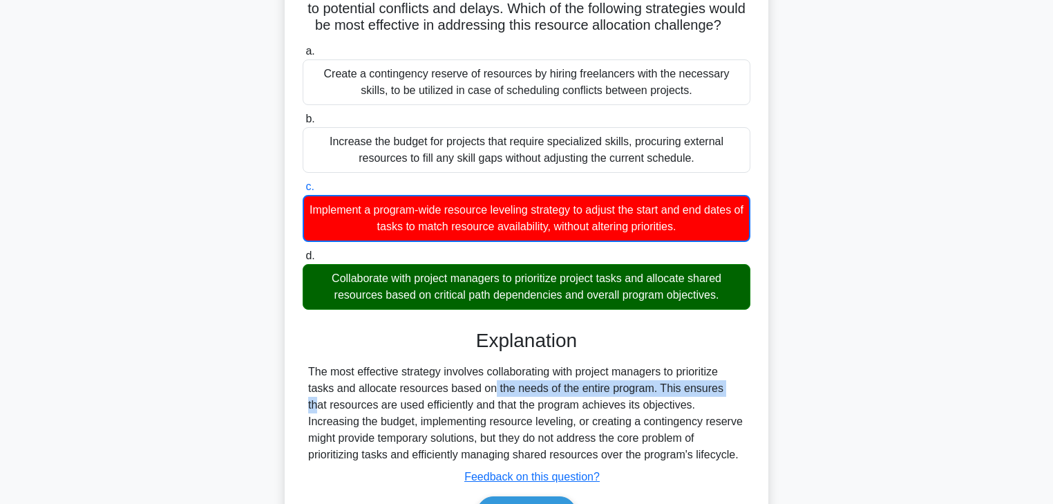
drag, startPoint x: 401, startPoint y: 400, endPoint x: 648, endPoint y: 412, distance: 247.7
click at [648, 412] on div "The most effective strategy involves collaborating with project managers to pri…" at bounding box center [526, 414] width 437 height 100
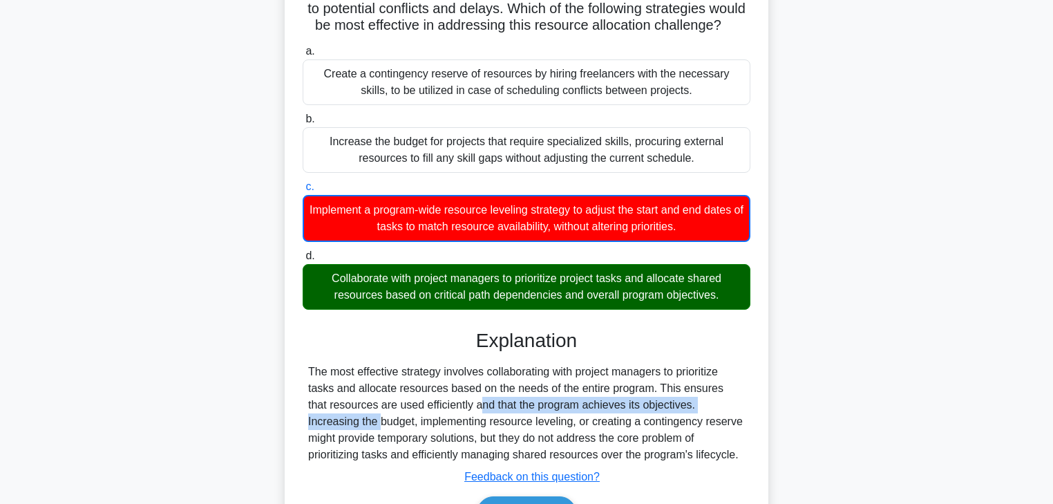
drag, startPoint x: 382, startPoint y: 423, endPoint x: 666, endPoint y: 428, distance: 283.4
click at [666, 428] on div "The most effective strategy involves collaborating with project managers to pri…" at bounding box center [526, 414] width 437 height 100
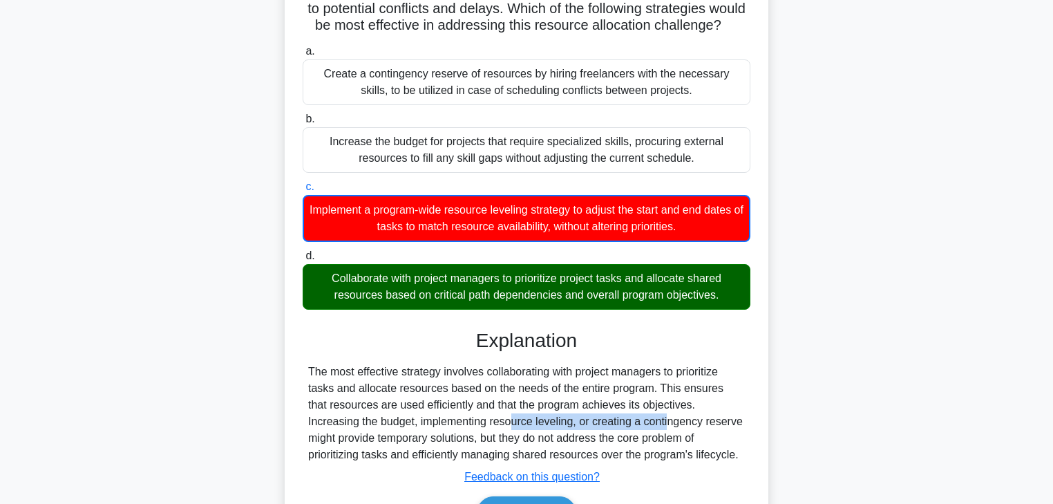
drag, startPoint x: 390, startPoint y: 437, endPoint x: 519, endPoint y: 437, distance: 129.2
click at [519, 437] on div "The most effective strategy involves collaborating with project managers to pri…" at bounding box center [526, 414] width 437 height 100
click at [505, 437] on div "The most effective strategy involves collaborating with project managers to pri…" at bounding box center [526, 414] width 437 height 100
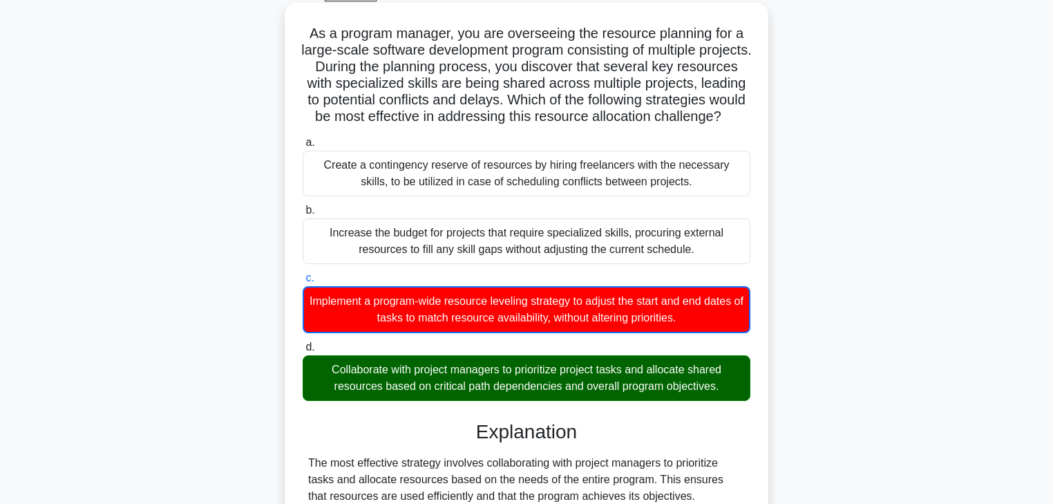
scroll to position [55, 0]
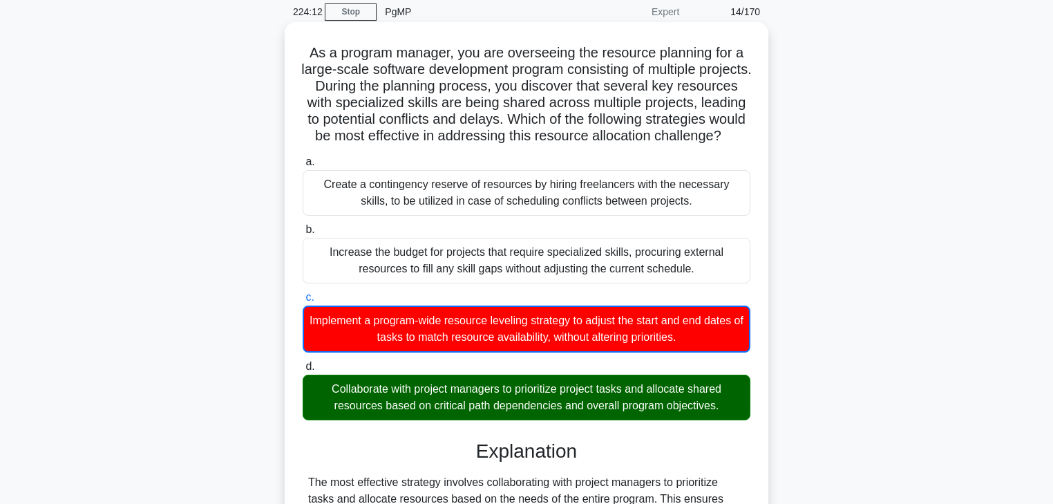
drag, startPoint x: 310, startPoint y: 51, endPoint x: 592, endPoint y: 155, distance: 300.4
click at [592, 145] on h5 "As a program manager, you are overseeing the resource planning for a large-scal…" at bounding box center [526, 94] width 451 height 101
copy h5 "As a program manager, you are overseeing the resource planning for a large-scal…"
drag, startPoint x: 323, startPoint y: 340, endPoint x: 715, endPoint y: 357, distance: 392.3
click at [715, 352] on div "Implement a program-wide resource leveling strategy to adjust the start and end…" at bounding box center [527, 328] width 448 height 47
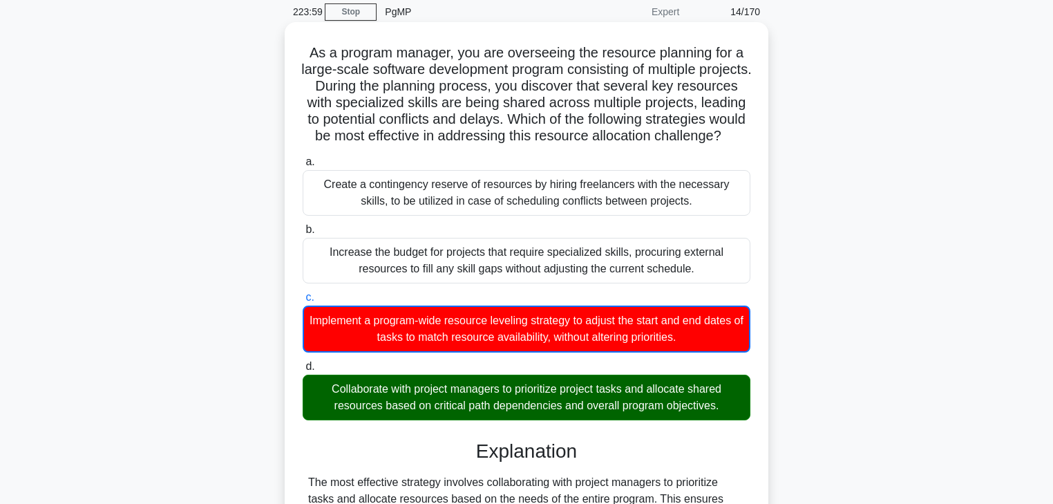
copy div "Implement a program-wide resource leveling strategy to adjust the start and end…"
drag, startPoint x: 327, startPoint y: 407, endPoint x: 743, endPoint y: 419, distance: 416.2
click at [743, 419] on div "Collaborate with project managers to prioritize project tasks and allocate shar…" at bounding box center [527, 398] width 448 height 46
copy div "Collaborate with project managers to prioritize project tasks and allocate shar…"
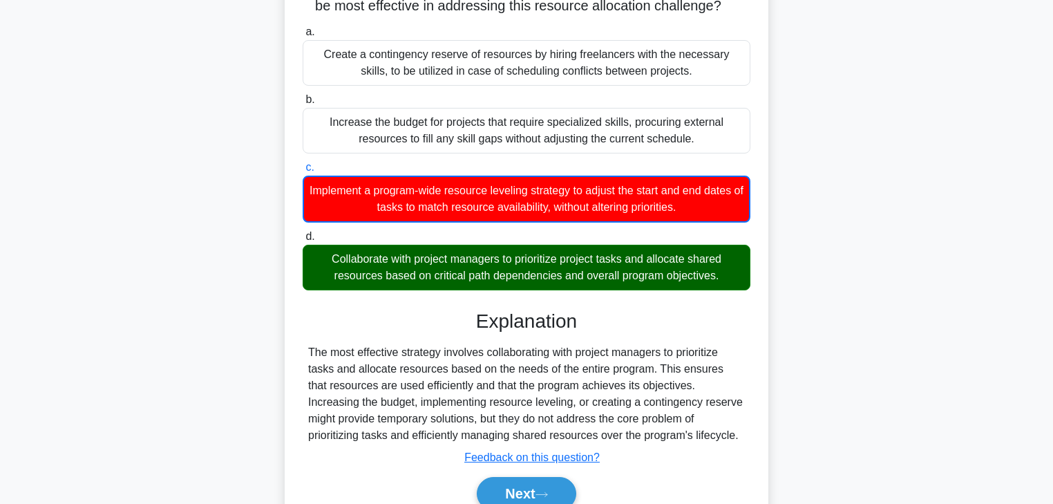
scroll to position [265, 0]
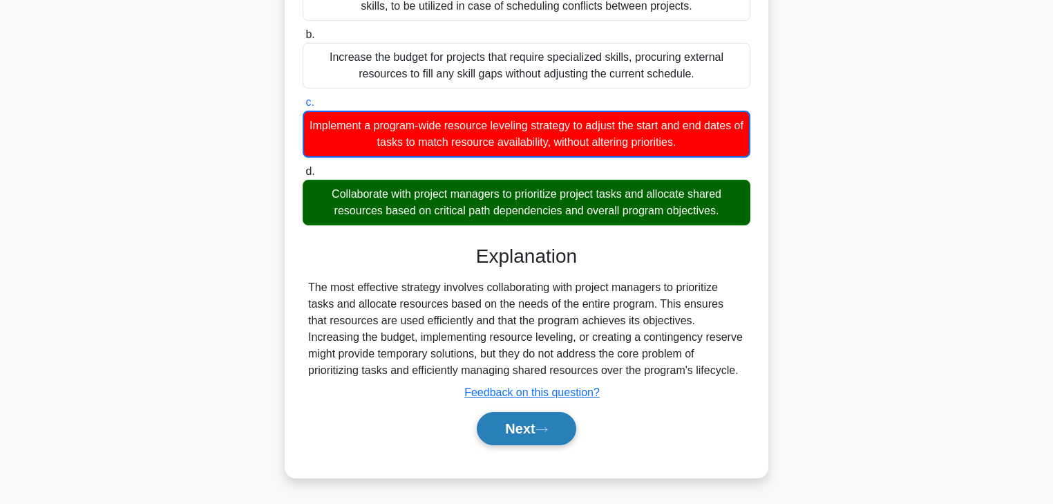
click at [534, 437] on button "Next" at bounding box center [526, 428] width 99 height 33
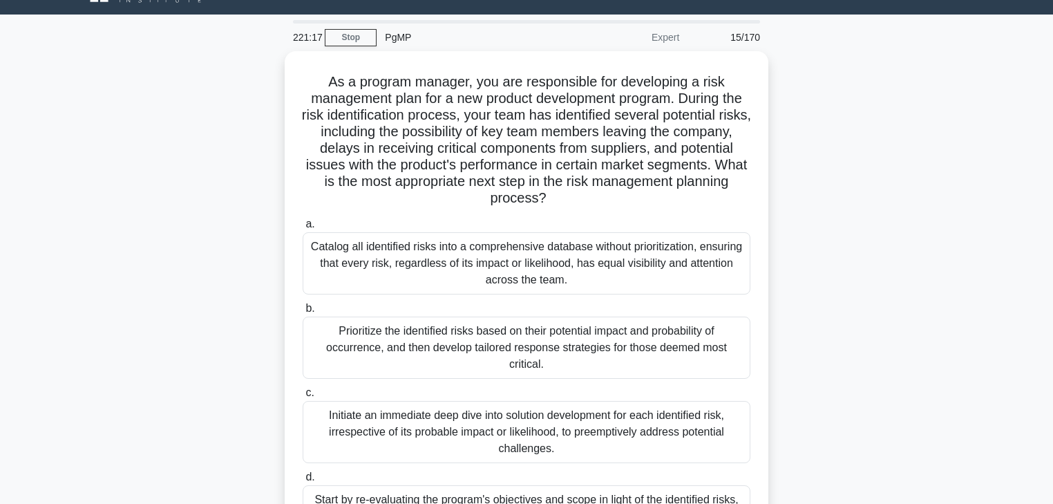
scroll to position [22, 0]
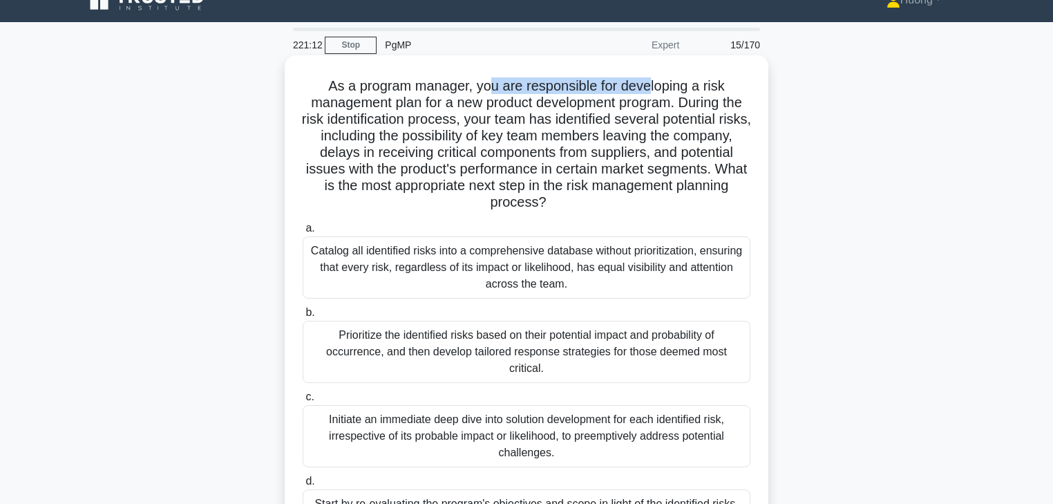
drag, startPoint x: 492, startPoint y: 88, endPoint x: 652, endPoint y: 88, distance: 160.3
click at [652, 88] on h5 "As a program manager, you are responsible for developing a risk management plan…" at bounding box center [526, 144] width 451 height 134
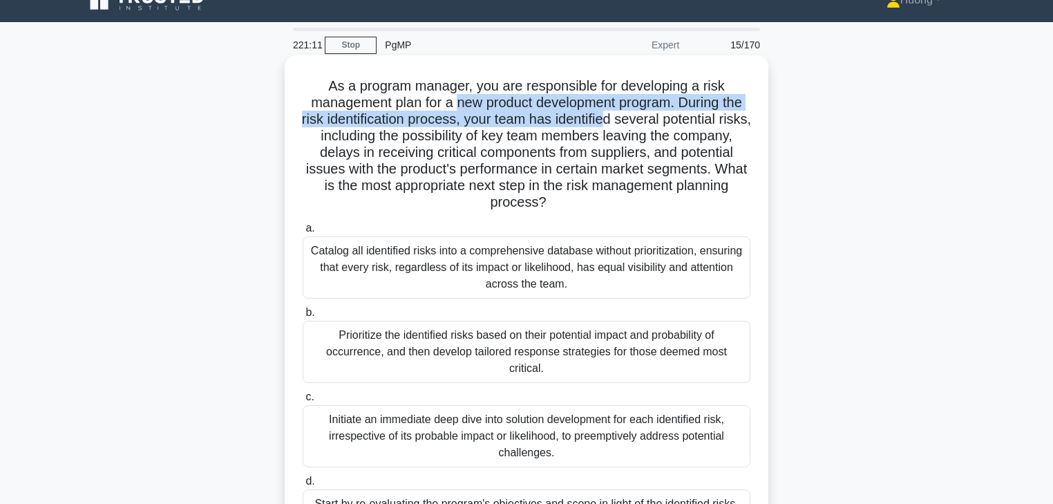
drag, startPoint x: 454, startPoint y: 106, endPoint x: 627, endPoint y: 118, distance: 173.2
click at [627, 118] on h5 "As a program manager, you are responsible for developing a risk management plan…" at bounding box center [526, 144] width 451 height 134
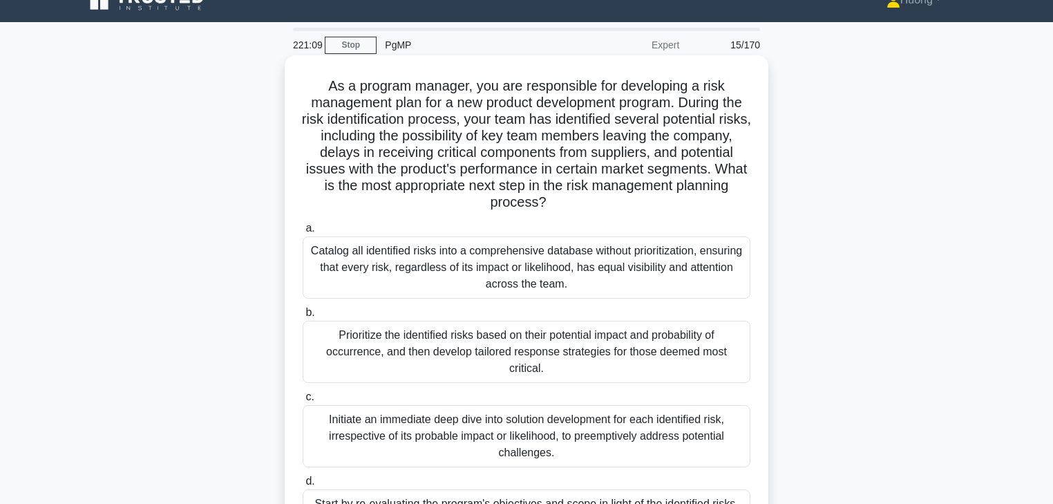
click at [556, 134] on h5 "As a program manager, you are responsible for developing a risk management plan…" at bounding box center [526, 144] width 451 height 134
drag, startPoint x: 520, startPoint y: 130, endPoint x: 614, endPoint y: 135, distance: 94.2
click at [614, 135] on h5 "As a program manager, you are responsible for developing a risk management plan…" at bounding box center [526, 144] width 451 height 134
drag, startPoint x: 351, startPoint y: 137, endPoint x: 528, endPoint y: 144, distance: 177.1
click at [528, 144] on h5 "As a program manager, you are responsible for developing a risk management plan…" at bounding box center [526, 144] width 451 height 134
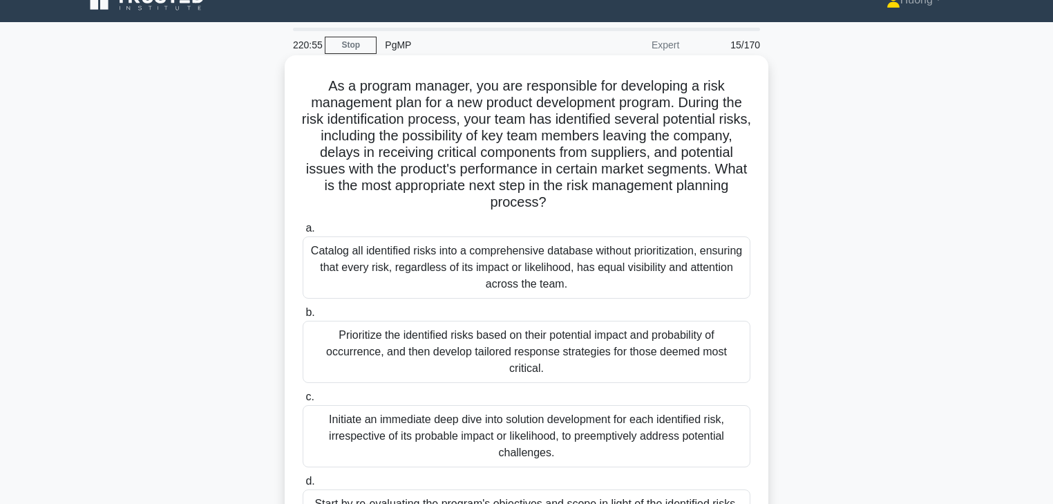
click at [545, 143] on h5 "As a program manager, you are responsible for developing a risk management plan…" at bounding box center [526, 144] width 451 height 134
drag, startPoint x: 553, startPoint y: 138, endPoint x: 645, endPoint y: 139, distance: 91.9
click at [645, 139] on h5 "As a program manager, you are responsible for developing a risk management plan…" at bounding box center [526, 144] width 451 height 134
drag, startPoint x: 365, startPoint y: 151, endPoint x: 617, endPoint y: 155, distance: 252.3
click at [617, 155] on h5 "As a program manager, you are responsible for developing a risk management plan…" at bounding box center [526, 144] width 451 height 134
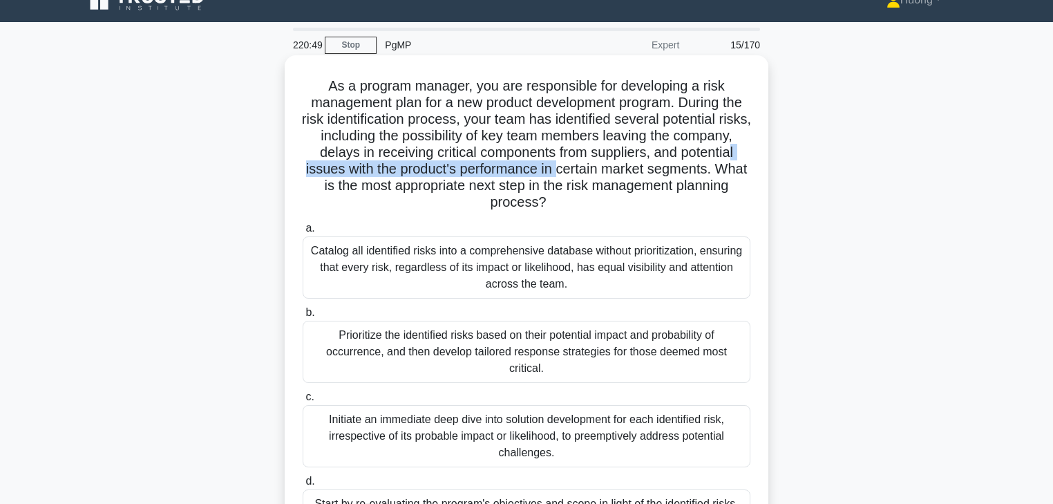
drag, startPoint x: 373, startPoint y: 173, endPoint x: 642, endPoint y: 173, distance: 268.9
click at [642, 173] on h5 "As a program manager, you are responsible for developing a risk management plan…" at bounding box center [526, 144] width 451 height 134
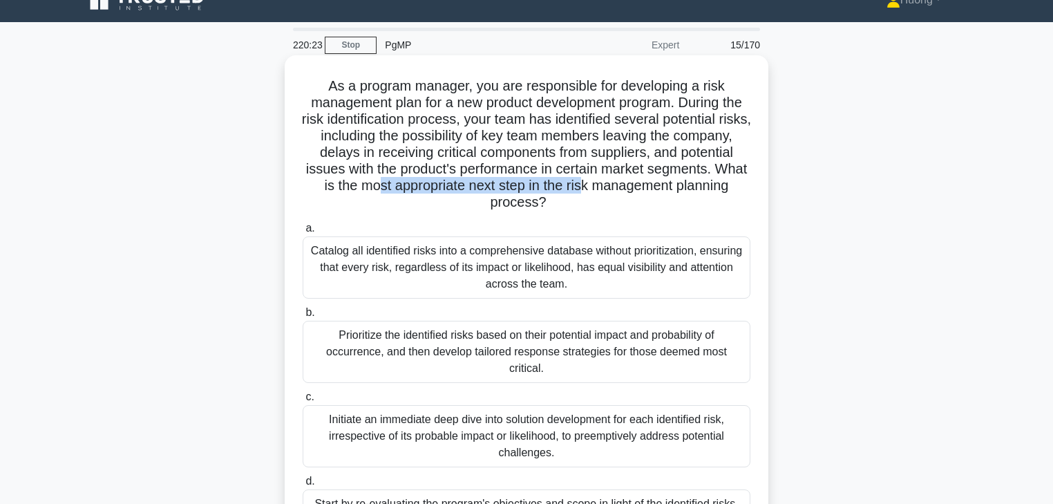
drag, startPoint x: 496, startPoint y: 189, endPoint x: 705, endPoint y: 192, distance: 208.7
click at [705, 192] on h5 "As a program manager, you are responsible for developing a risk management plan…" at bounding box center [526, 144] width 451 height 134
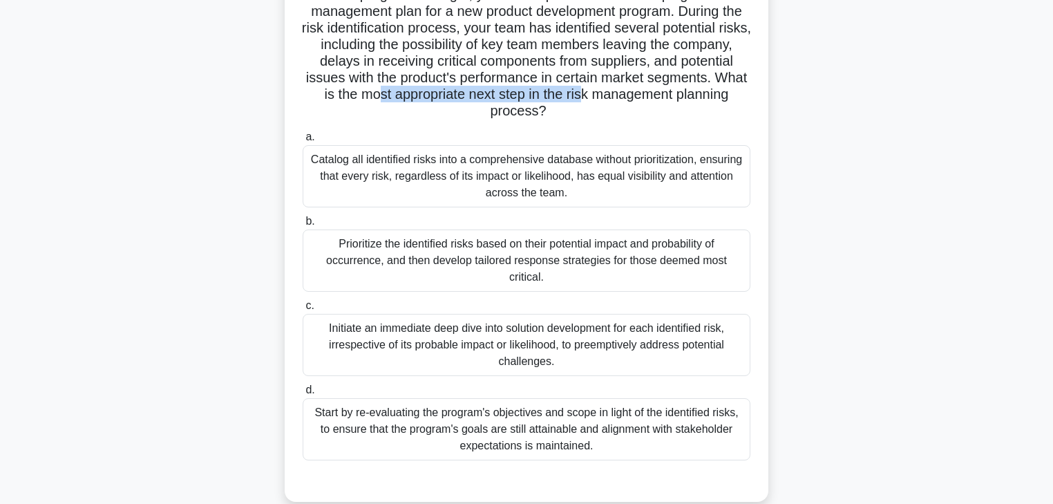
scroll to position [133, 0]
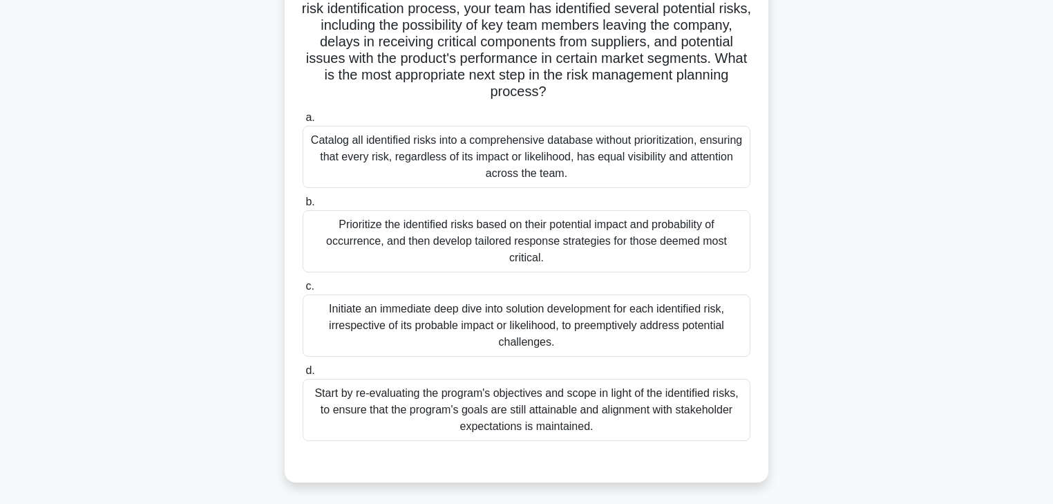
click at [544, 253] on div "Prioritize the identified risks based on their potential impact and probability…" at bounding box center [527, 241] width 448 height 62
click at [303, 207] on input "b. Prioritize the identified risks based on their potential impact and probabil…" at bounding box center [303, 202] width 0 height 9
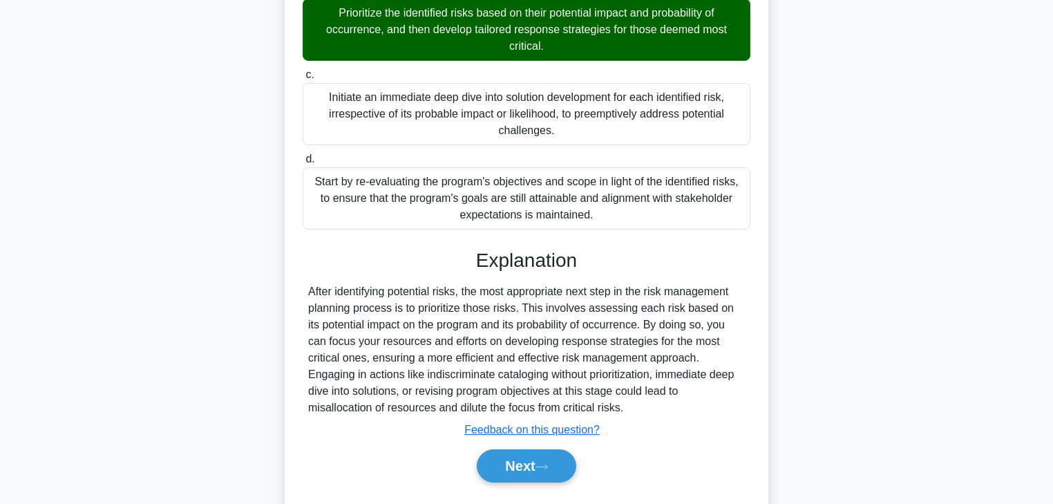
scroll to position [354, 0]
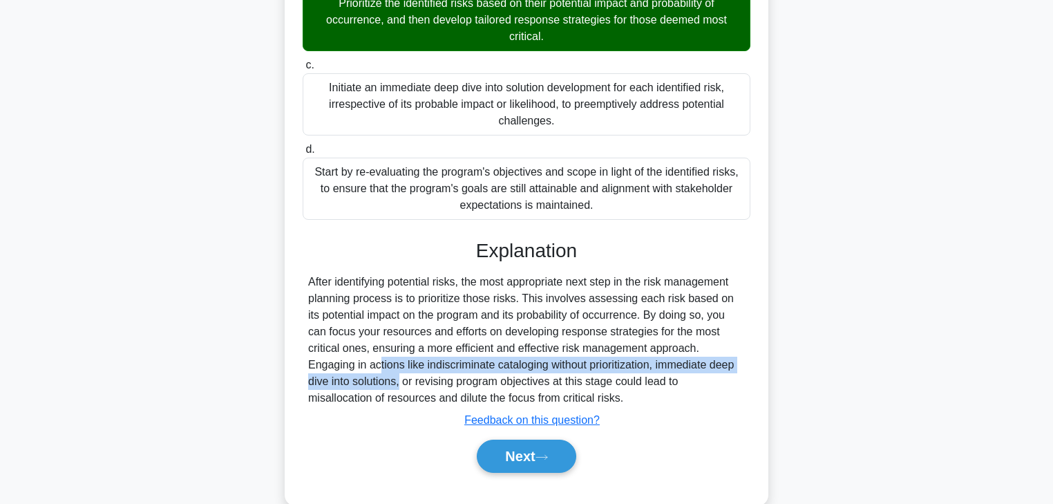
drag, startPoint x: 653, startPoint y: 350, endPoint x: 693, endPoint y: 363, distance: 42.0
click at [693, 363] on div "After identifying potential risks, the most appropriate next step in the risk m…" at bounding box center [526, 340] width 437 height 133
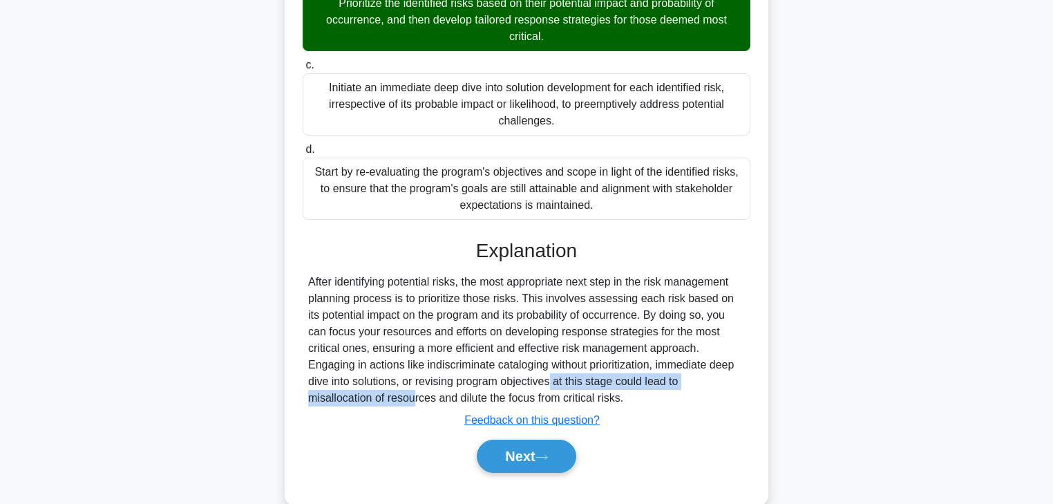
drag, startPoint x: 415, startPoint y: 383, endPoint x: 663, endPoint y: 384, distance: 248.1
click at [663, 384] on div "After identifying potential risks, the most appropriate next step in the risk m…" at bounding box center [526, 340] width 437 height 133
click at [536, 451] on button "Next" at bounding box center [526, 456] width 99 height 33
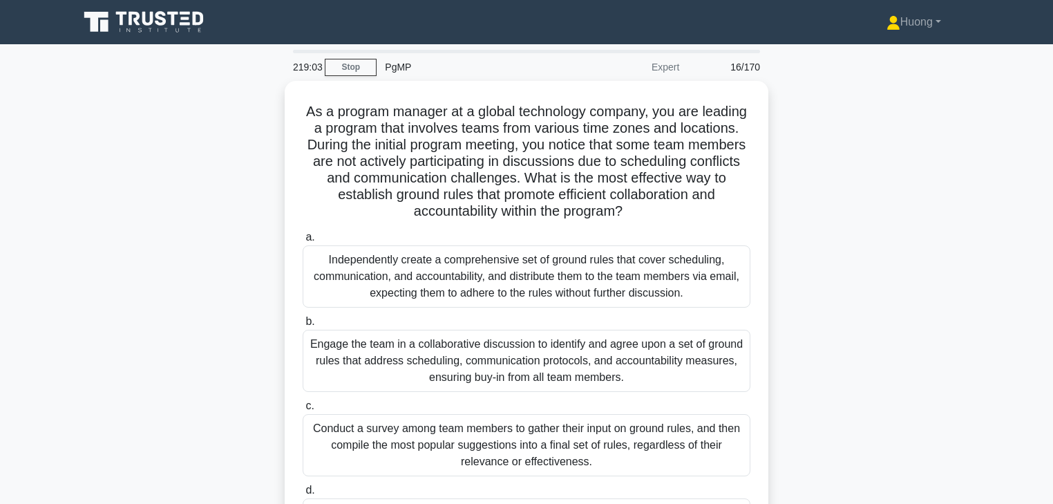
scroll to position [0, 0]
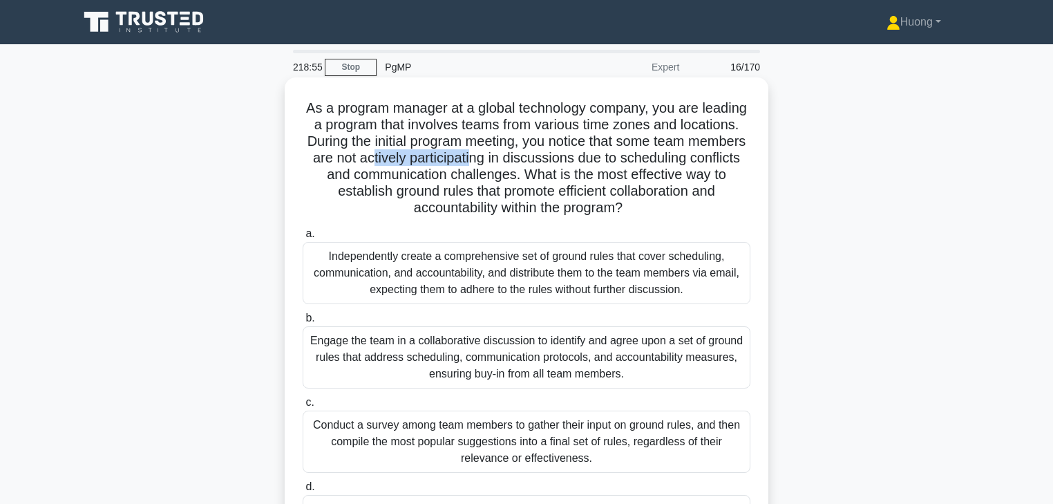
drag, startPoint x: 479, startPoint y: 159, endPoint x: 583, endPoint y: 160, distance: 103.7
click at [583, 160] on h5 "As a program manager at a global technology company, you are leading a program …" at bounding box center [526, 158] width 451 height 117
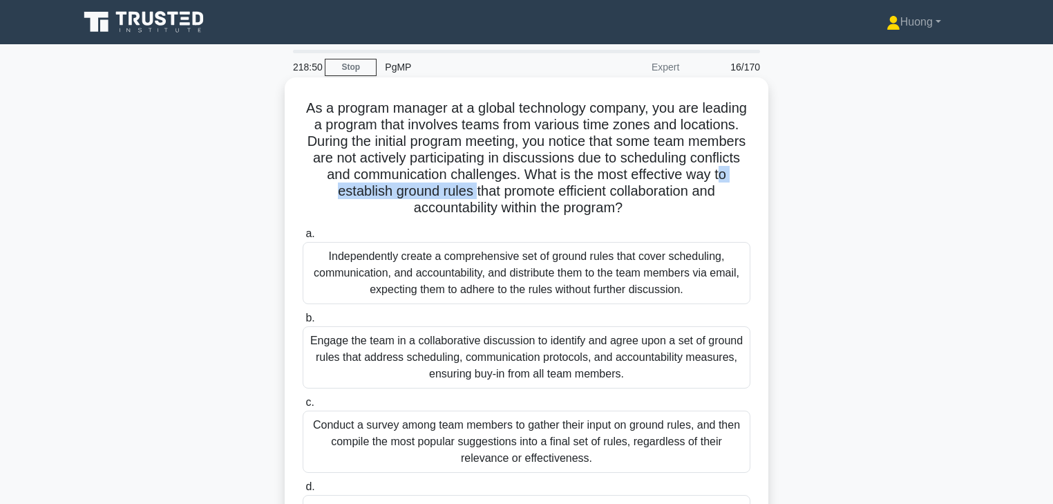
drag, startPoint x: 427, startPoint y: 198, endPoint x: 581, endPoint y: 196, distance: 154.1
click at [581, 196] on h5 "As a program manager at a global technology company, you are leading a program …" at bounding box center [526, 158] width 451 height 117
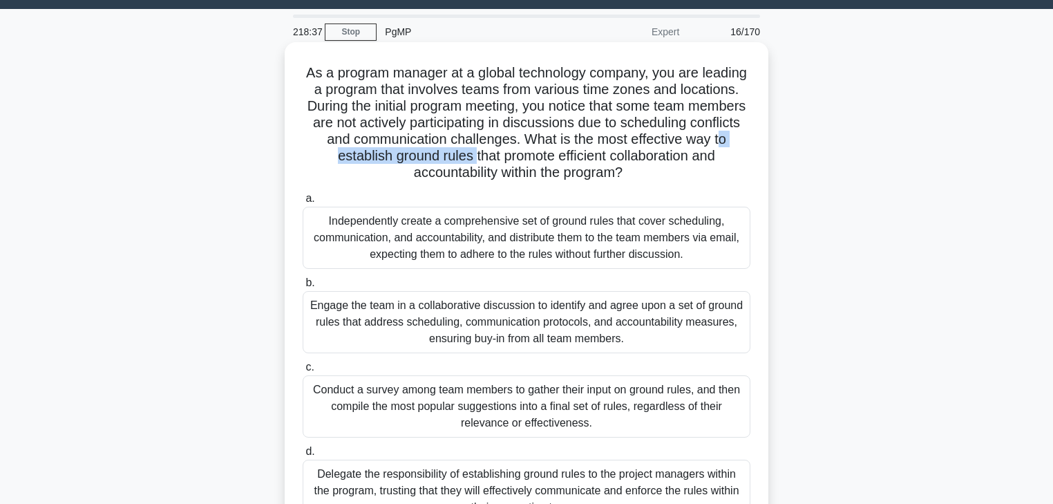
scroll to position [55, 0]
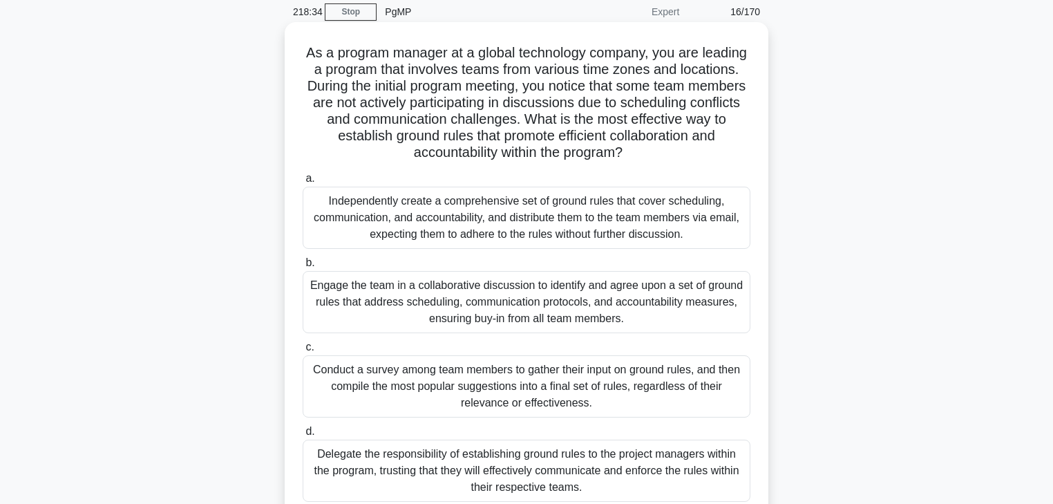
click at [512, 319] on div "Engage the team in a collaborative discussion to identify and agree upon a set …" at bounding box center [527, 302] width 448 height 62
click at [303, 267] on input "b. Engage the team in a collaborative discussion to identify and agree upon a s…" at bounding box center [303, 262] width 0 height 9
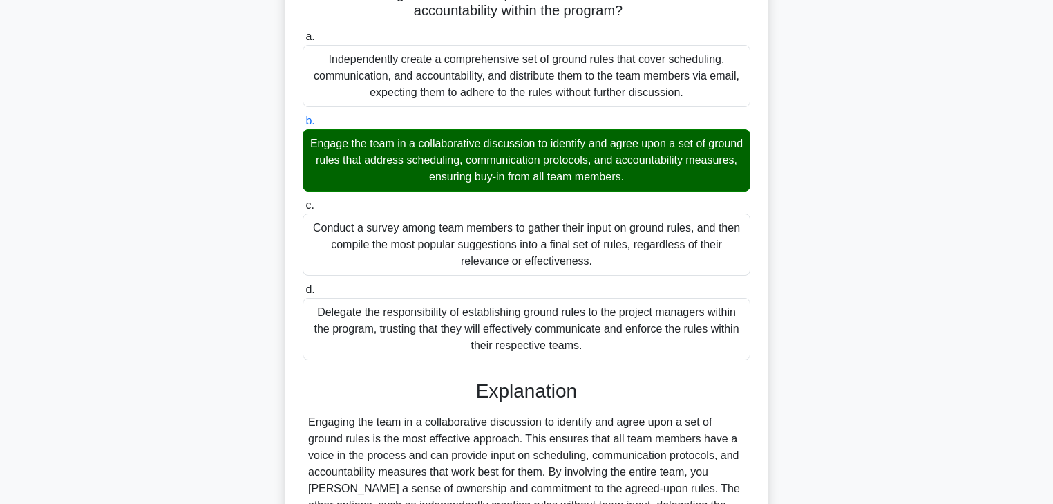
scroll to position [364, 0]
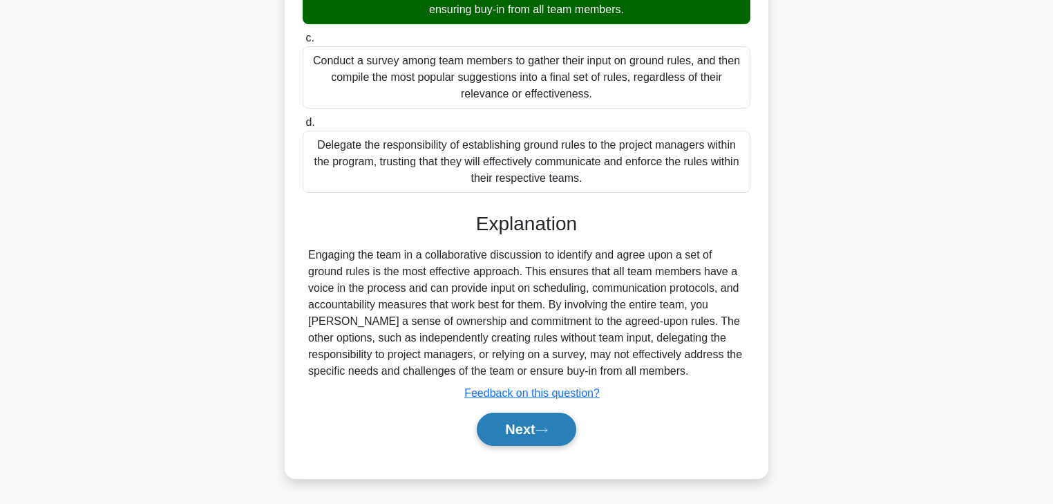
click at [514, 433] on button "Next" at bounding box center [526, 429] width 99 height 33
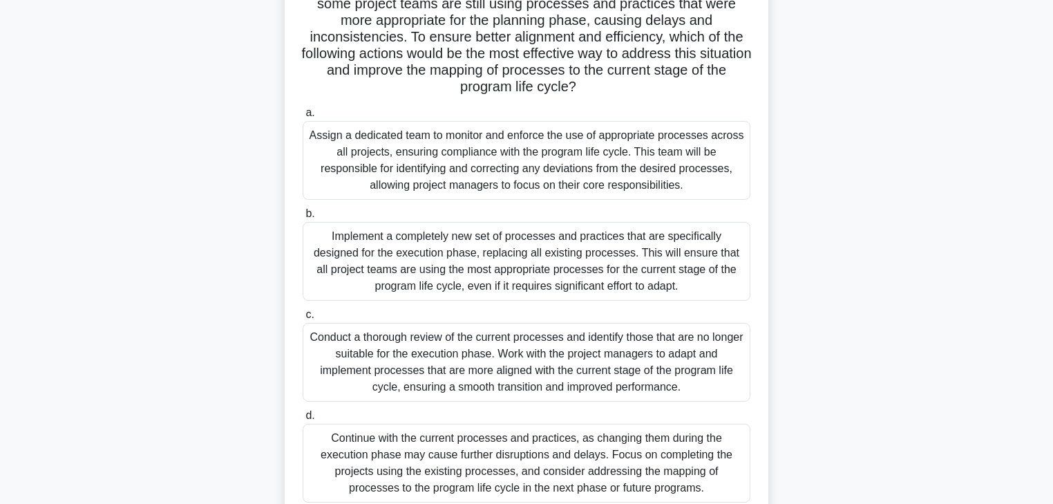
scroll to position [77, 0]
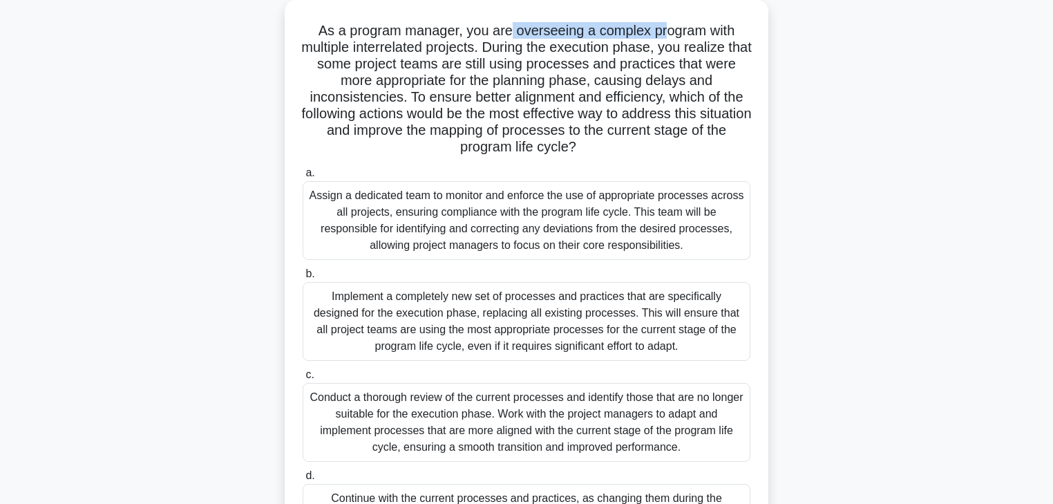
drag, startPoint x: 600, startPoint y: 35, endPoint x: 669, endPoint y: 36, distance: 69.1
click at [669, 36] on h5 "As a program manager, you are overseeing a complex program with multiple interr…" at bounding box center [526, 89] width 451 height 134
drag, startPoint x: 395, startPoint y: 50, endPoint x: 501, endPoint y: 50, distance: 105.7
click at [501, 50] on h5 "As a program manager, you are overseeing a complex program with multiple interr…" at bounding box center [526, 89] width 451 height 134
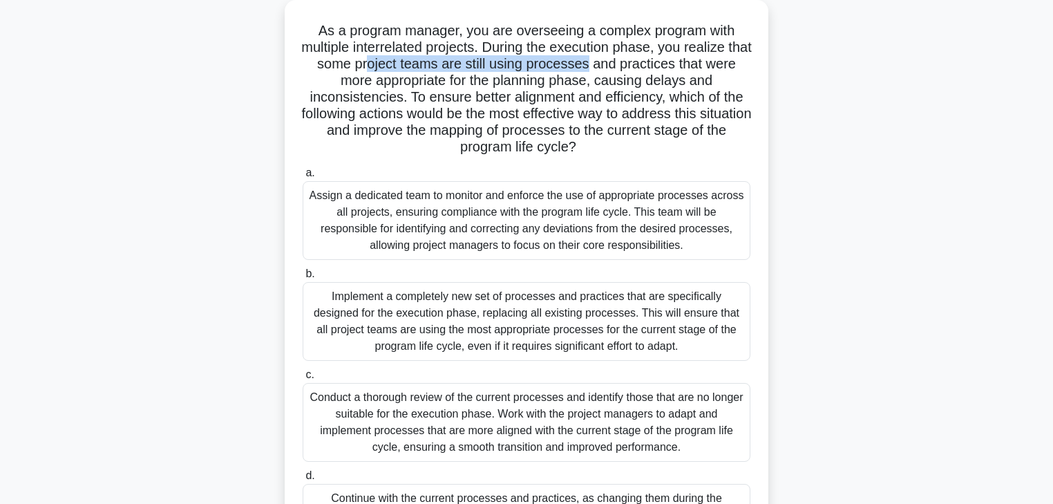
drag, startPoint x: 397, startPoint y: 68, endPoint x: 621, endPoint y: 65, distance: 224.0
click at [621, 65] on h5 "As a program manager, you are overseeing a complex program with multiple interr…" at bounding box center [526, 89] width 451 height 134
drag, startPoint x: 379, startPoint y: 84, endPoint x: 605, endPoint y: 83, distance: 226.0
click at [605, 83] on h5 "As a program manager, you are overseeing a complex program with multiple interr…" at bounding box center [526, 89] width 451 height 134
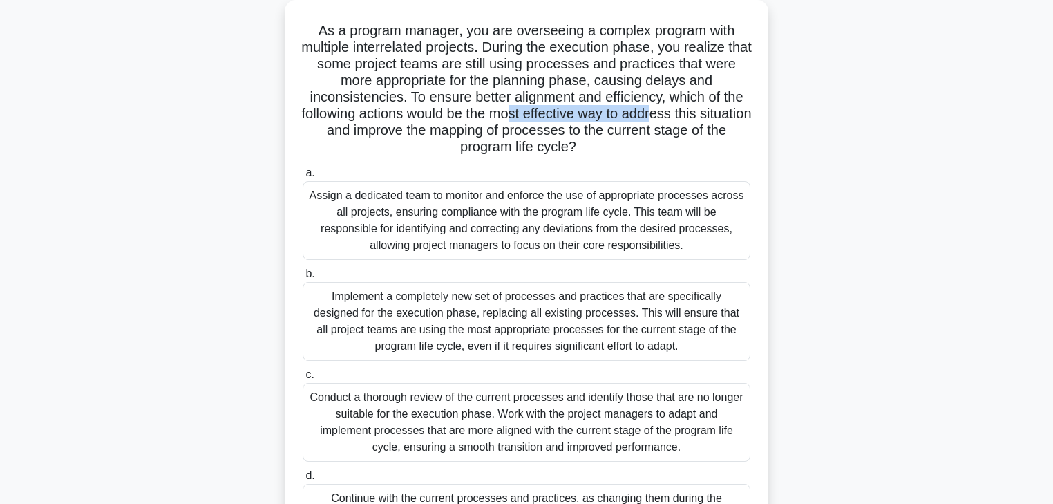
drag, startPoint x: 540, startPoint y: 115, endPoint x: 686, endPoint y: 116, distance: 145.8
click at [686, 116] on h5 "As a program manager, you are overseeing a complex program with multiple interr…" at bounding box center [526, 89] width 451 height 134
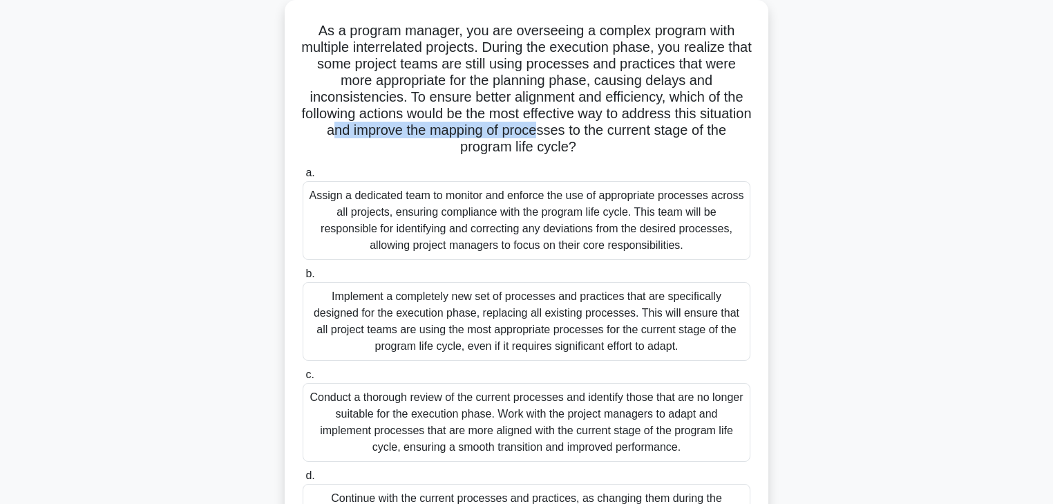
drag, startPoint x: 404, startPoint y: 132, endPoint x: 578, endPoint y: 130, distance: 174.2
click at [578, 130] on h5 "As a program manager, you are overseeing a complex program with multiple interr…" at bounding box center [526, 89] width 451 height 134
click at [505, 129] on h5 "As a program manager, you are overseeing a complex program with multiple interr…" at bounding box center [526, 89] width 451 height 134
drag, startPoint x: 471, startPoint y: 131, endPoint x: 707, endPoint y: 133, distance: 236.4
click at [707, 133] on h5 "As a program manager, you are overseeing a complex program with multiple interr…" at bounding box center [526, 89] width 451 height 134
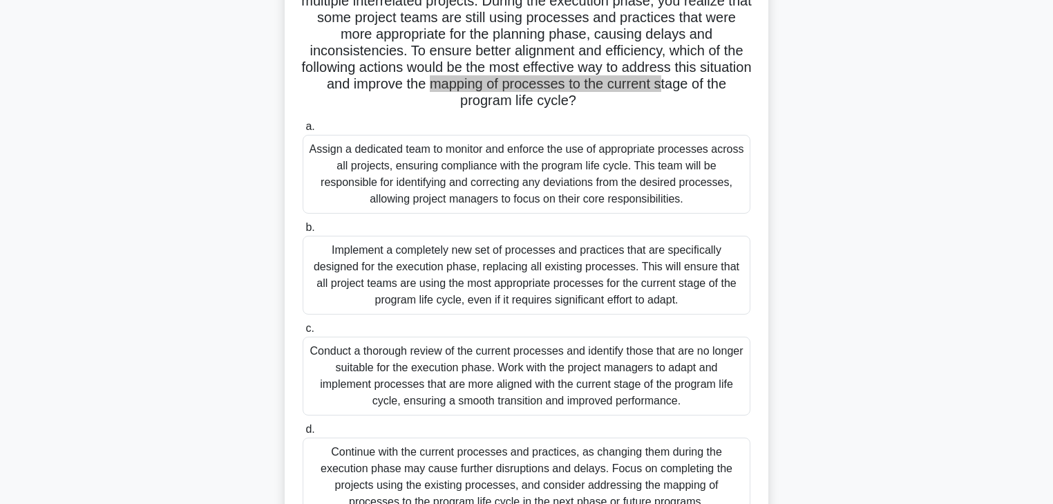
scroll to position [188, 0]
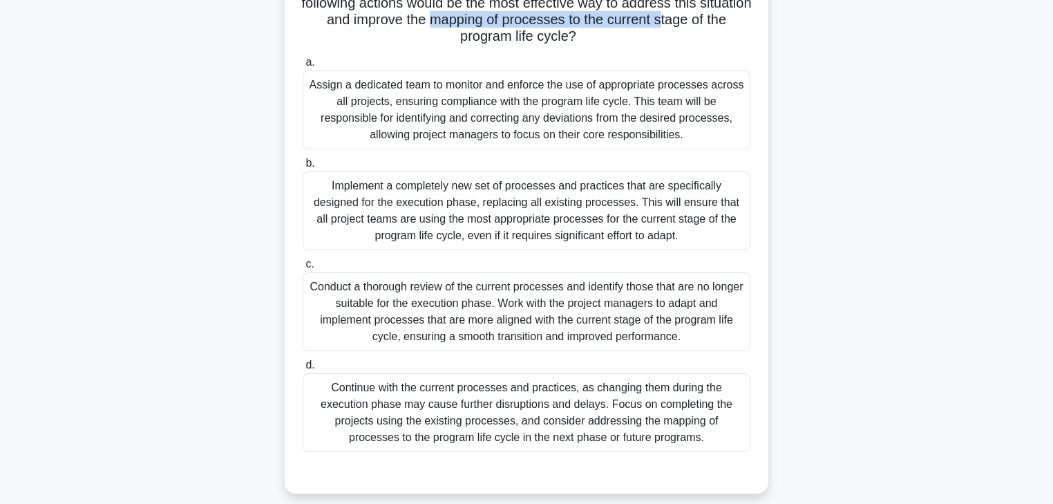
click at [563, 323] on div "Conduct a thorough review of the current processes and identify those that are …" at bounding box center [527, 311] width 448 height 79
click at [303, 269] on input "c. Conduct a thorough review of the current processes and identify those that a…" at bounding box center [303, 264] width 0 height 9
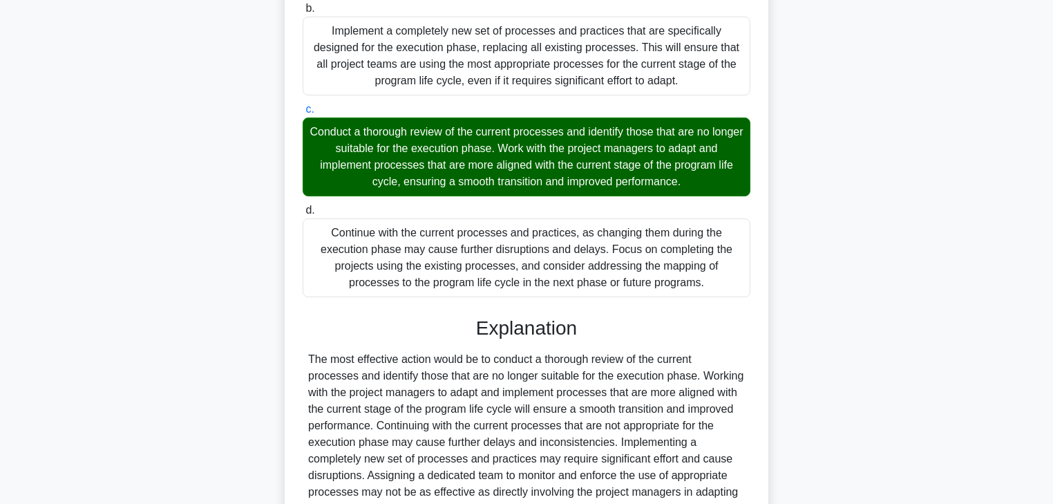
scroll to position [480, 0]
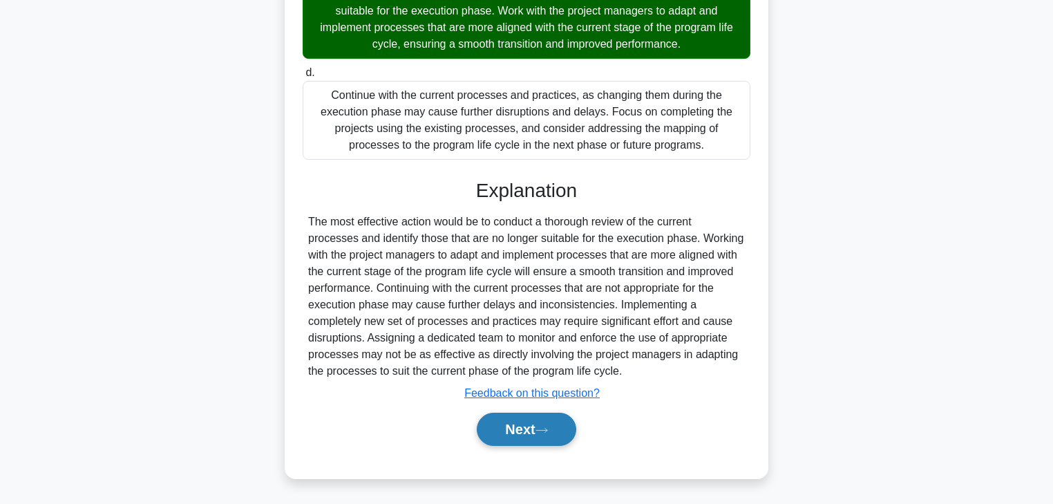
click at [524, 429] on button "Next" at bounding box center [526, 429] width 99 height 33
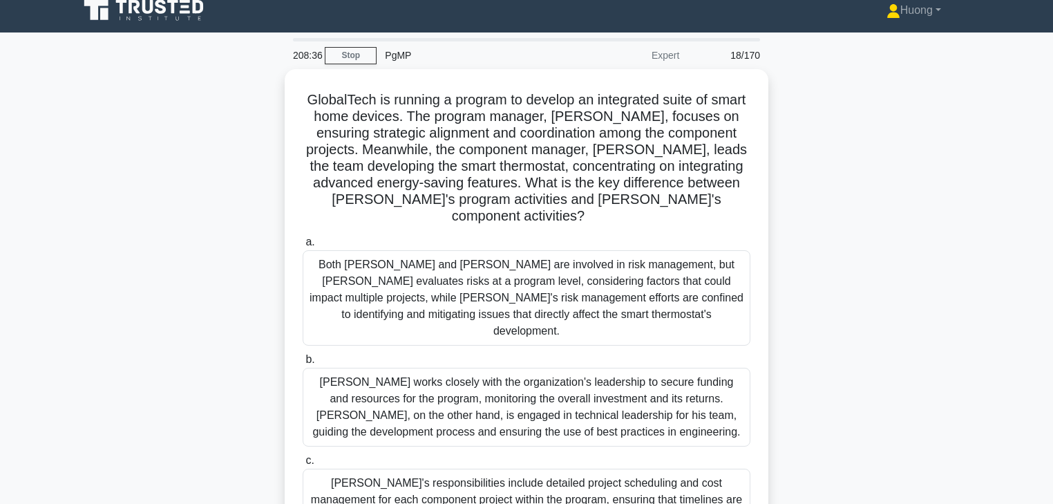
scroll to position [0, 0]
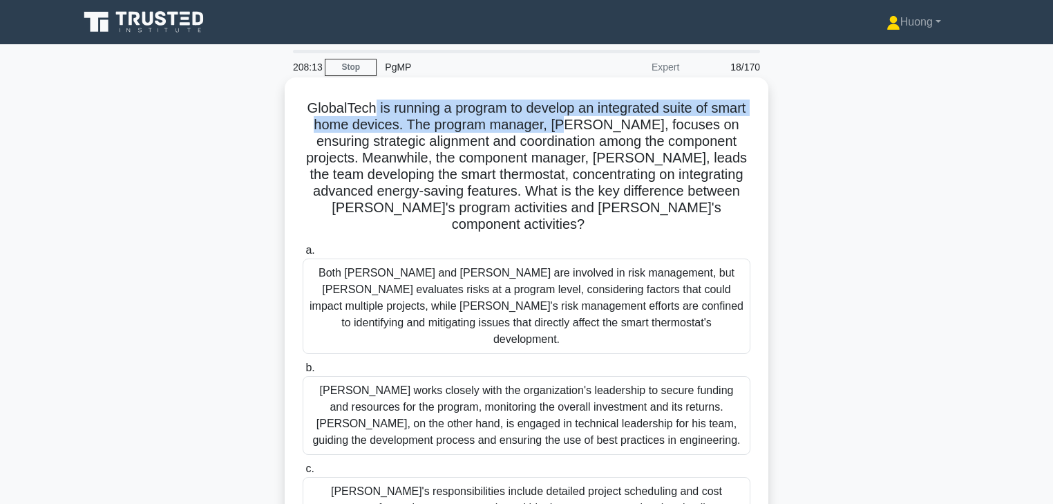
drag, startPoint x: 390, startPoint y: 110, endPoint x: 595, endPoint y: 125, distance: 205.8
click at [595, 125] on h5 "GlobalTech is running a program to develop an integrated suite of smart home de…" at bounding box center [526, 167] width 451 height 134
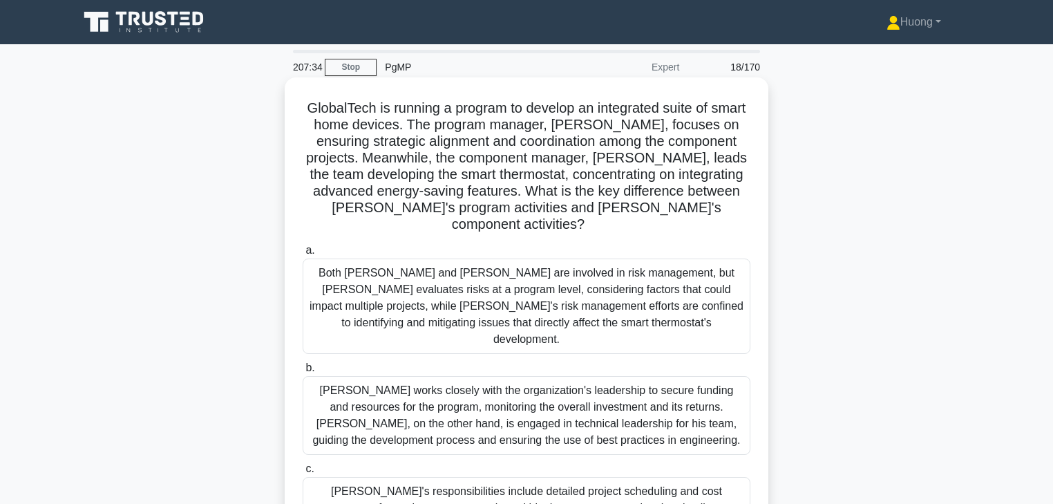
click at [338, 135] on h5 "GlobalTech is running a program to develop an integrated suite of smart home de…" at bounding box center [526, 167] width 451 height 134
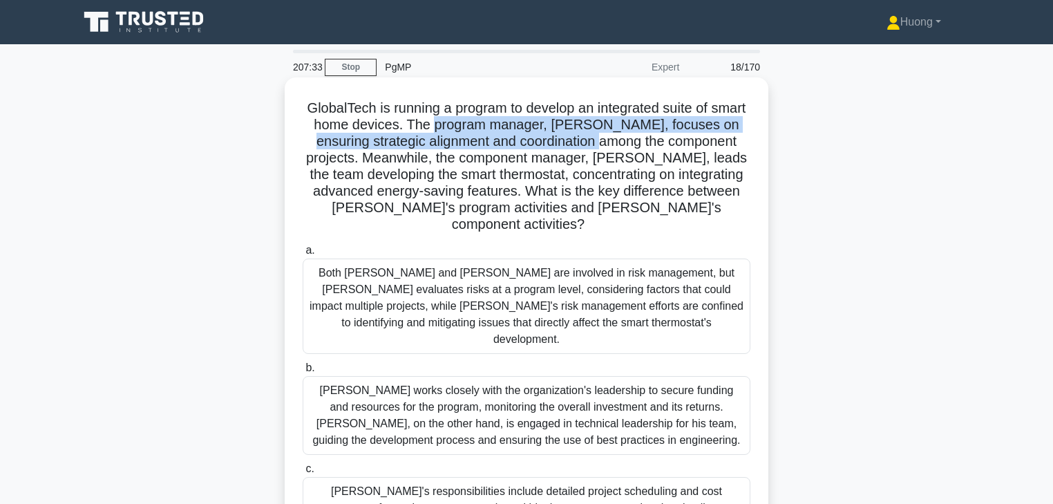
drag, startPoint x: 461, startPoint y: 129, endPoint x: 608, endPoint y: 144, distance: 148.0
click at [608, 144] on h5 "GlobalTech is running a program to develop an integrated suite of smart home de…" at bounding box center [526, 167] width 451 height 134
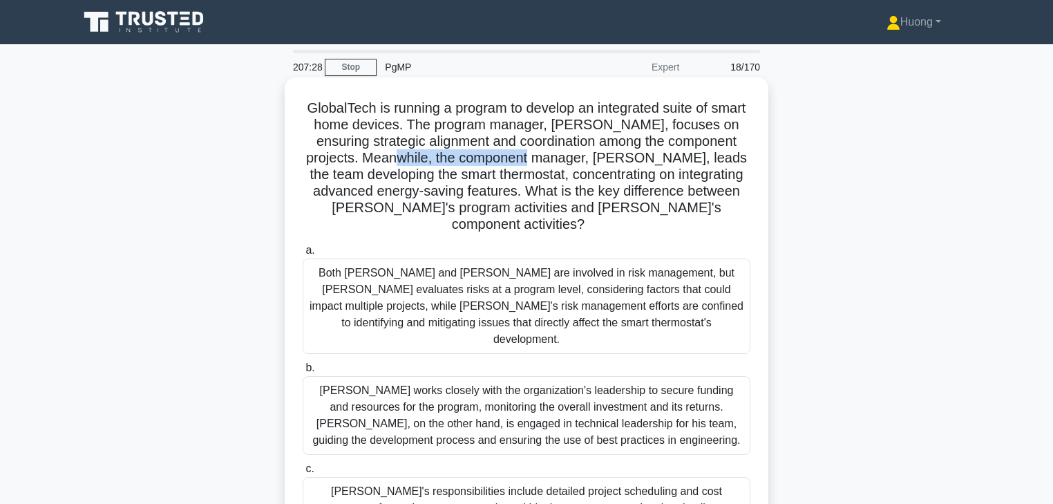
drag, startPoint x: 387, startPoint y: 160, endPoint x: 534, endPoint y: 160, distance: 146.5
click at [534, 160] on h5 "GlobalTech is running a program to develop an integrated suite of smart home de…" at bounding box center [526, 167] width 451 height 134
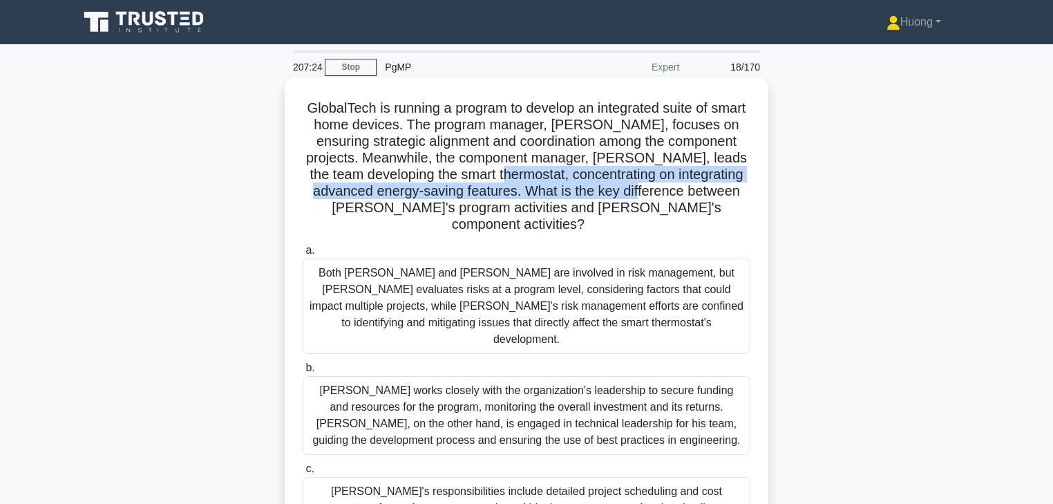
drag, startPoint x: 487, startPoint y: 181, endPoint x: 637, endPoint y: 185, distance: 149.3
click at [637, 185] on h5 "GlobalTech is running a program to develop an integrated suite of smart home de…" at bounding box center [526, 167] width 451 height 134
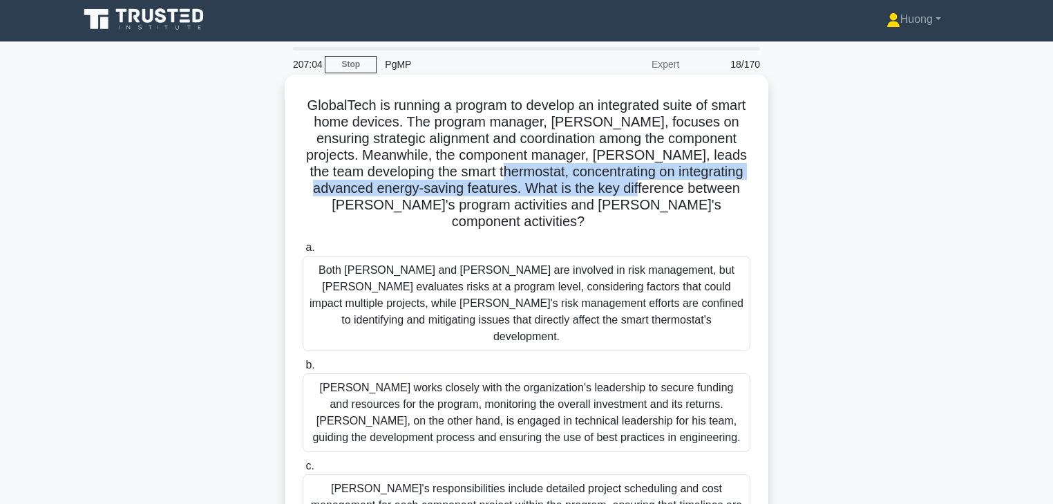
scroll to position [55, 0]
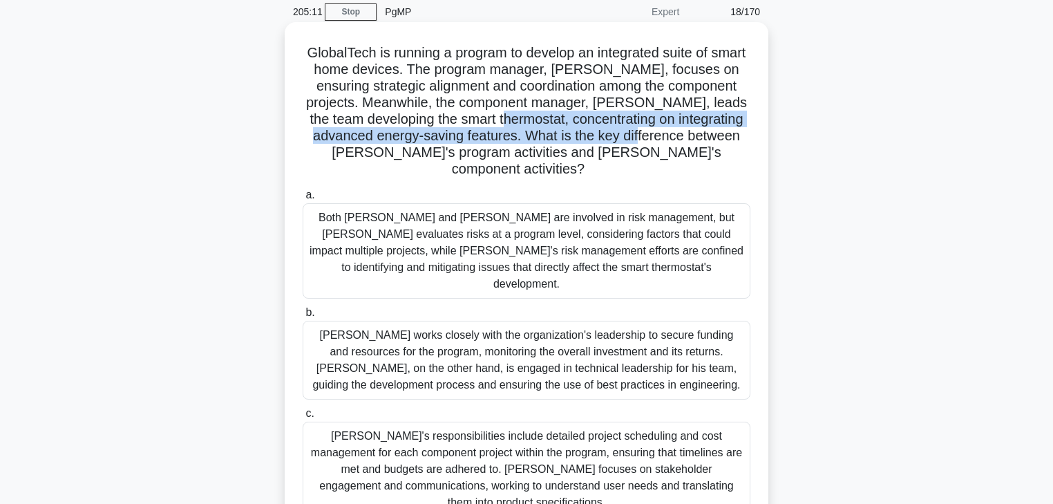
click at [515, 122] on h5 "GlobalTech is running a program to develop an integrated suite of smart home de…" at bounding box center [526, 111] width 451 height 134
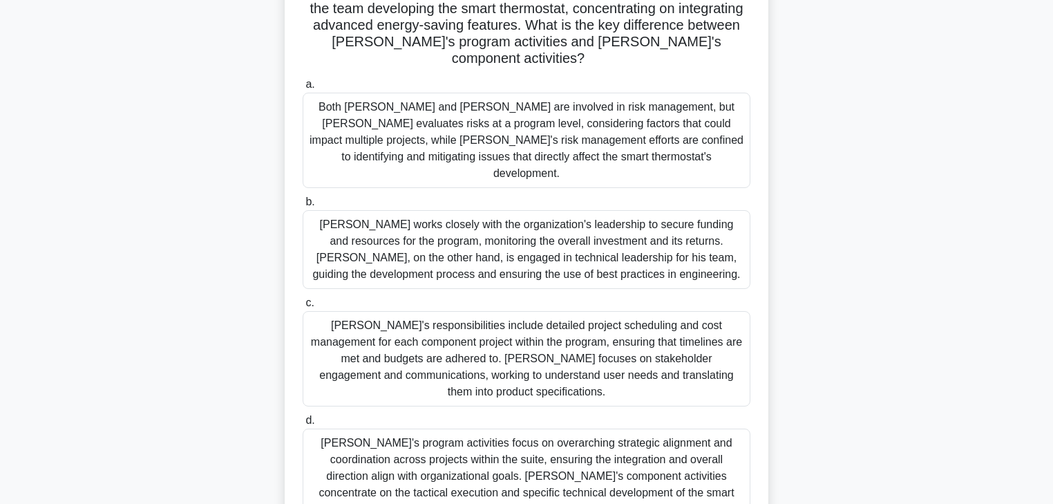
scroll to position [221, 0]
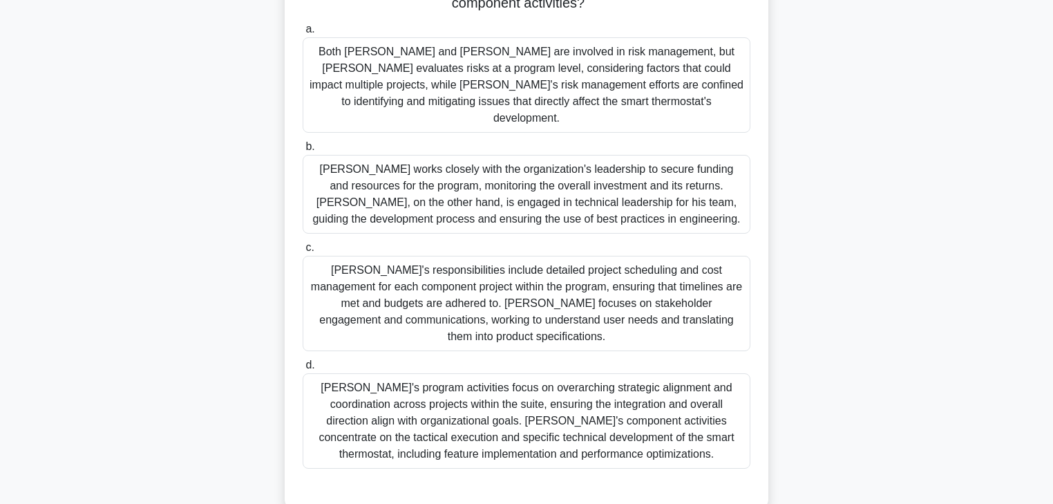
click at [487, 376] on div "Sarah's program activities focus on overarching strategic alignment and coordin…" at bounding box center [527, 420] width 448 height 95
click at [303, 370] on input "d. Sarah's program activities focus on overarching strategic alignment and coor…" at bounding box center [303, 365] width 0 height 9
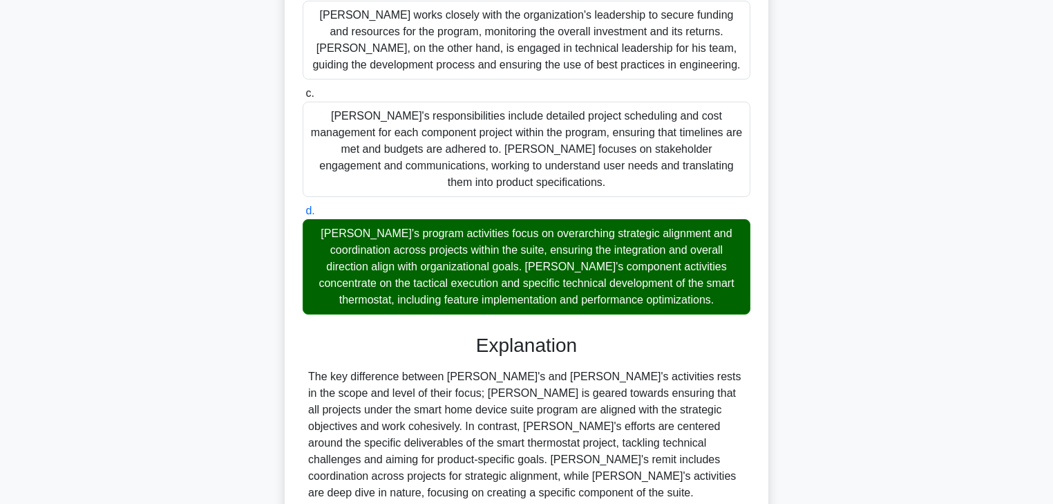
scroll to position [431, 0]
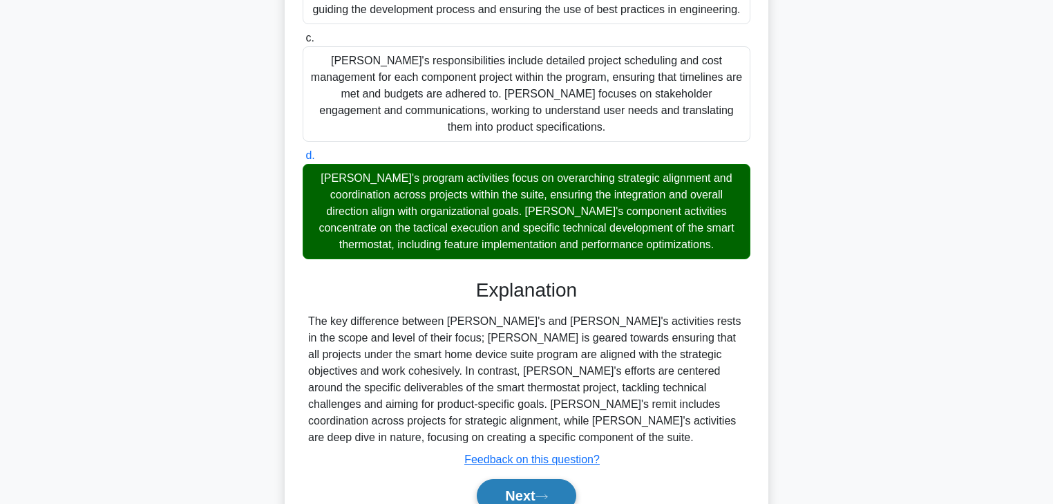
click at [500, 479] on button "Next" at bounding box center [526, 495] width 99 height 33
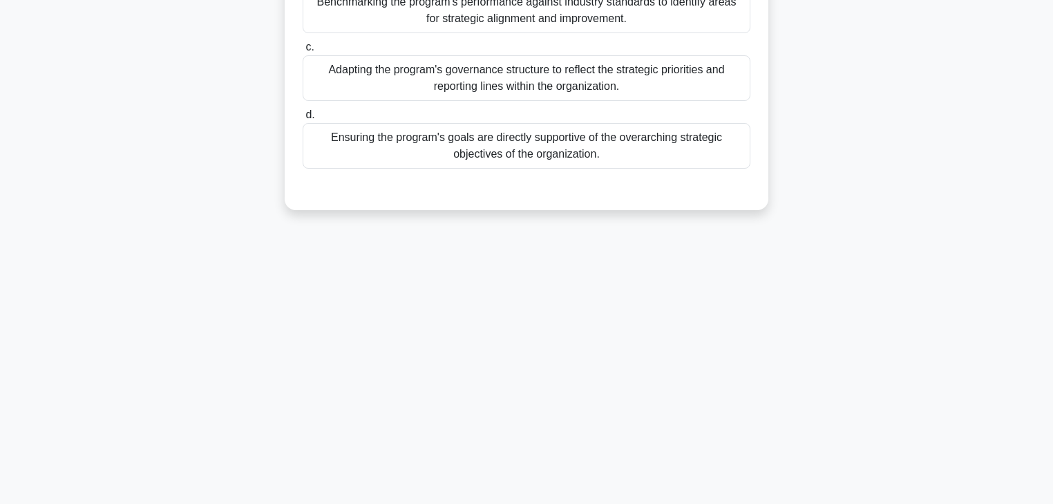
scroll to position [0, 0]
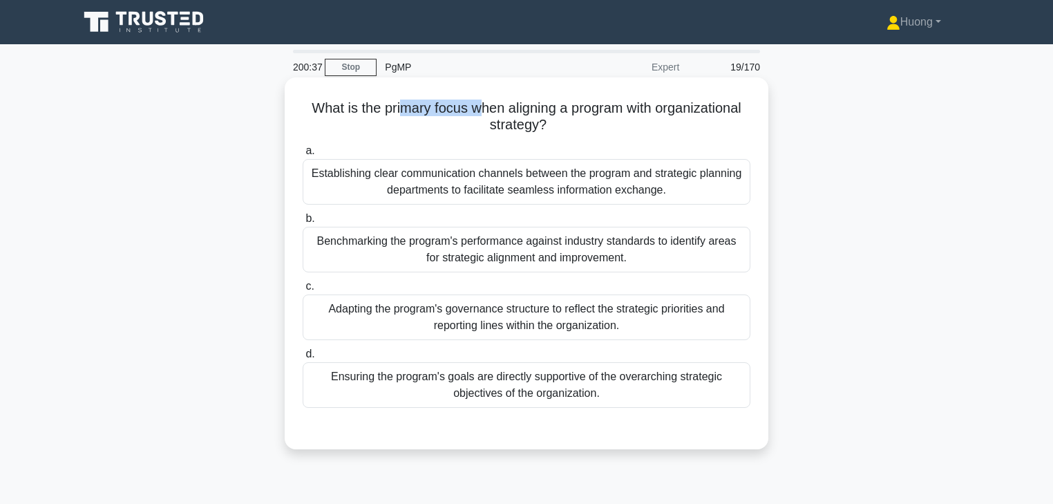
drag, startPoint x: 395, startPoint y: 108, endPoint x: 481, endPoint y: 108, distance: 86.4
click at [481, 108] on h5 "What is the primary focus when aligning a program with organizational strategy?…" at bounding box center [526, 117] width 451 height 35
click at [379, 105] on h5 "What is the primary focus when aligning a program with organizational strategy?…" at bounding box center [526, 117] width 451 height 35
drag, startPoint x: 379, startPoint y: 106, endPoint x: 459, endPoint y: 107, distance: 80.2
click at [459, 107] on h5 "What is the primary focus when aligning a program with organizational strategy?…" at bounding box center [526, 117] width 451 height 35
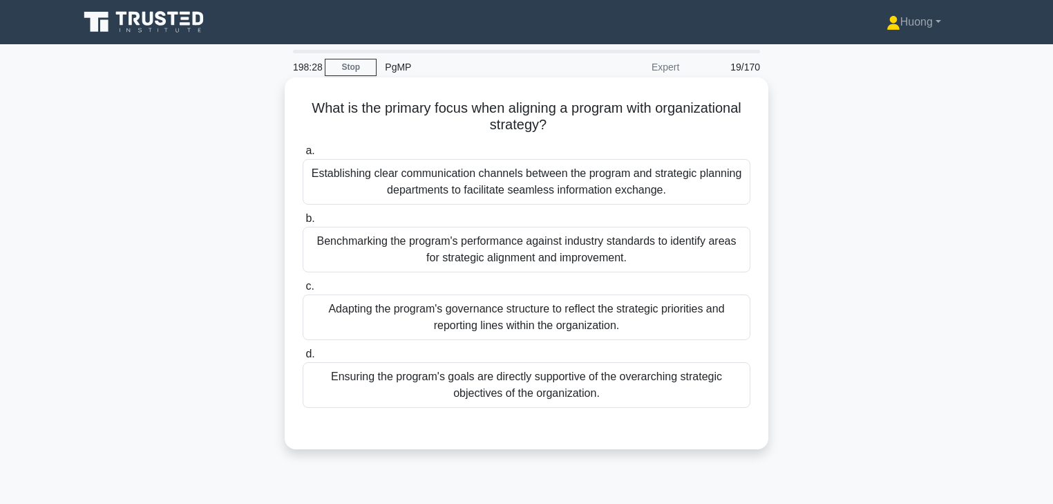
click at [531, 394] on div "Ensuring the program's goals are directly supportive of the overarching strateg…" at bounding box center [527, 385] width 448 height 46
click at [303, 359] on input "d. Ensuring the program's goals are directly supportive of the overarching stra…" at bounding box center [303, 354] width 0 height 9
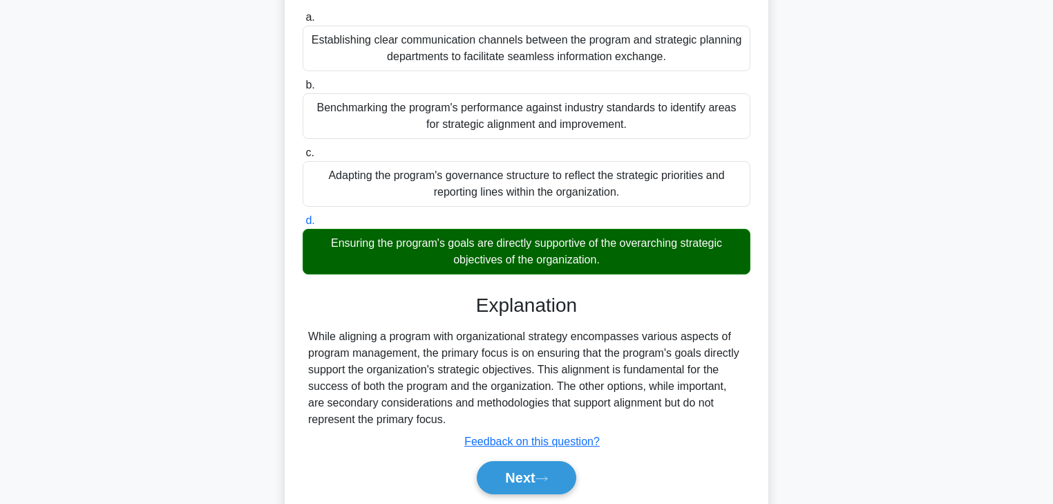
scroll to position [243, 0]
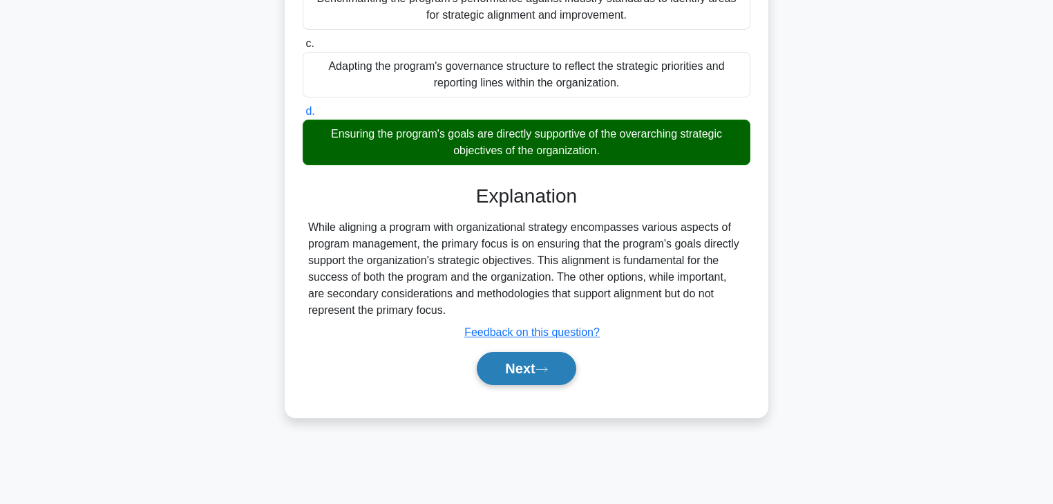
click at [527, 374] on button "Next" at bounding box center [526, 368] width 99 height 33
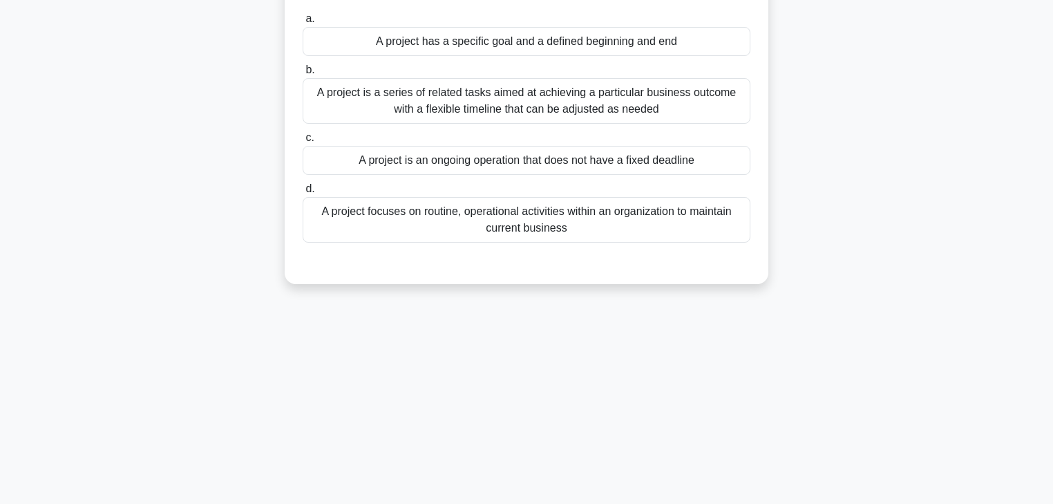
scroll to position [22, 0]
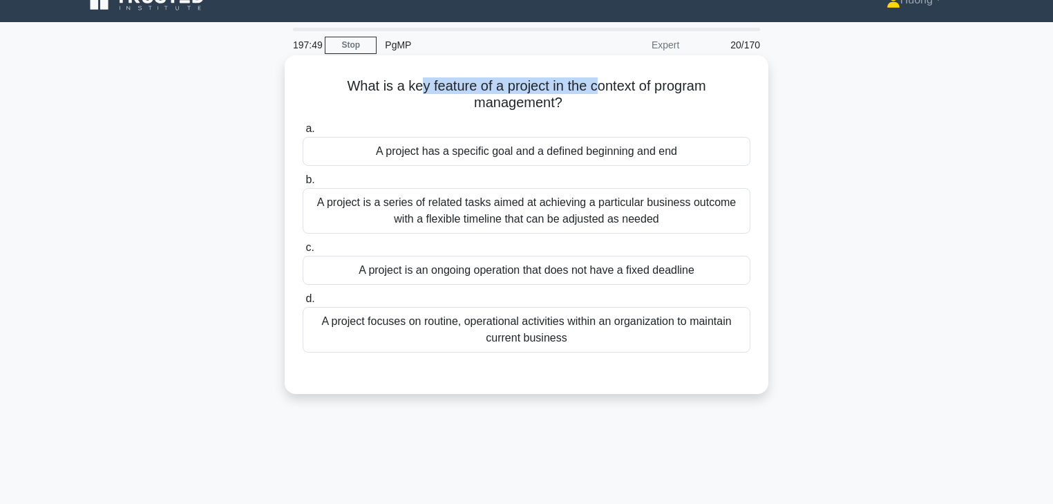
drag, startPoint x: 425, startPoint y: 88, endPoint x: 594, endPoint y: 88, distance: 169.3
click at [594, 88] on h5 "What is a key feature of a project in the context of program management? .spinn…" at bounding box center [526, 94] width 451 height 35
click at [515, 109] on h5 "What is a key feature of a project in the context of program management? .spinn…" at bounding box center [526, 94] width 451 height 35
drag, startPoint x: 470, startPoint y: 109, endPoint x: 540, endPoint y: 107, distance: 70.5
click at [540, 107] on h5 "What is a key feature of a project in the context of program management? .spinn…" at bounding box center [526, 94] width 451 height 35
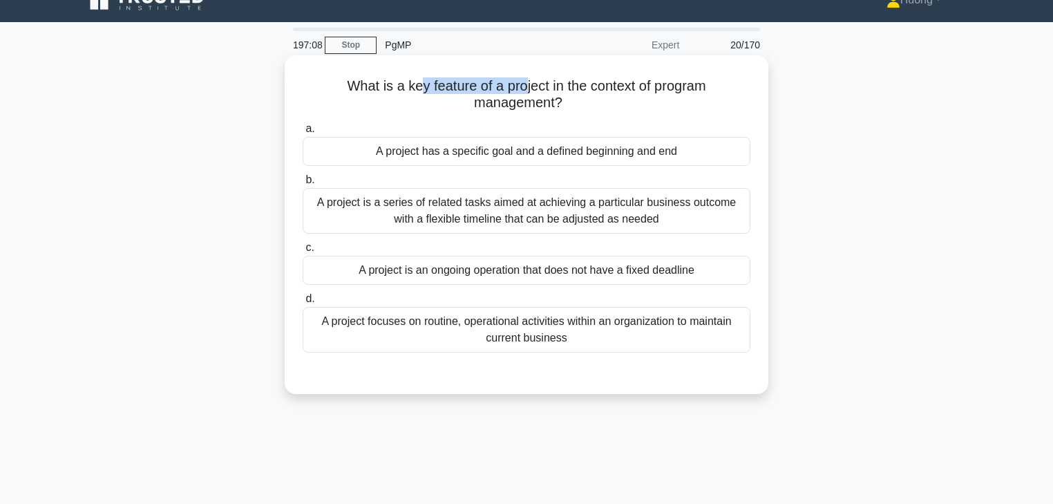
drag, startPoint x: 418, startPoint y: 85, endPoint x: 521, endPoint y: 86, distance: 103.0
click at [521, 86] on h5 "What is a key feature of a project in the context of program management? .spinn…" at bounding box center [526, 94] width 451 height 35
drag, startPoint x: 614, startPoint y: 86, endPoint x: 710, endPoint y: 94, distance: 97.1
click at [710, 94] on h5 "What is a key feature of a project in the context of program management? .spinn…" at bounding box center [526, 94] width 451 height 35
click at [513, 159] on div "A project has a specific goal and a defined beginning and end" at bounding box center [527, 151] width 448 height 29
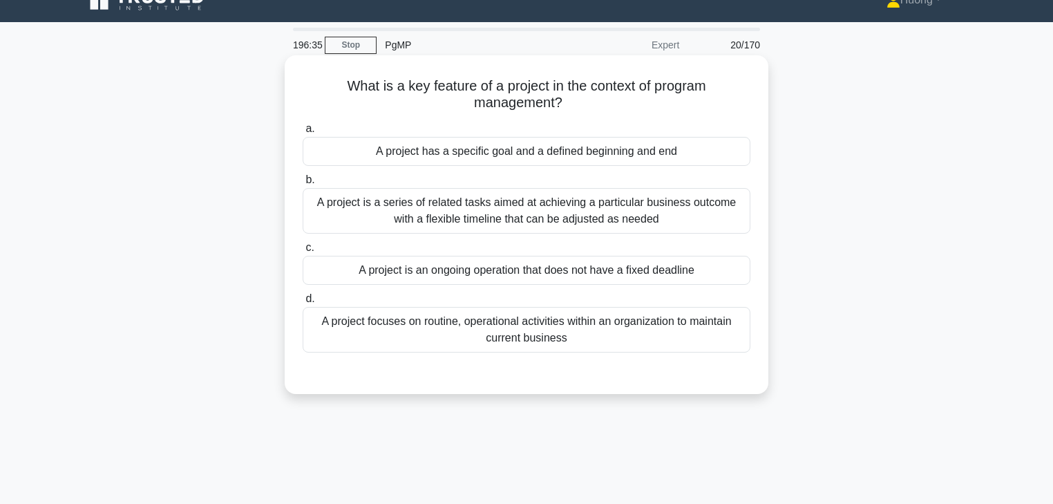
click at [303, 133] on input "a. A project has a specific goal and a defined beginning and end" at bounding box center [303, 128] width 0 height 9
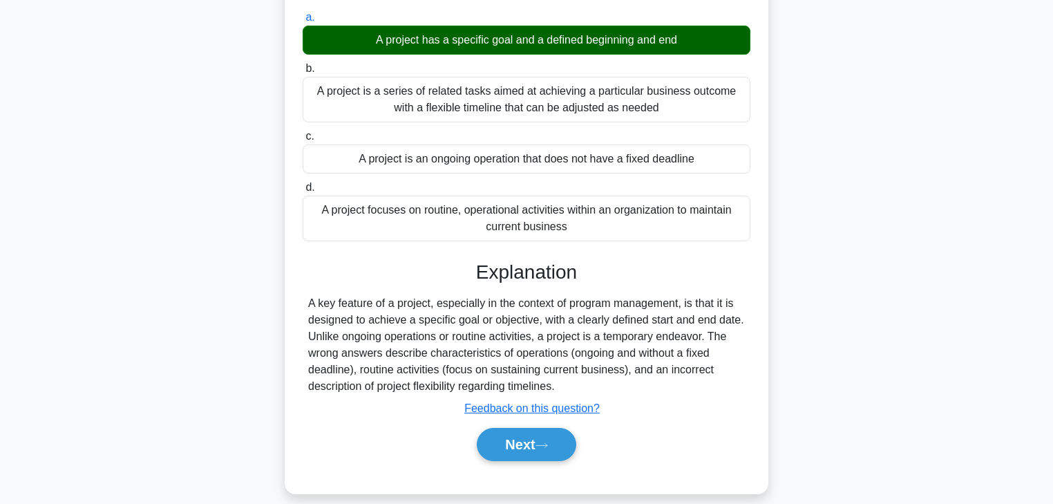
scroll to position [243, 0]
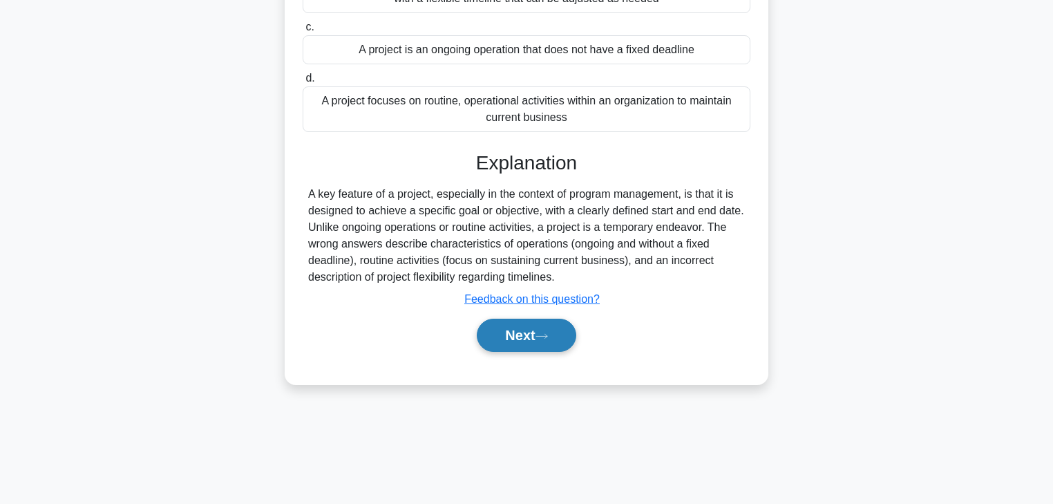
click at [531, 337] on button "Next" at bounding box center [526, 335] width 99 height 33
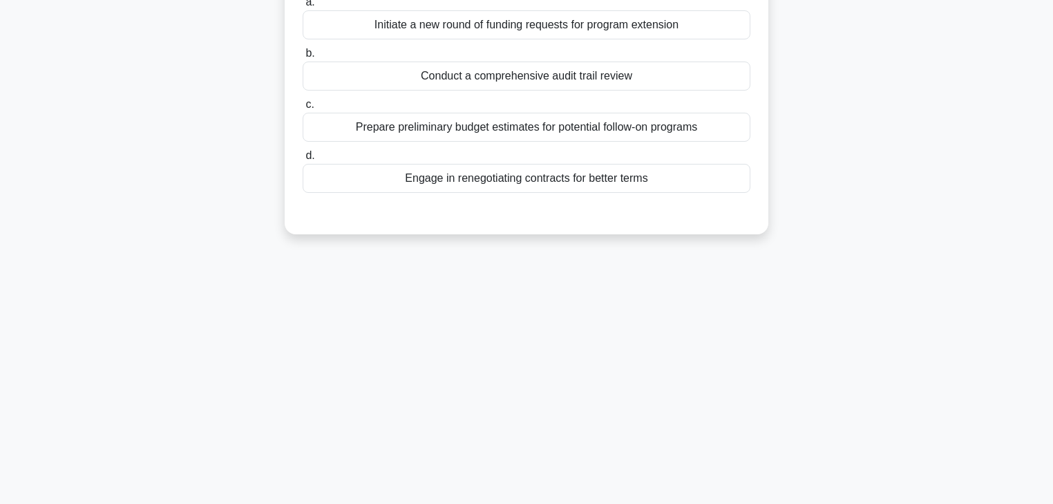
scroll to position [22, 0]
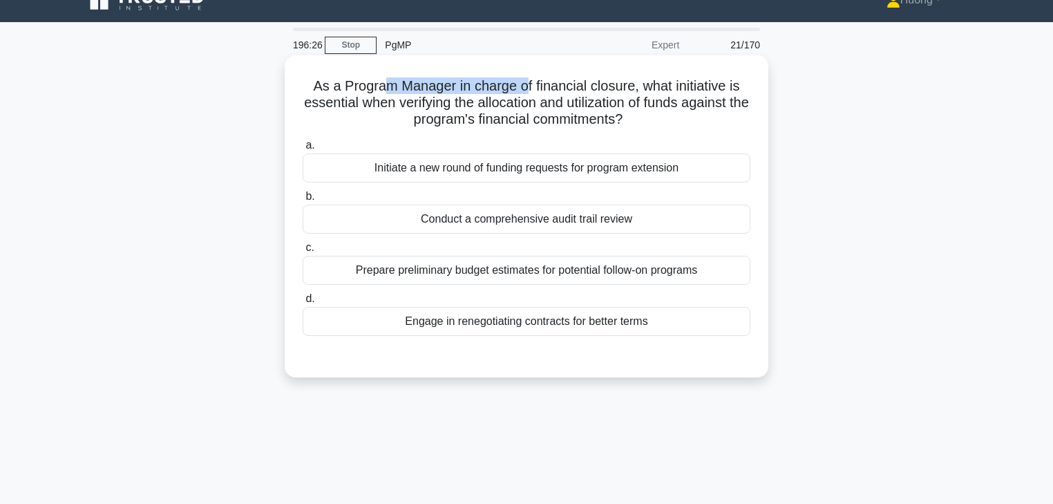
drag, startPoint x: 377, startPoint y: 91, endPoint x: 526, endPoint y: 88, distance: 149.3
click at [526, 88] on h5 "As a Program Manager in charge of financial closure, what initiative is essenti…" at bounding box center [526, 102] width 451 height 51
click at [348, 90] on h5 "As a Program Manager in charge of financial closure, what initiative is essenti…" at bounding box center [526, 102] width 451 height 51
drag, startPoint x: 343, startPoint y: 90, endPoint x: 630, endPoint y: 91, distance: 287.5
click at [630, 91] on h5 "As a Program Manager in charge of financial closure, what initiative is essenti…" at bounding box center [526, 102] width 451 height 51
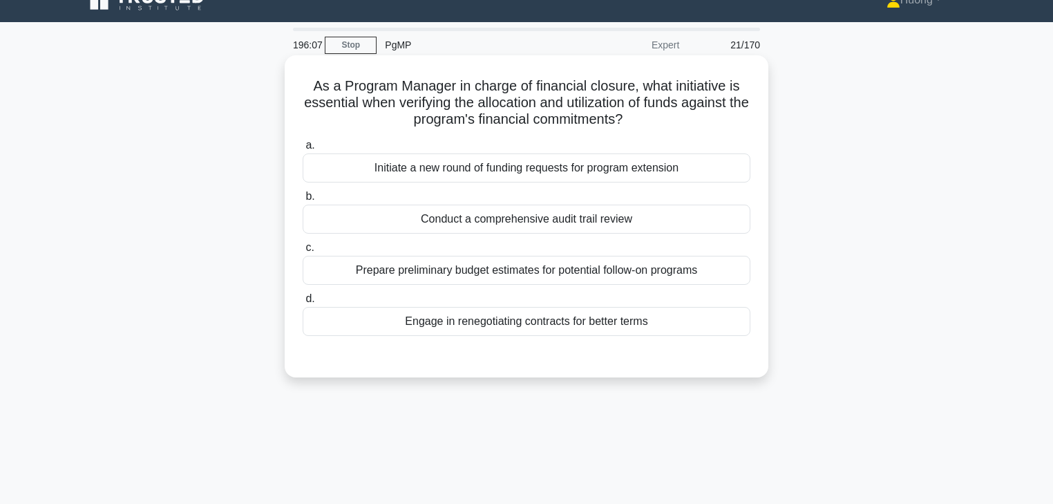
click at [341, 92] on h5 "As a Program Manager in charge of financial closure, what initiative is essenti…" at bounding box center [526, 102] width 451 height 51
drag, startPoint x: 341, startPoint y: 88, endPoint x: 639, endPoint y: 88, distance: 297.9
click at [639, 88] on h5 "As a Program Manager in charge of financial closure, what initiative is essenti…" at bounding box center [526, 102] width 451 height 51
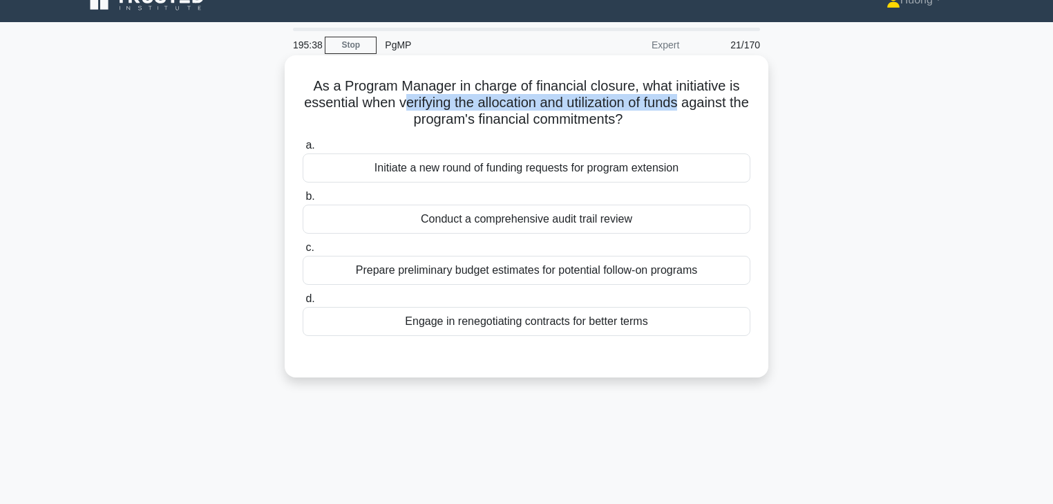
drag, startPoint x: 412, startPoint y: 101, endPoint x: 694, endPoint y: 103, distance: 282.0
click at [694, 103] on h5 "As a Program Manager in charge of financial closure, what initiative is essenti…" at bounding box center [526, 102] width 451 height 51
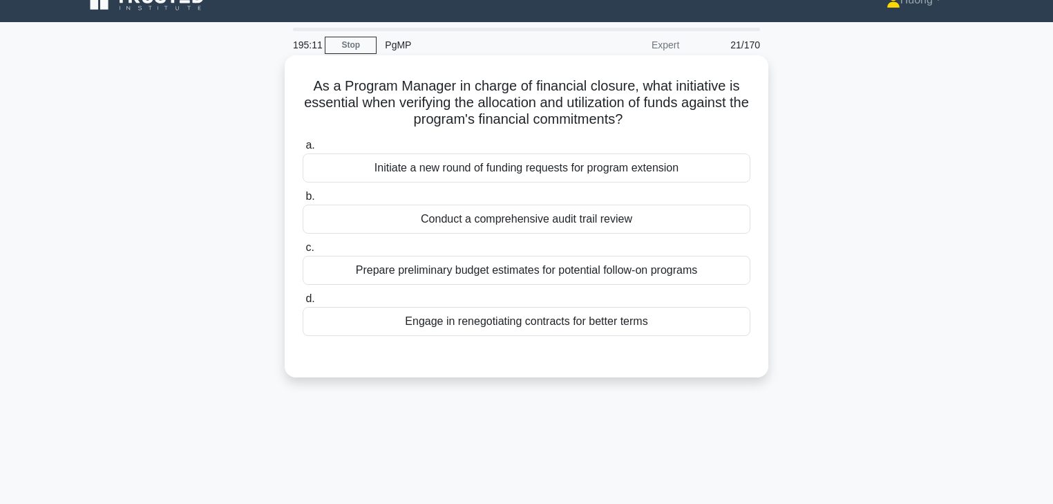
click at [527, 225] on div "Conduct a comprehensive audit trail review" at bounding box center [527, 219] width 448 height 29
click at [303, 201] on input "b. Conduct a comprehensive audit trail review" at bounding box center [303, 196] width 0 height 9
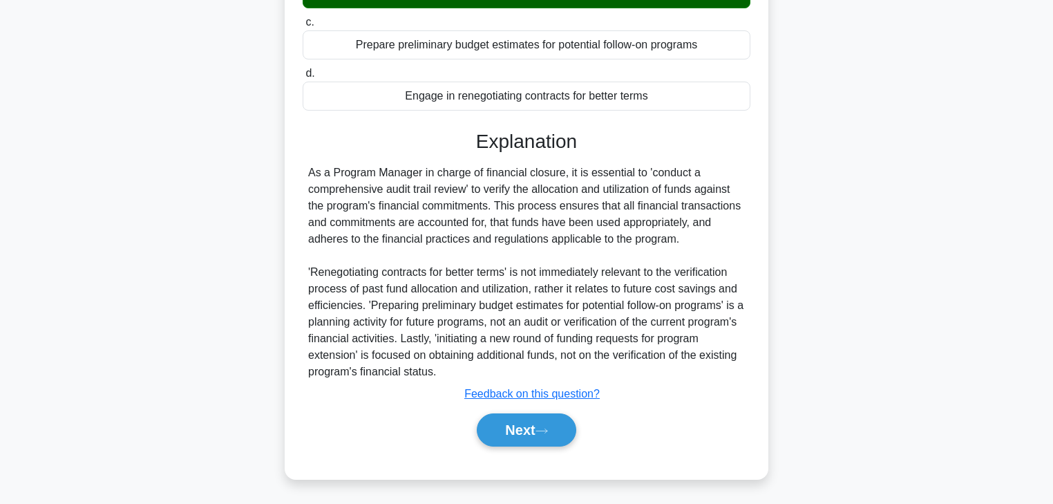
scroll to position [248, 0]
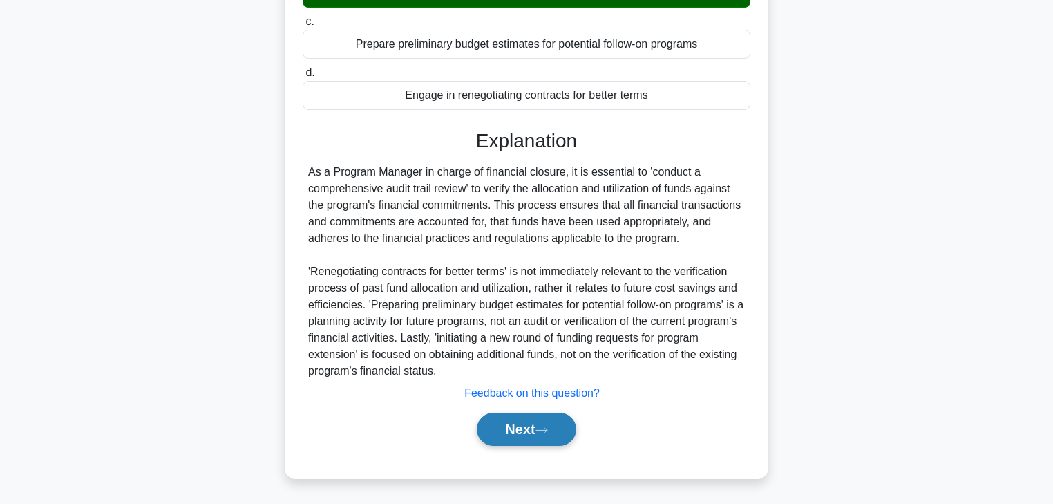
click at [506, 432] on button "Next" at bounding box center [526, 429] width 99 height 33
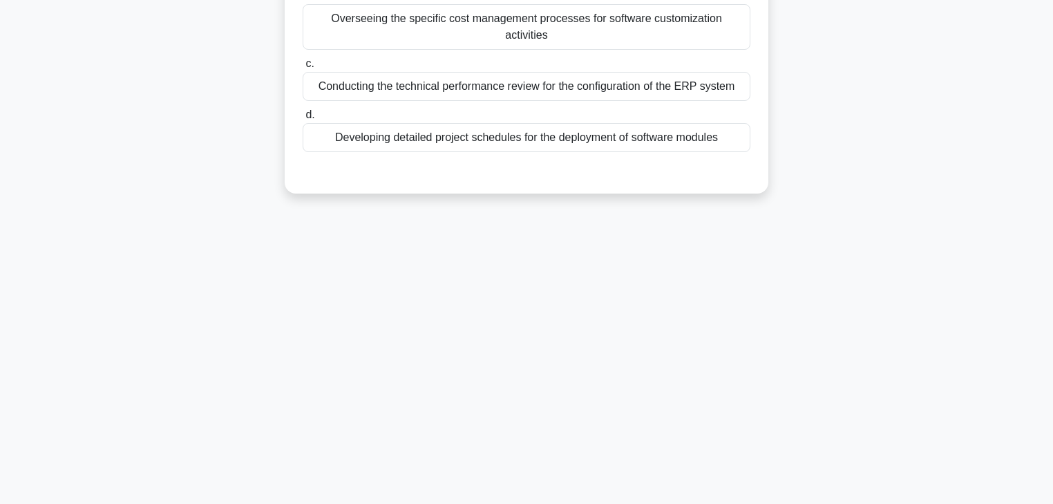
scroll to position [22, 0]
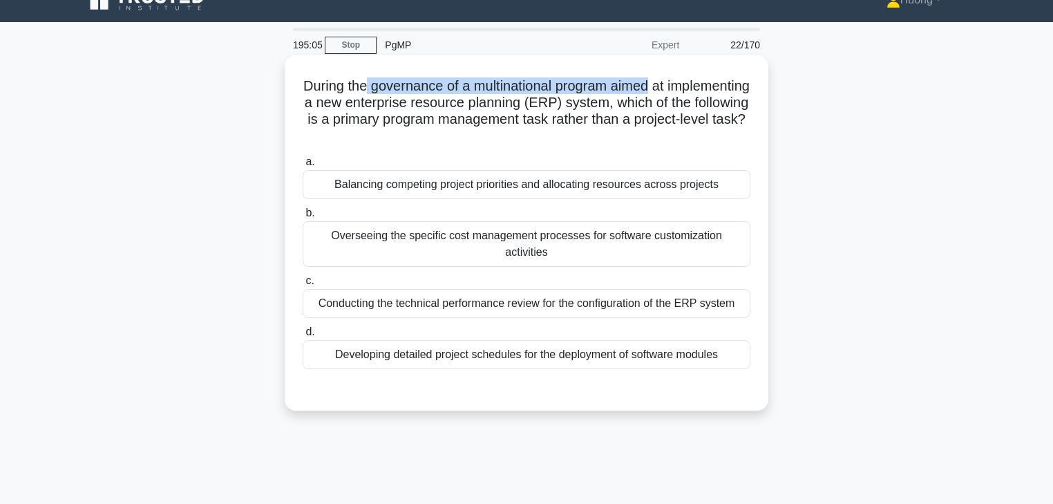
drag, startPoint x: 408, startPoint y: 87, endPoint x: 695, endPoint y: 88, distance: 287.5
click at [695, 88] on h5 "During the governance of a multinational program aimed at implementing a new en…" at bounding box center [526, 111] width 451 height 68
click at [460, 96] on h5 "During the governance of a multinational program aimed at implementing a new en…" at bounding box center [526, 111] width 451 height 68
drag, startPoint x: 412, startPoint y: 88, endPoint x: 699, endPoint y: 88, distance: 287.5
click at [699, 88] on h5 "During the governance of a multinational program aimed at implementing a new en…" at bounding box center [526, 111] width 451 height 68
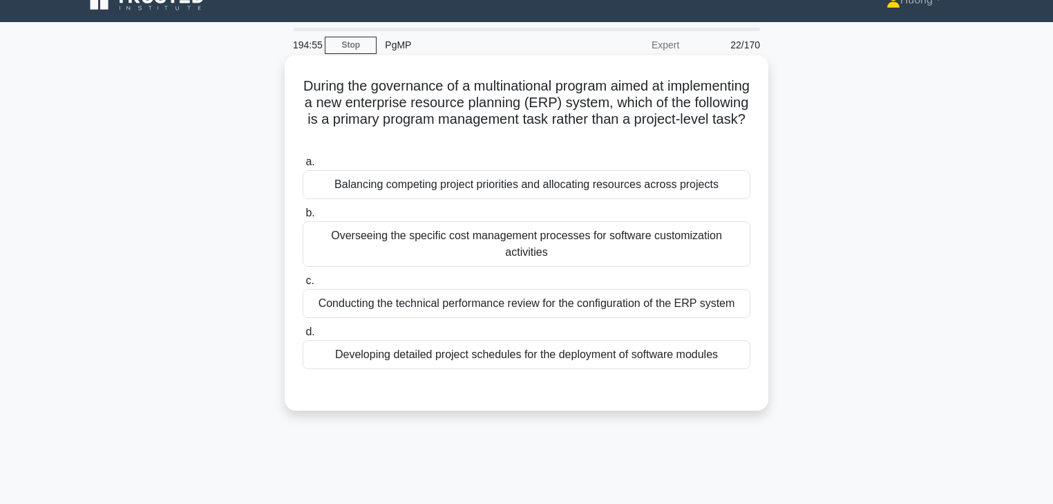
click at [364, 93] on h5 "During the governance of a multinational program aimed at implementing a new en…" at bounding box center [526, 111] width 451 height 68
drag, startPoint x: 429, startPoint y: 89, endPoint x: 511, endPoint y: 91, distance: 82.3
click at [511, 91] on h5 "During the governance of a multinational program aimed at implementing a new en…" at bounding box center [526, 111] width 451 height 68
click at [503, 105] on h5 "During the governance of a multinational program aimed at implementing a new en…" at bounding box center [526, 111] width 451 height 68
drag, startPoint x: 420, startPoint y: 88, endPoint x: 697, endPoint y: 90, distance: 276.5
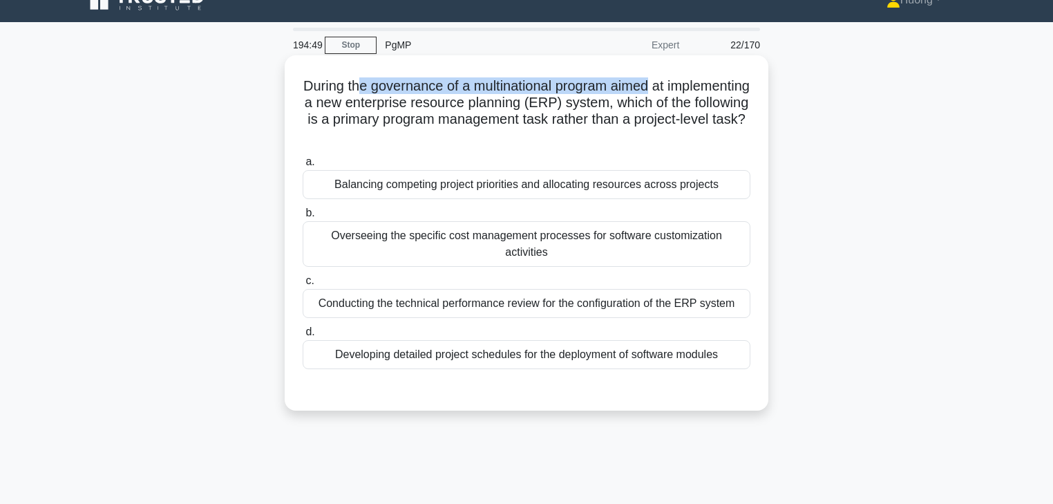
click at [697, 90] on h5 "During the governance of a multinational program aimed at implementing a new en…" at bounding box center [526, 111] width 451 height 68
drag, startPoint x: 384, startPoint y: 88, endPoint x: 696, endPoint y: 88, distance: 311.7
click at [696, 88] on h5 "During the governance of a multinational program aimed at implementing a new en…" at bounding box center [526, 111] width 451 height 68
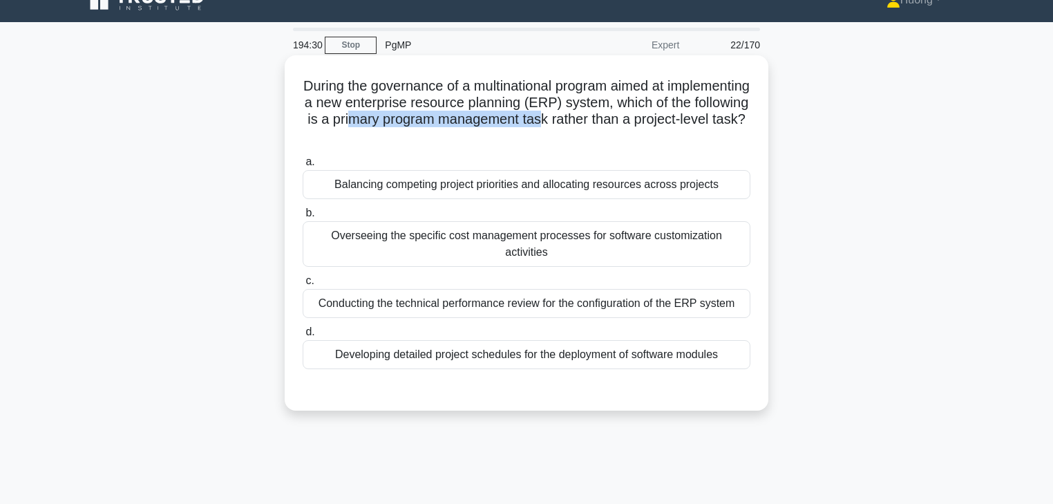
drag, startPoint x: 517, startPoint y: 122, endPoint x: 650, endPoint y: 126, distance: 133.5
click at [650, 126] on h5 "During the governance of a multinational program aimed at implementing a new en…" at bounding box center [526, 111] width 451 height 68
drag, startPoint x: 445, startPoint y: 114, endPoint x: 661, endPoint y: 118, distance: 216.4
click at [661, 118] on h5 "During the governance of a multinational program aimed at implementing a new en…" at bounding box center [526, 111] width 451 height 68
drag, startPoint x: 439, startPoint y: 121, endPoint x: 662, endPoint y: 124, distance: 223.3
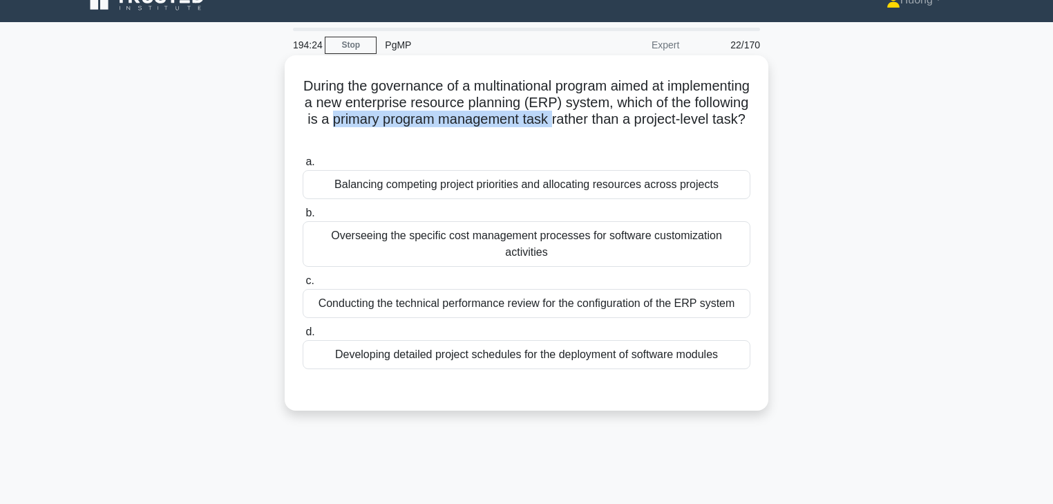
click at [662, 124] on h5 "During the governance of a multinational program aimed at implementing a new en…" at bounding box center [526, 111] width 451 height 68
click at [531, 185] on div "Balancing competing project priorities and allocating resources across projects" at bounding box center [527, 184] width 448 height 29
click at [303, 167] on input "a. Balancing competing project priorities and allocating resources across proje…" at bounding box center [303, 162] width 0 height 9
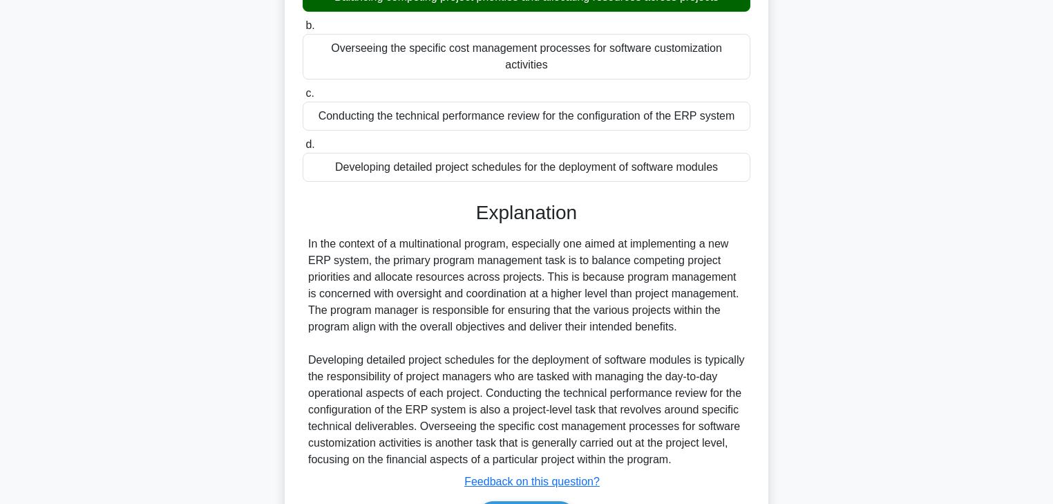
scroll to position [281, 0]
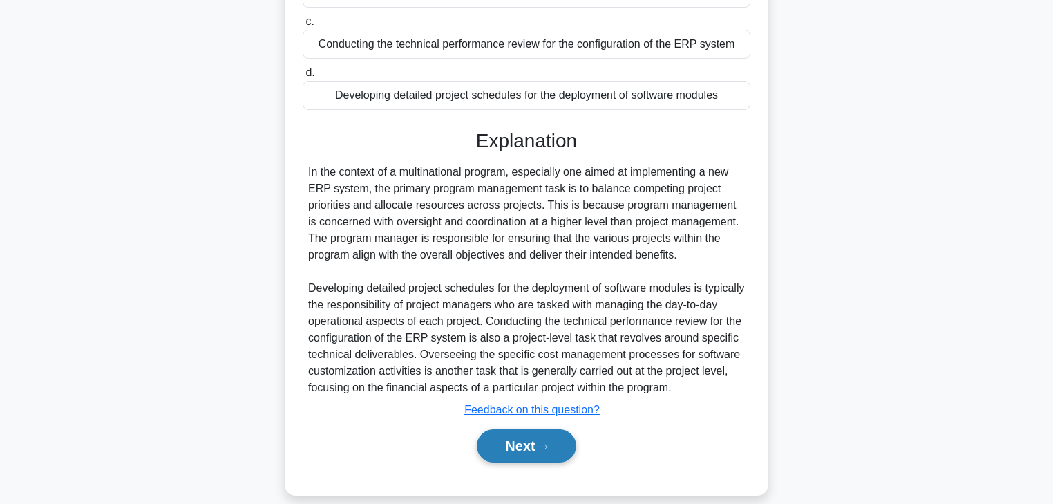
click at [534, 429] on button "Next" at bounding box center [526, 445] width 99 height 33
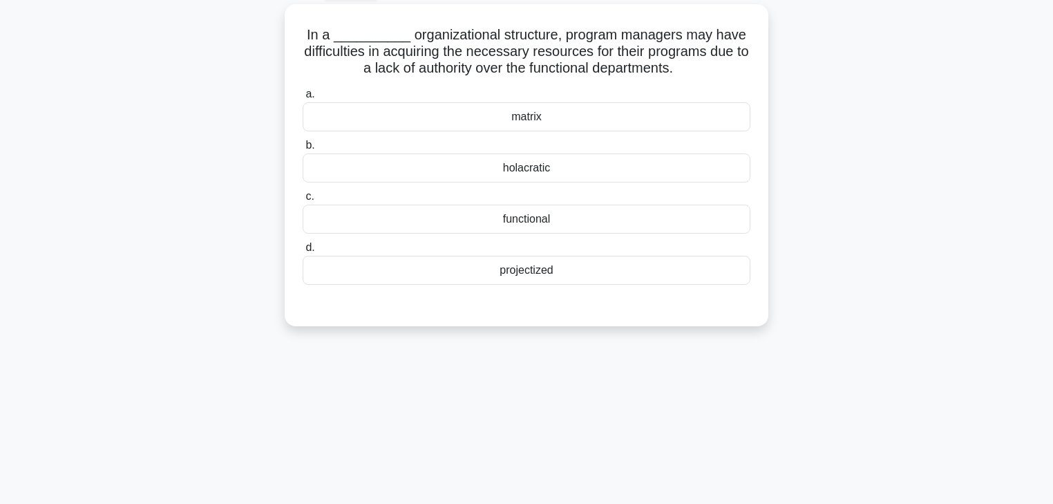
scroll to position [0, 0]
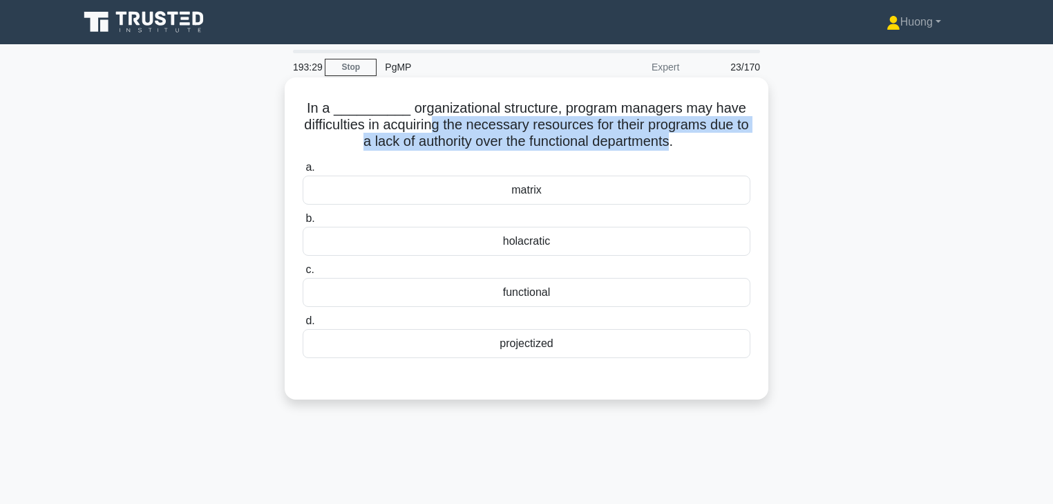
drag, startPoint x: 444, startPoint y: 127, endPoint x: 683, endPoint y: 141, distance: 238.8
click at [683, 141] on h5 "In a __________ organizational structure, program managers may have difficultie…" at bounding box center [526, 125] width 451 height 51
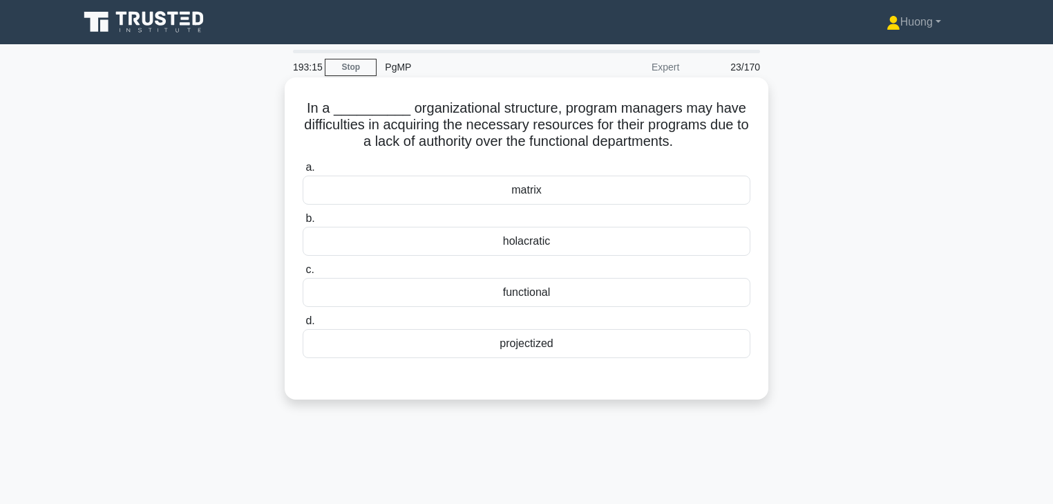
click at [526, 196] on div "matrix" at bounding box center [527, 190] width 448 height 29
click at [303, 172] on input "a. matrix" at bounding box center [303, 167] width 0 height 9
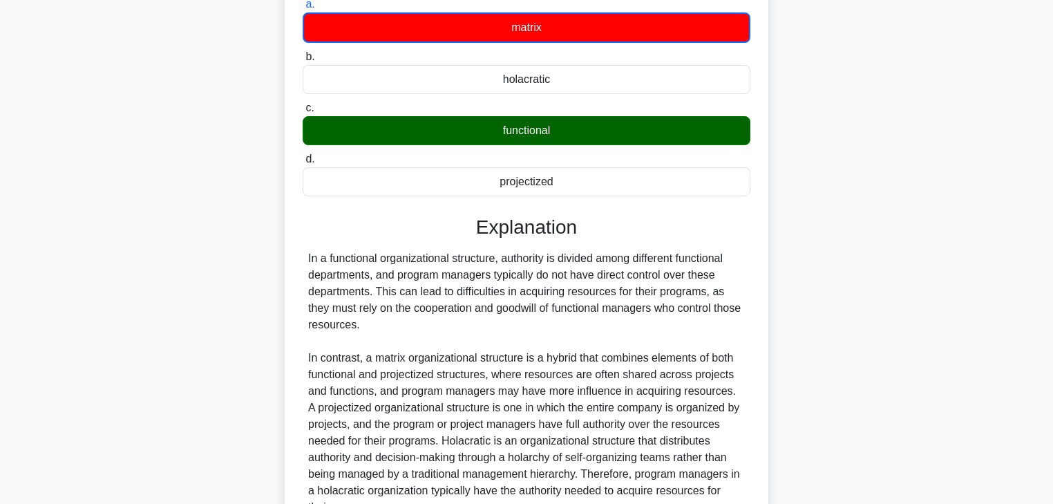
scroll to position [276, 0]
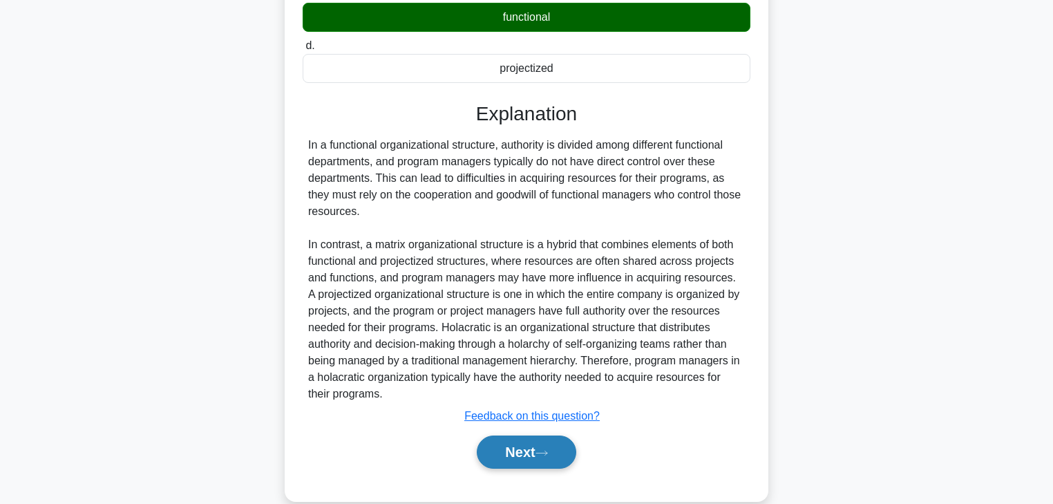
click at [546, 452] on icon at bounding box center [541, 453] width 11 height 4
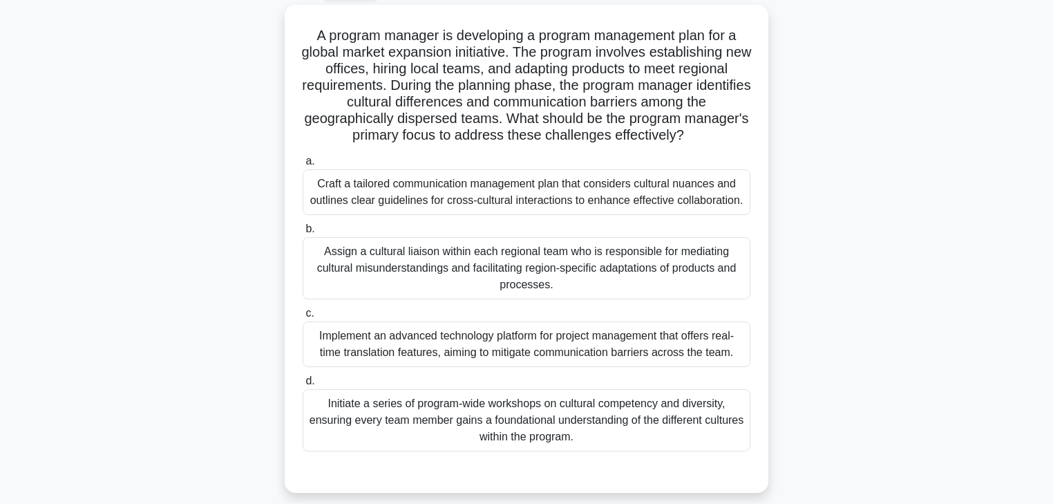
scroll to position [0, 0]
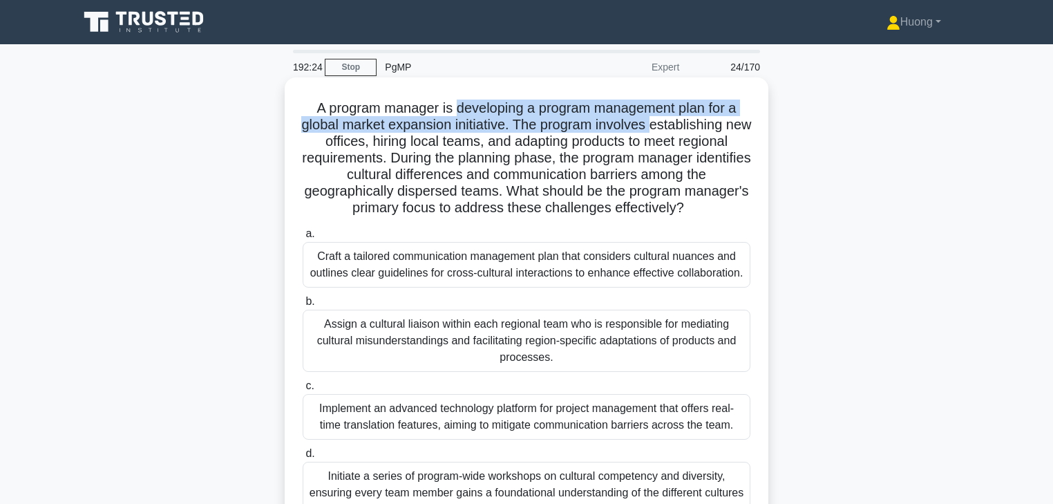
drag, startPoint x: 657, startPoint y: 124, endPoint x: 670, endPoint y: 125, distance: 13.2
click at [670, 125] on h5 "A program manager is developing a program management plan for a global market e…" at bounding box center [526, 158] width 451 height 117
click at [511, 123] on h5 "A program manager is developing a program management plan for a global market e…" at bounding box center [526, 158] width 451 height 117
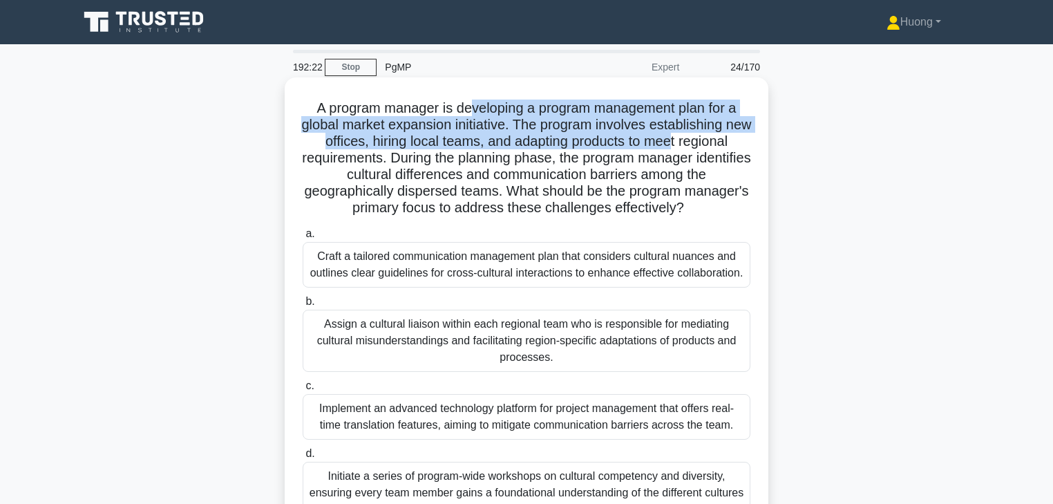
drag, startPoint x: 468, startPoint y: 110, endPoint x: 686, endPoint y: 140, distance: 219.7
click at [686, 140] on h5 "A program manager is developing a program management plan for a global market e…" at bounding box center [526, 158] width 451 height 117
click at [484, 117] on h5 "A program manager is developing a program management plan for a global market e…" at bounding box center [526, 158] width 451 height 117
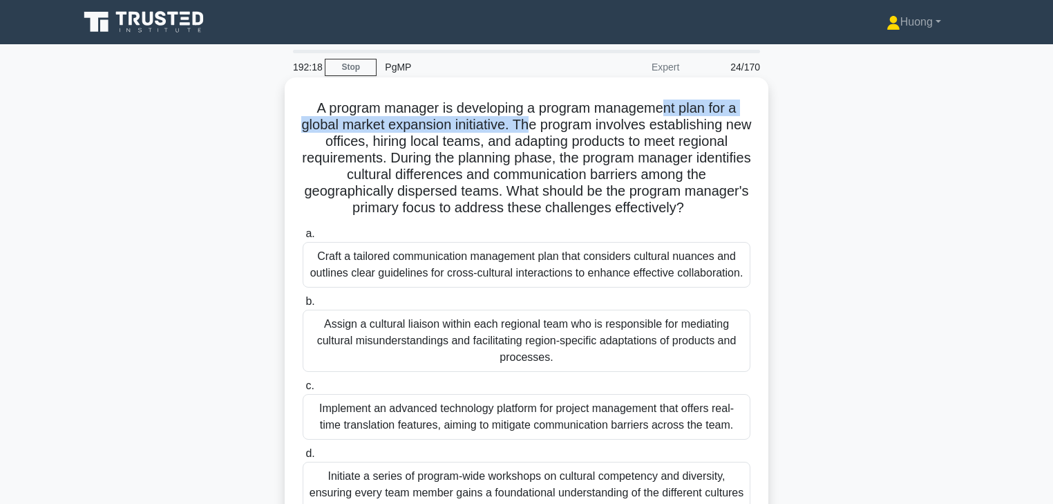
drag, startPoint x: 542, startPoint y: 118, endPoint x: 664, endPoint y: 115, distance: 122.4
click at [664, 115] on h5 "A program manager is developing a program management plan for a global market e…" at bounding box center [526, 158] width 451 height 117
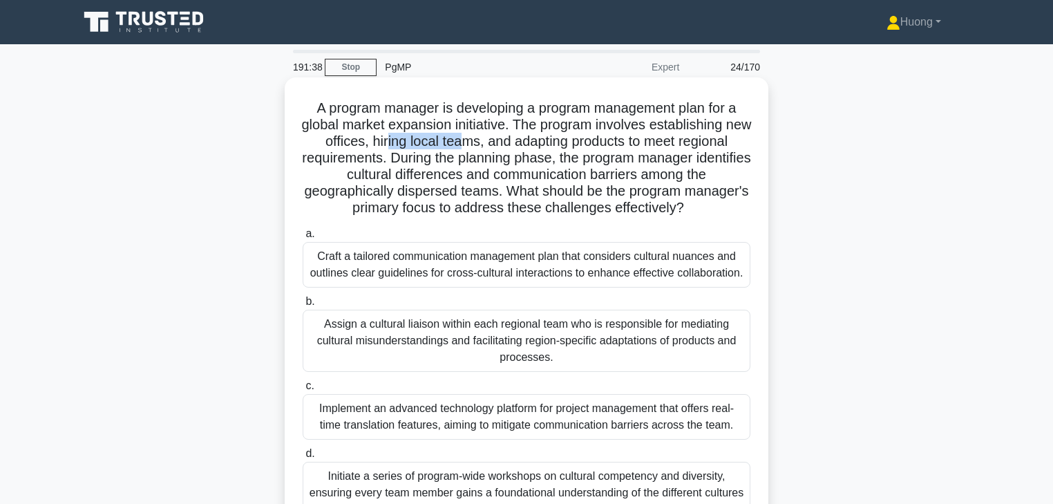
drag, startPoint x: 399, startPoint y: 144, endPoint x: 478, endPoint y: 144, distance: 79.5
click at [478, 144] on h5 "A program manager is developing a program management plan for a global market e…" at bounding box center [526, 158] width 451 height 117
drag, startPoint x: 584, startPoint y: 144, endPoint x: 688, endPoint y: 145, distance: 104.4
click at [688, 145] on h5 "A program manager is developing a program management plan for a global market e…" at bounding box center [526, 158] width 451 height 117
drag, startPoint x: 453, startPoint y: 160, endPoint x: 547, endPoint y: 162, distance: 94.0
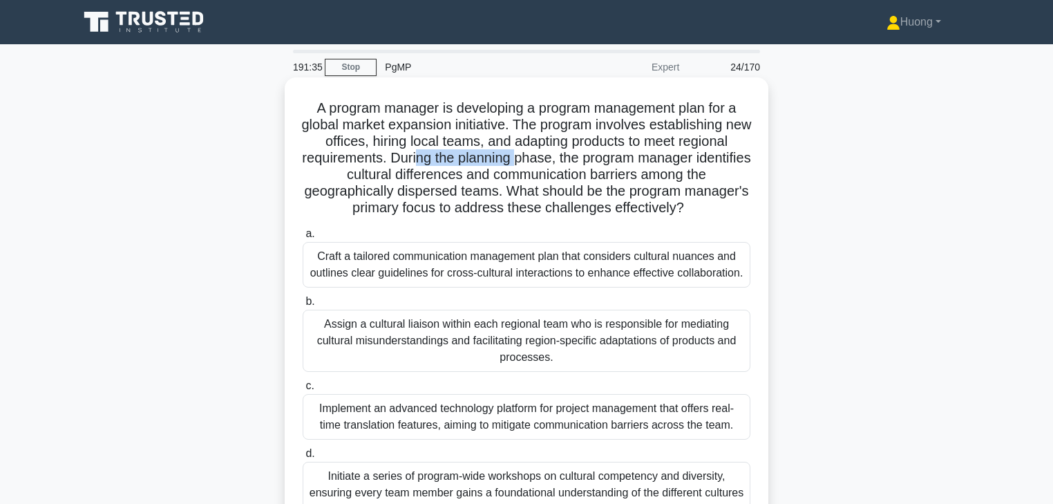
click at [547, 162] on h5 "A program manager is developing a program management plan for a global market e…" at bounding box center [526, 158] width 451 height 117
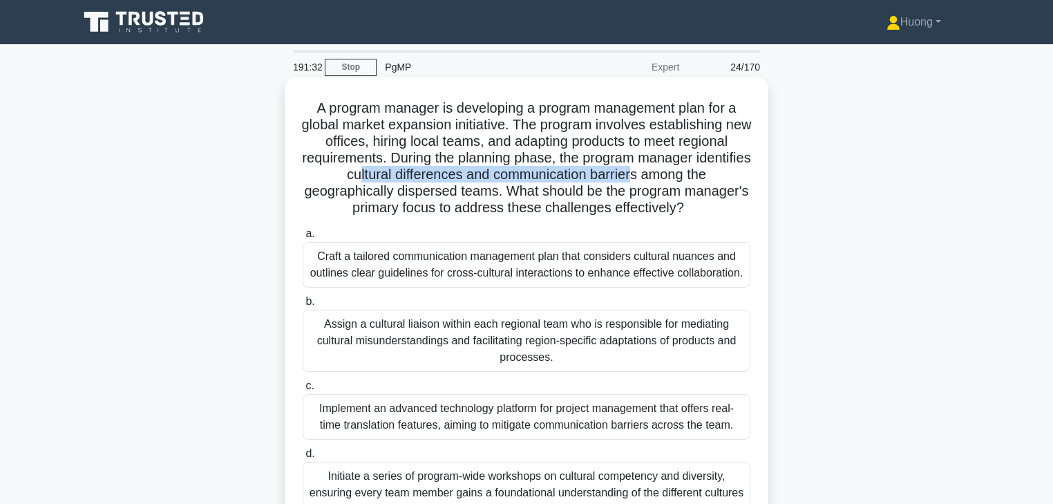
drag, startPoint x: 386, startPoint y: 177, endPoint x: 666, endPoint y: 181, distance: 279.9
click at [666, 181] on h5 "A program manager is developing a program management plan for a global market e…" at bounding box center [526, 158] width 451 height 117
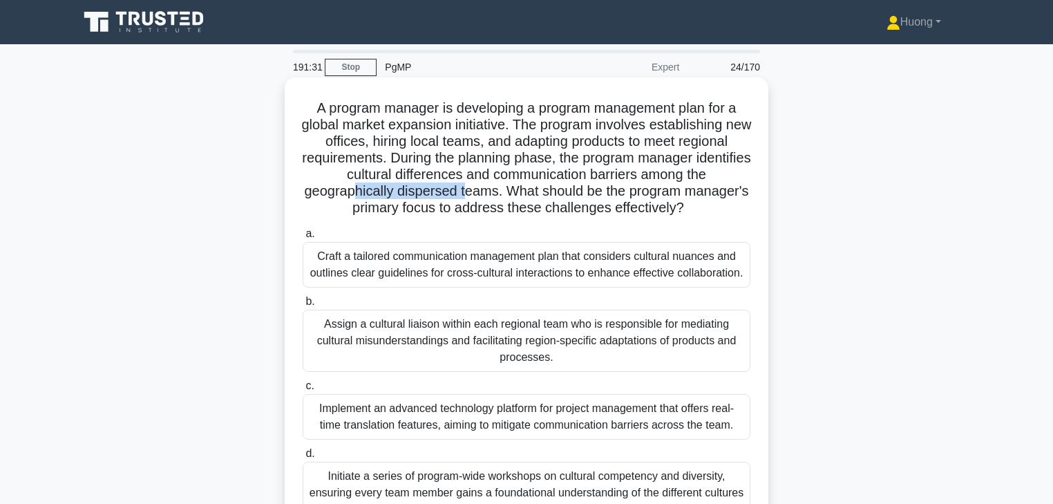
drag, startPoint x: 489, startPoint y: 189, endPoint x: 515, endPoint y: 189, distance: 25.6
click at [515, 189] on h5 "A program manager is developing a program management plan for a global market e…" at bounding box center [526, 158] width 451 height 117
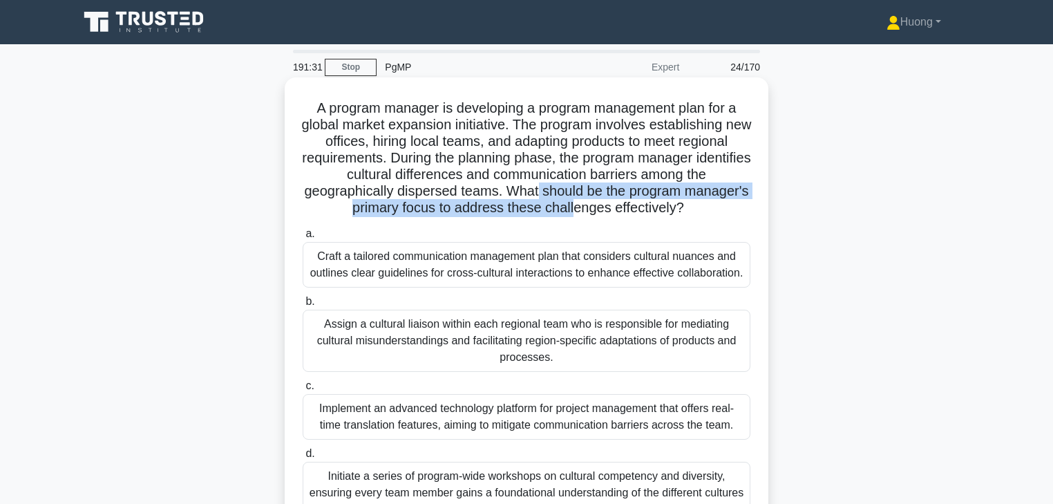
drag, startPoint x: 574, startPoint y: 196, endPoint x: 619, endPoint y: 215, distance: 49.3
click at [614, 209] on h5 "A program manager is developing a program management plan for a global market e…" at bounding box center [526, 158] width 451 height 117
click at [476, 215] on h5 "A program manager is developing a program management plan for a global market e…" at bounding box center [526, 158] width 451 height 117
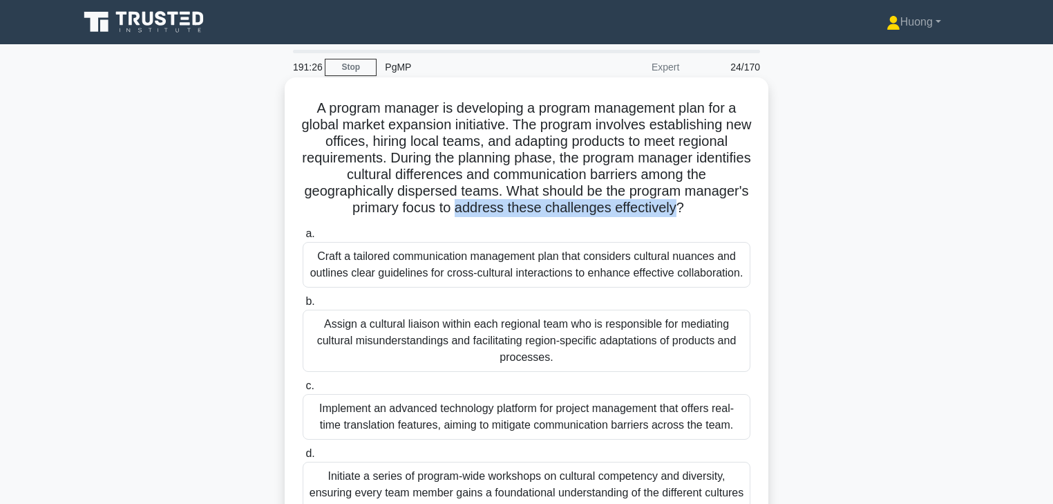
drag, startPoint x: 493, startPoint y: 208, endPoint x: 710, endPoint y: 214, distance: 216.4
click at [710, 214] on h5 "A program manager is developing a program management plan for a global market e…" at bounding box center [526, 158] width 451 height 117
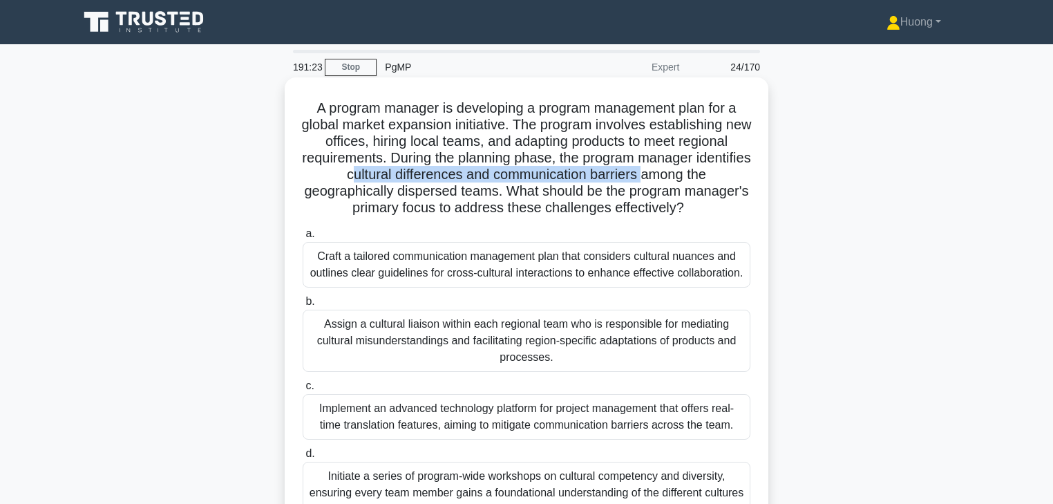
drag, startPoint x: 379, startPoint y: 174, endPoint x: 676, endPoint y: 176, distance: 297.2
click at [676, 176] on h5 "A program manager is developing a program management plan for a global market e…" at bounding box center [526, 158] width 451 height 117
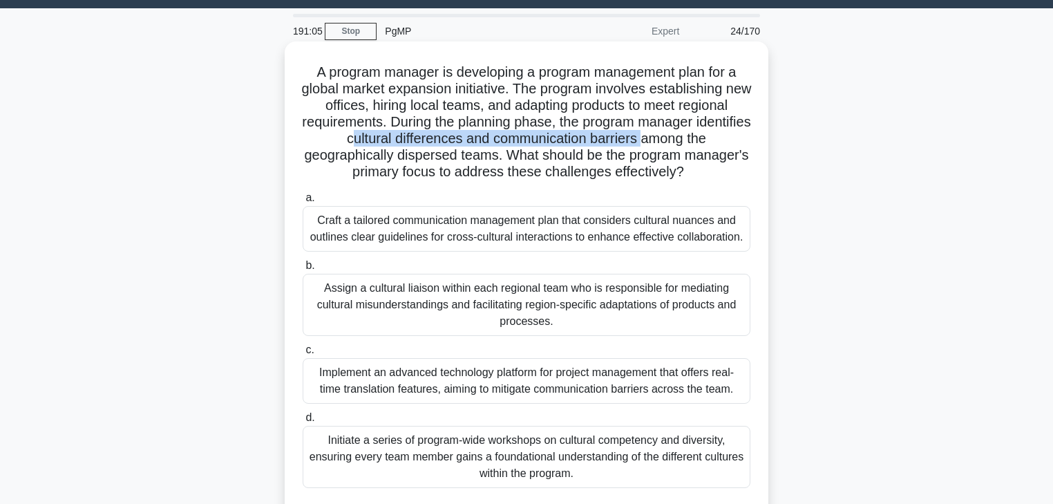
scroll to position [55, 0]
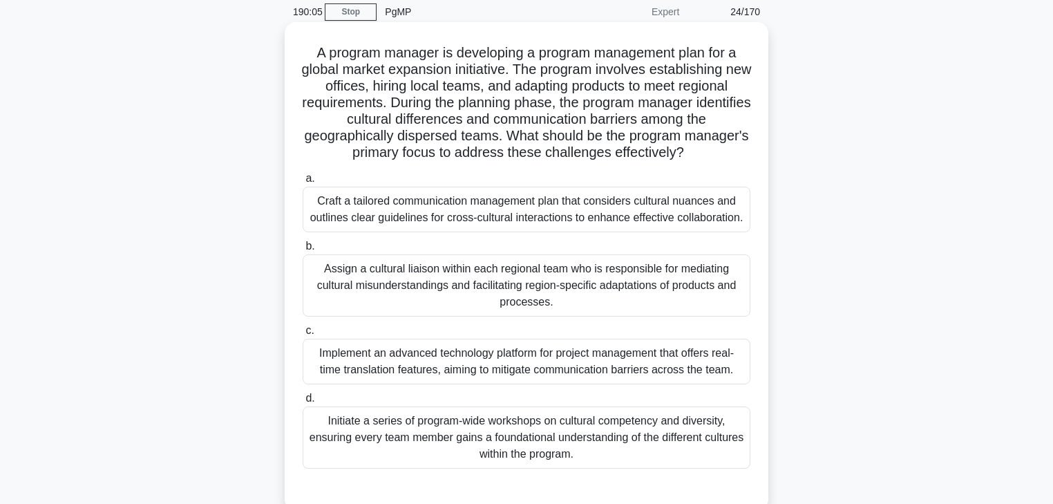
click at [577, 435] on div "Initiate a series of program-wide workshops on cultural competency and diversit…" at bounding box center [527, 437] width 448 height 62
click at [303, 403] on input "d. Initiate a series of program-wide workshops on cultural competency and diver…" at bounding box center [303, 398] width 0 height 9
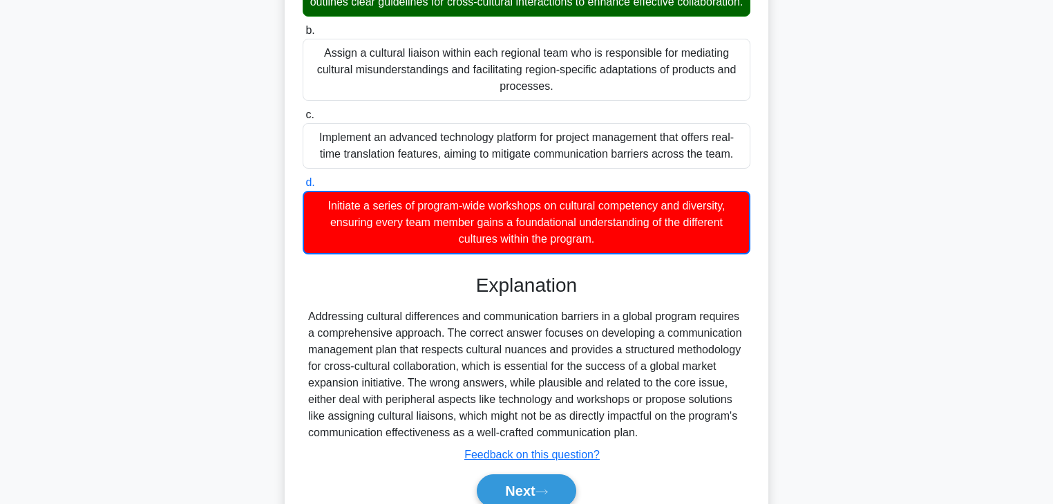
scroll to position [332, 0]
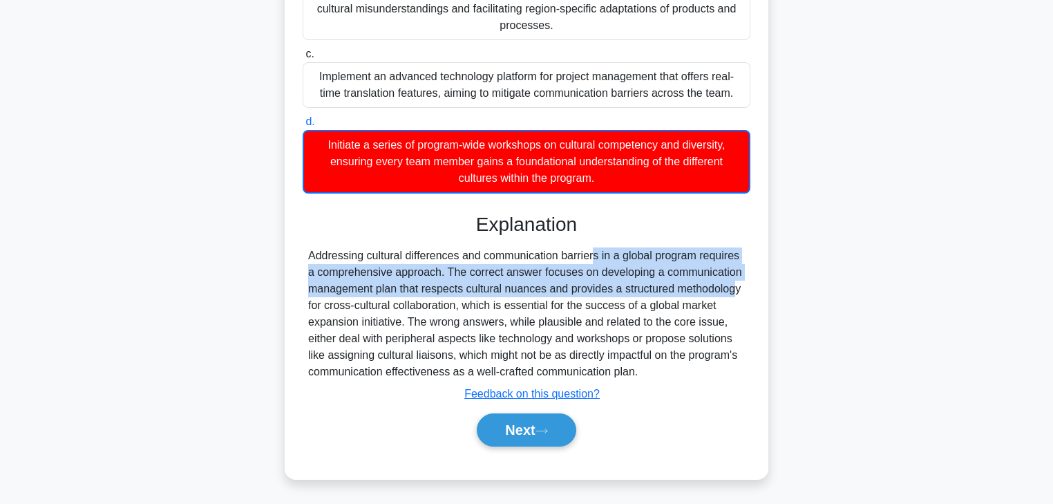
drag, startPoint x: 559, startPoint y: 287, endPoint x: 639, endPoint y: 301, distance: 81.5
click at [639, 301] on div "Addressing cultural differences and communication barriers in a global program …" at bounding box center [526, 313] width 437 height 133
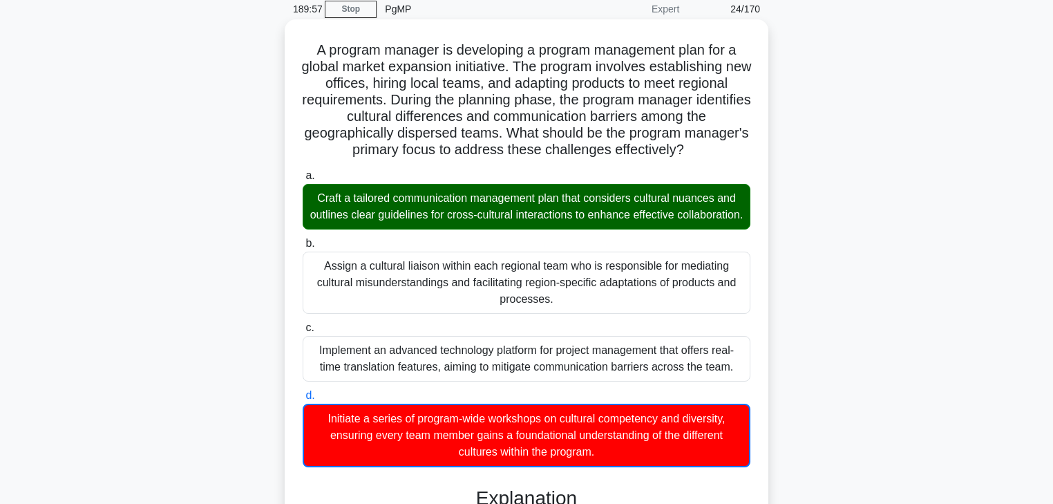
scroll to position [55, 0]
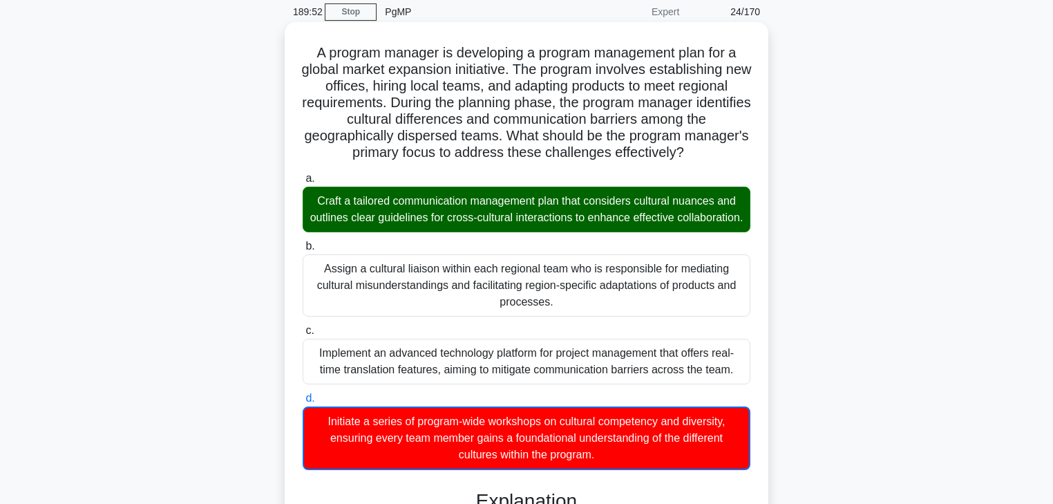
drag, startPoint x: 365, startPoint y: 202, endPoint x: 589, endPoint y: 238, distance: 226.8
click at [589, 232] on div "Craft a tailored communication management plan that considers cultural nuances …" at bounding box center [527, 210] width 448 height 46
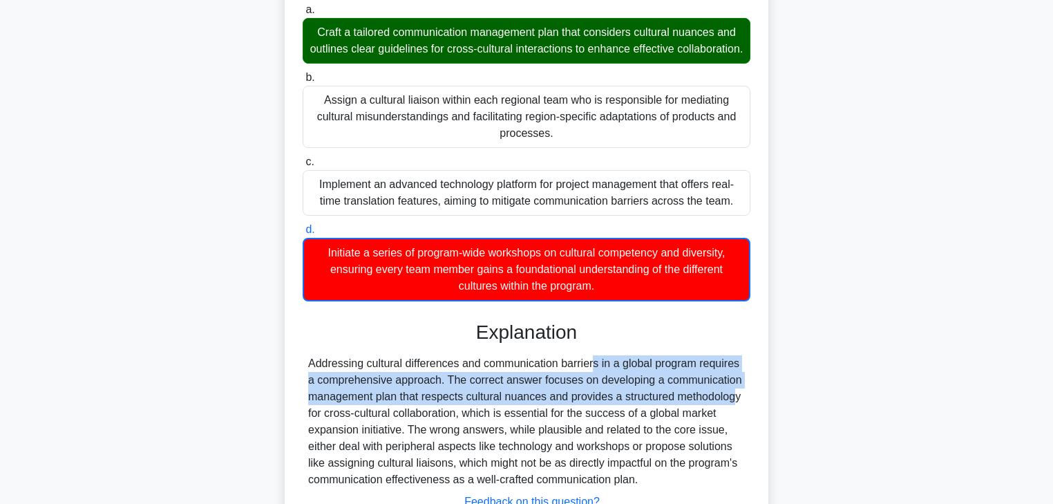
scroll to position [332, 0]
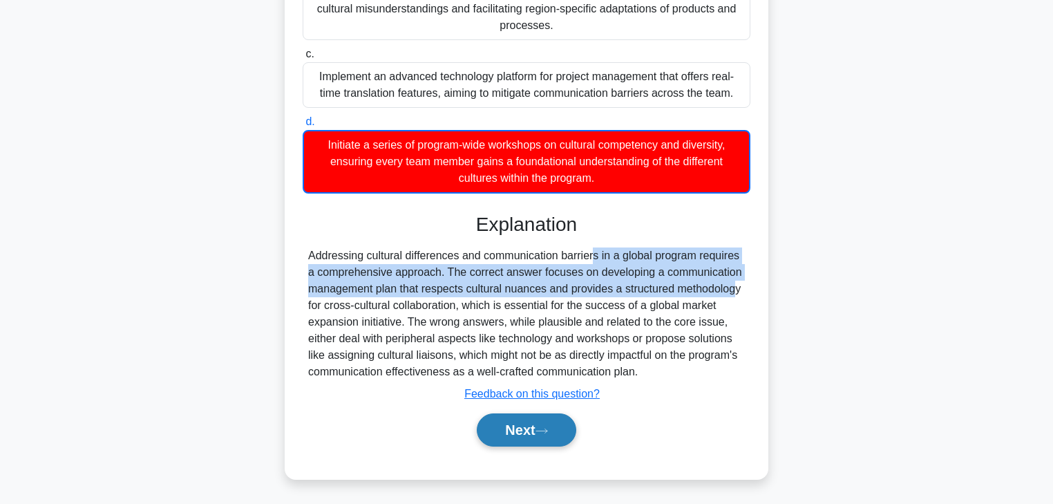
click at [508, 446] on button "Next" at bounding box center [526, 429] width 99 height 33
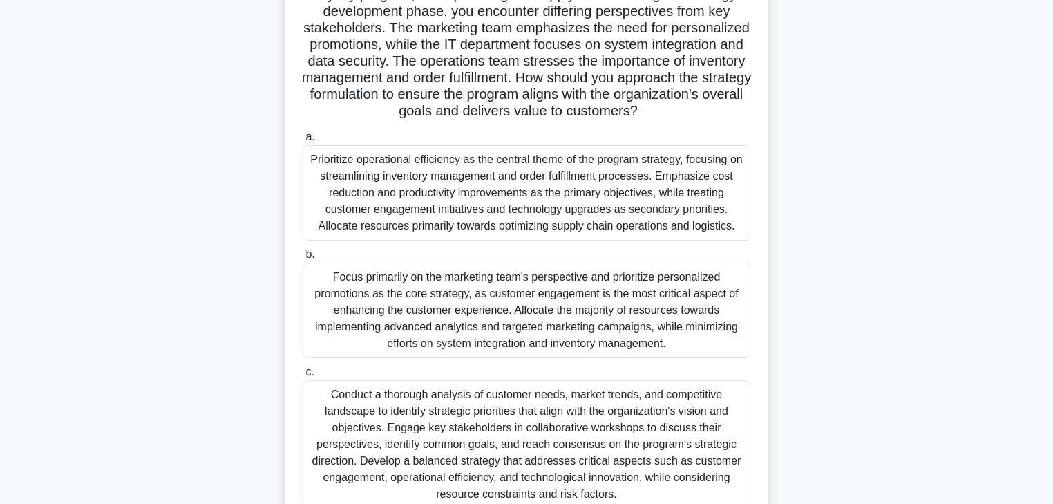
scroll to position [0, 0]
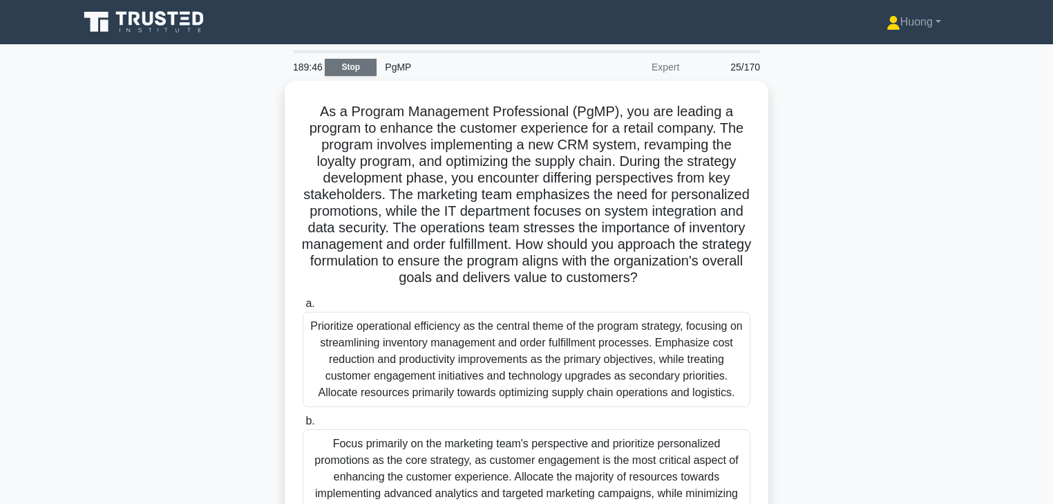
click at [354, 66] on link "Stop" at bounding box center [351, 67] width 52 height 17
